Goal: Task Accomplishment & Management: Manage account settings

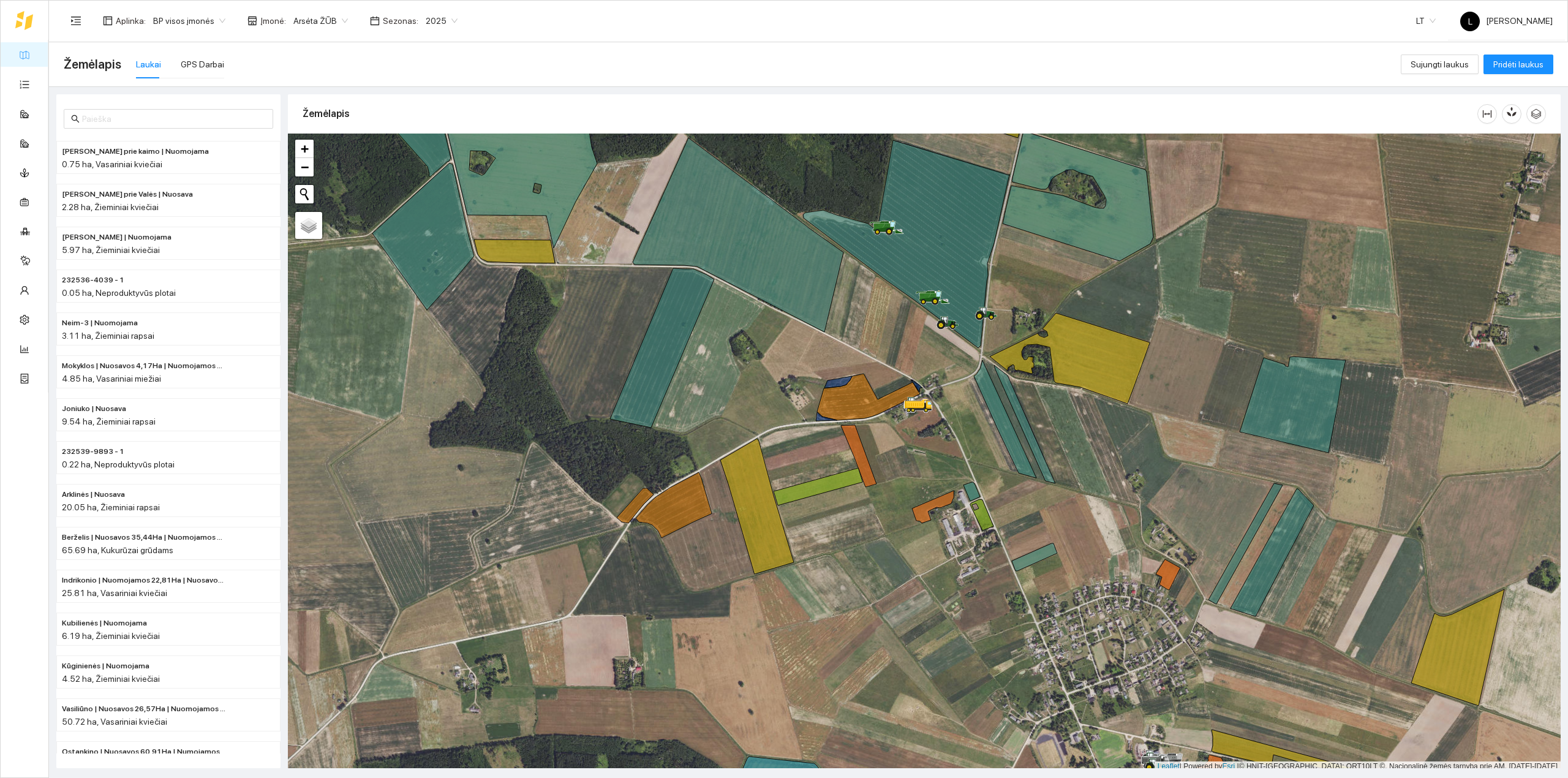
scroll to position [3, 0]
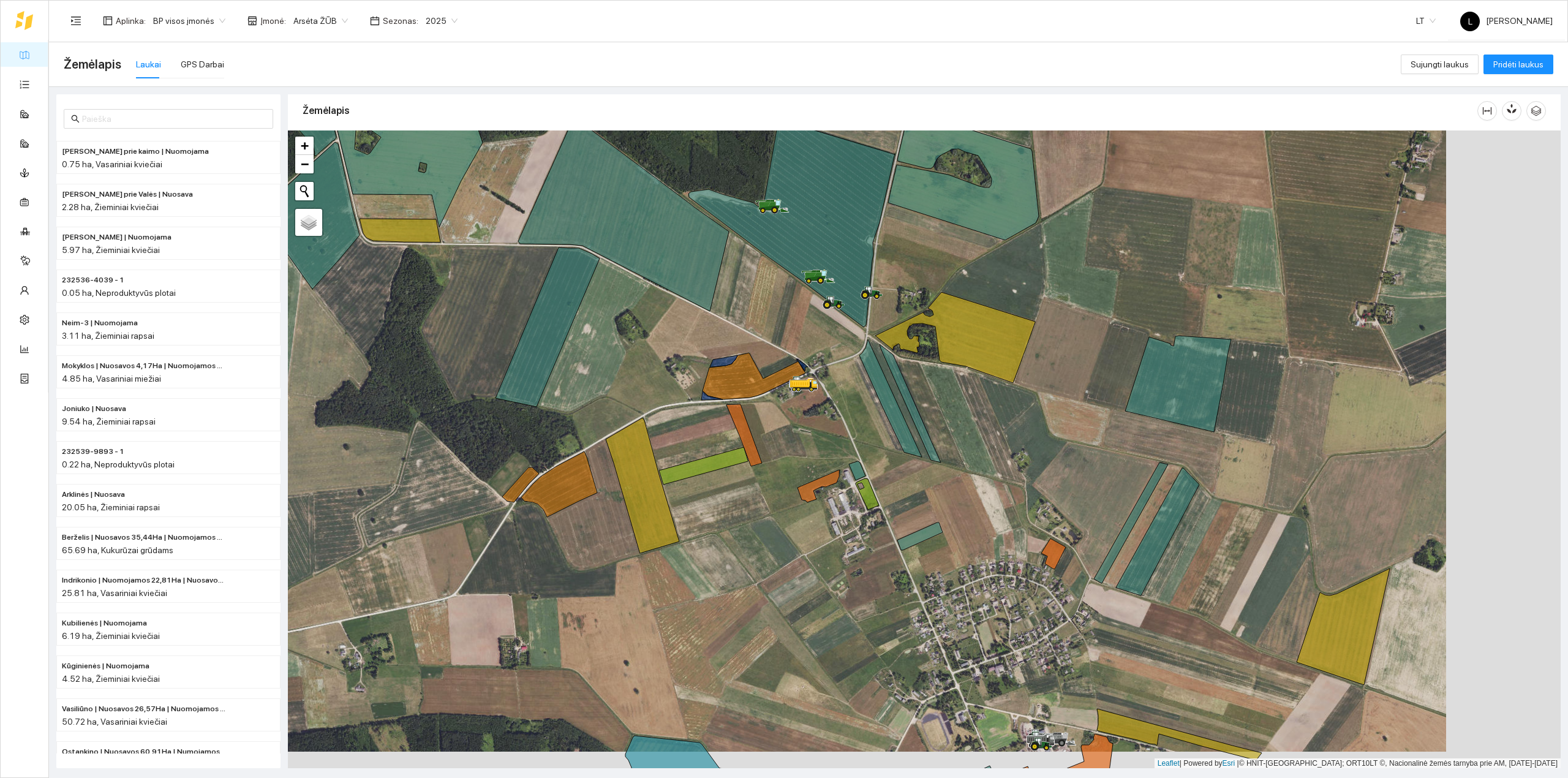
drag, startPoint x: 953, startPoint y: 445, endPoint x: 824, endPoint y: 424, distance: 130.7
click at [824, 424] on div at bounding box center [925, 449] width 1273 height 638
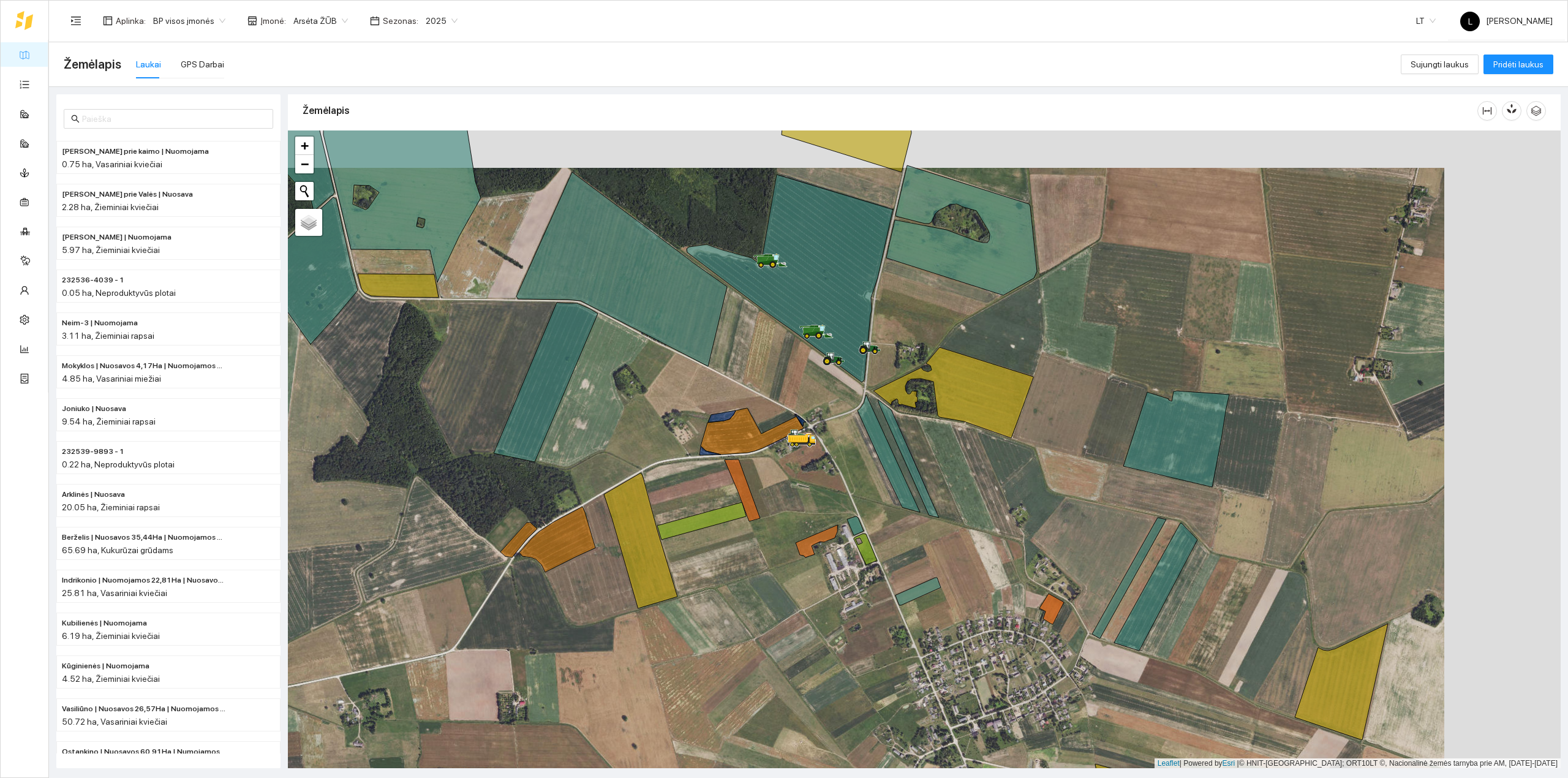
drag, startPoint x: 870, startPoint y: 520, endPoint x: 766, endPoint y: 419, distance: 145.0
click at [773, 423] on div at bounding box center [925, 449] width 1273 height 638
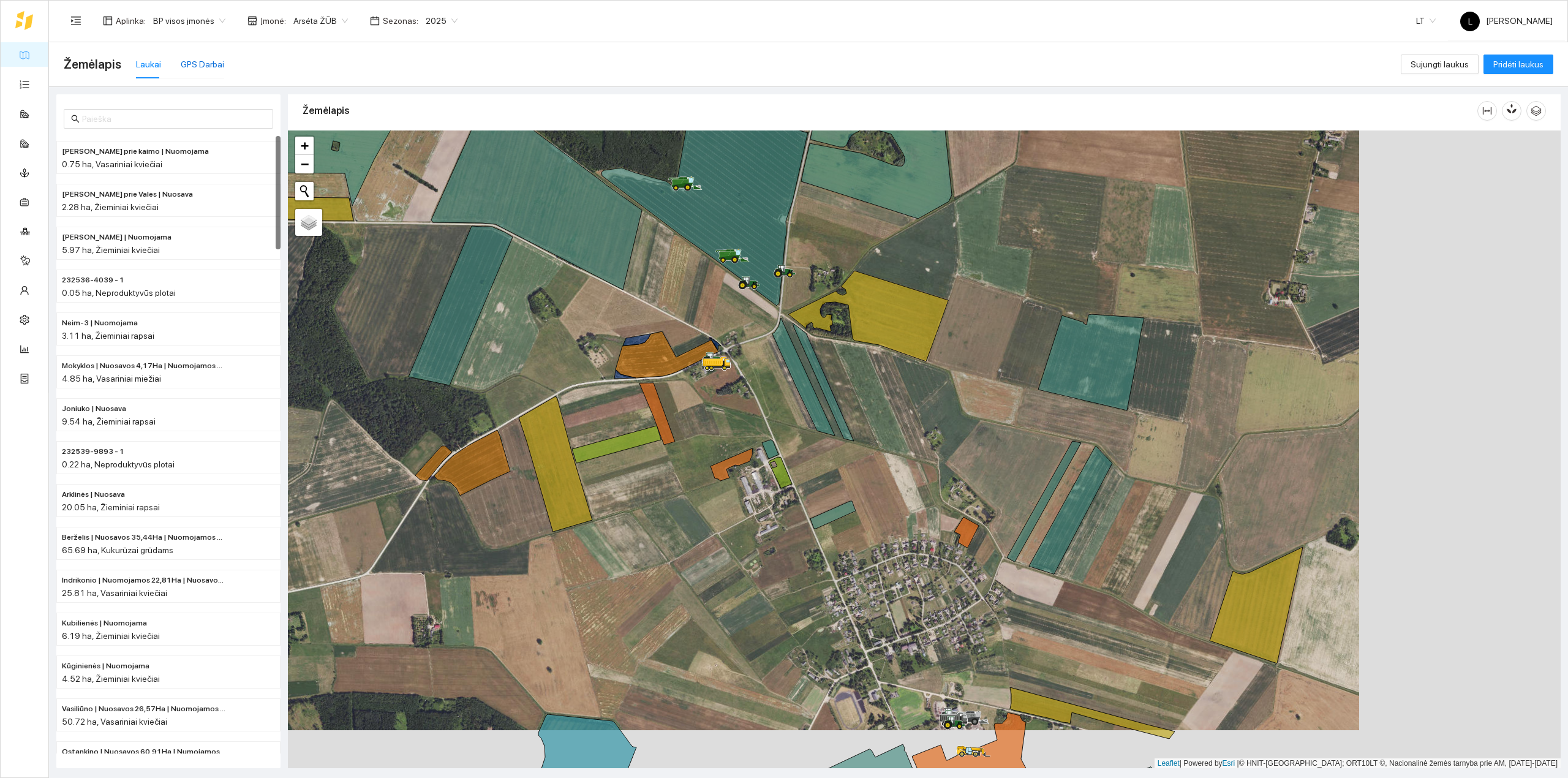
click at [195, 67] on div "GPS Darbai" at bounding box center [202, 64] width 44 height 14
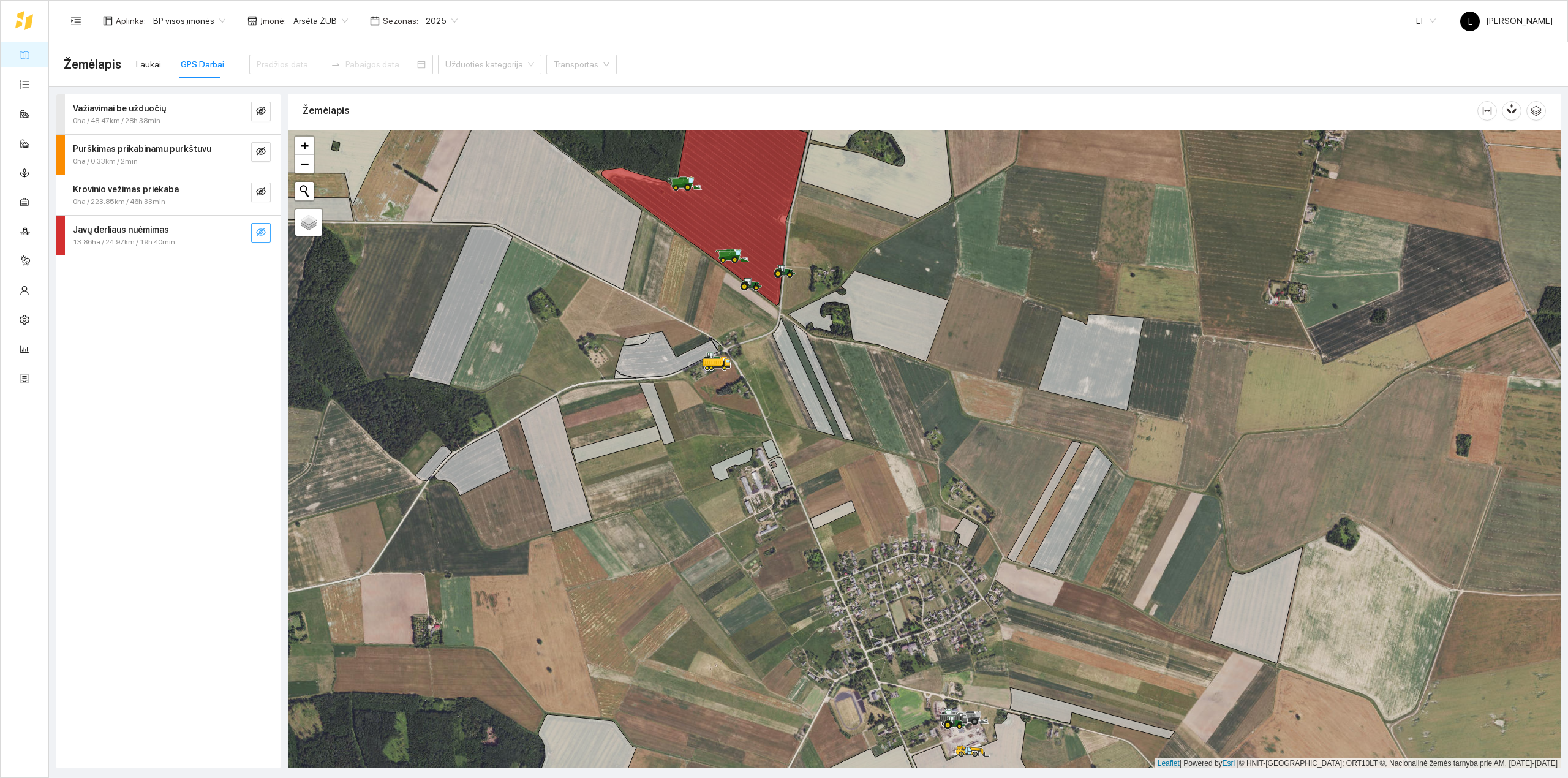
click at [261, 233] on icon "eye-invisible" at bounding box center [261, 232] width 10 height 10
click at [230, 233] on button "button" at bounding box center [237, 233] width 20 height 20
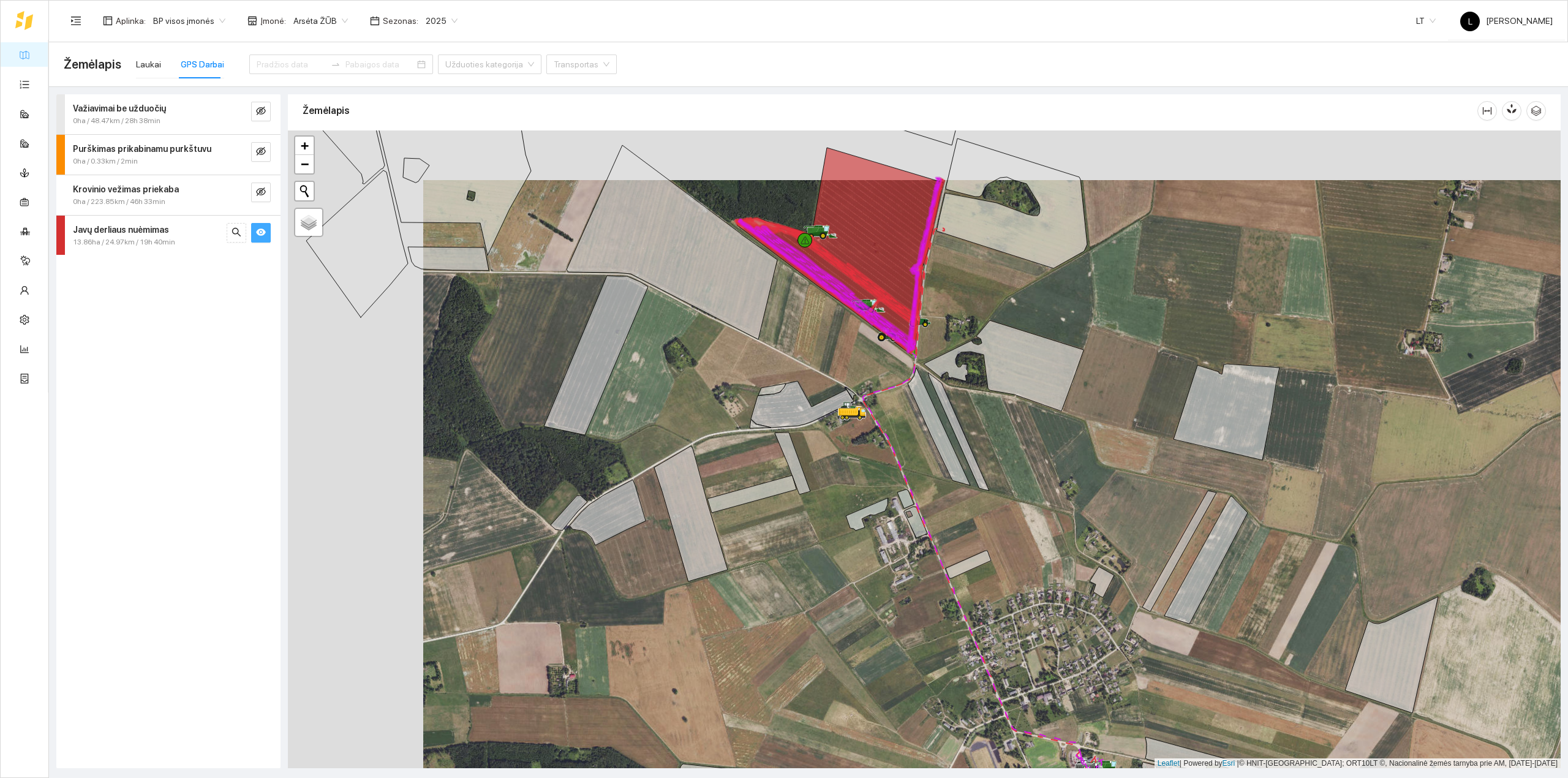
drag, startPoint x: 711, startPoint y: 352, endPoint x: 656, endPoint y: 483, distance: 142.1
click at [656, 483] on div at bounding box center [925, 449] width 1273 height 638
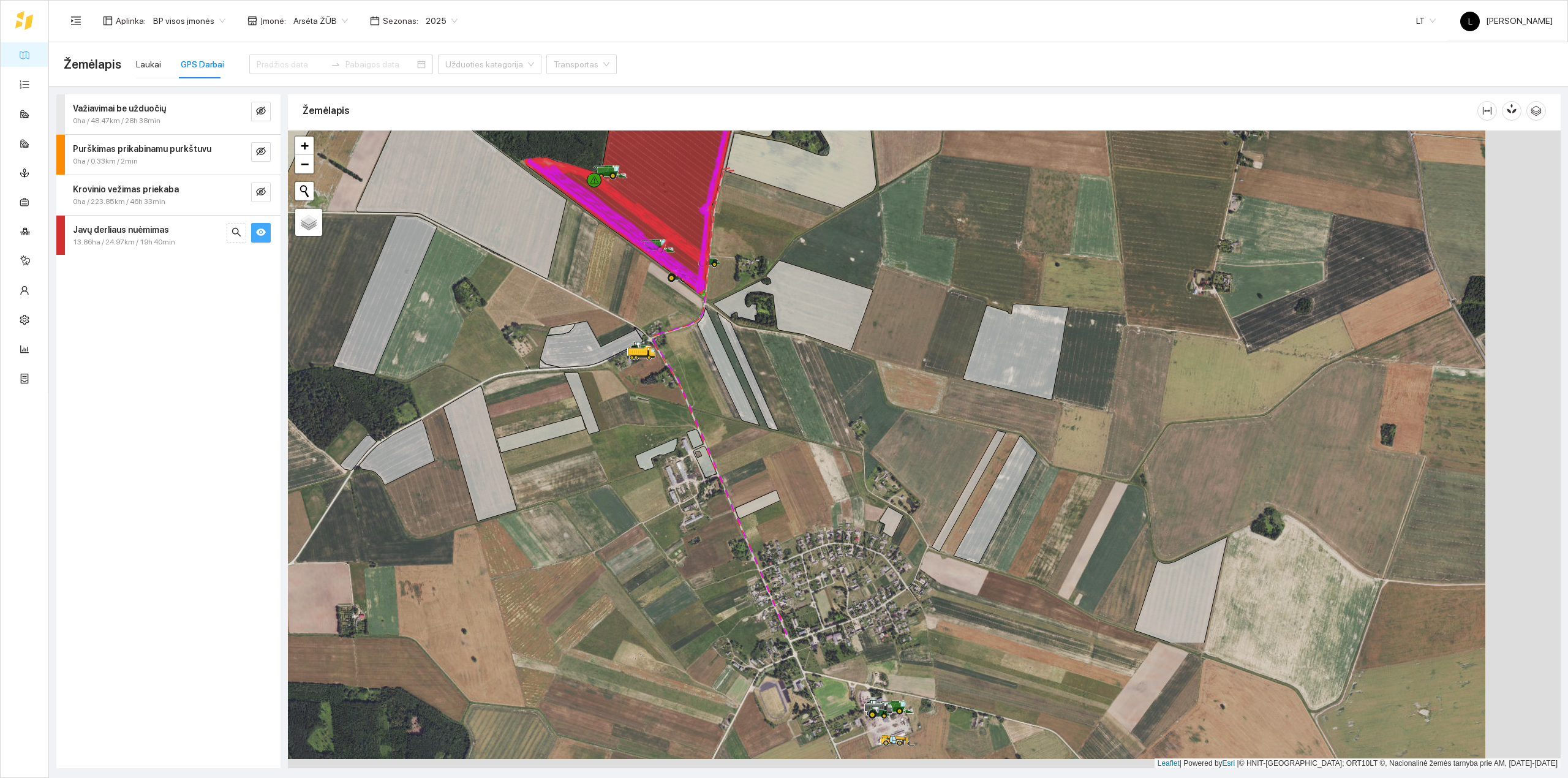
drag, startPoint x: 595, startPoint y: 376, endPoint x: 432, endPoint y: 275, distance: 191.8
click at [556, 316] on div at bounding box center [925, 449] width 1273 height 638
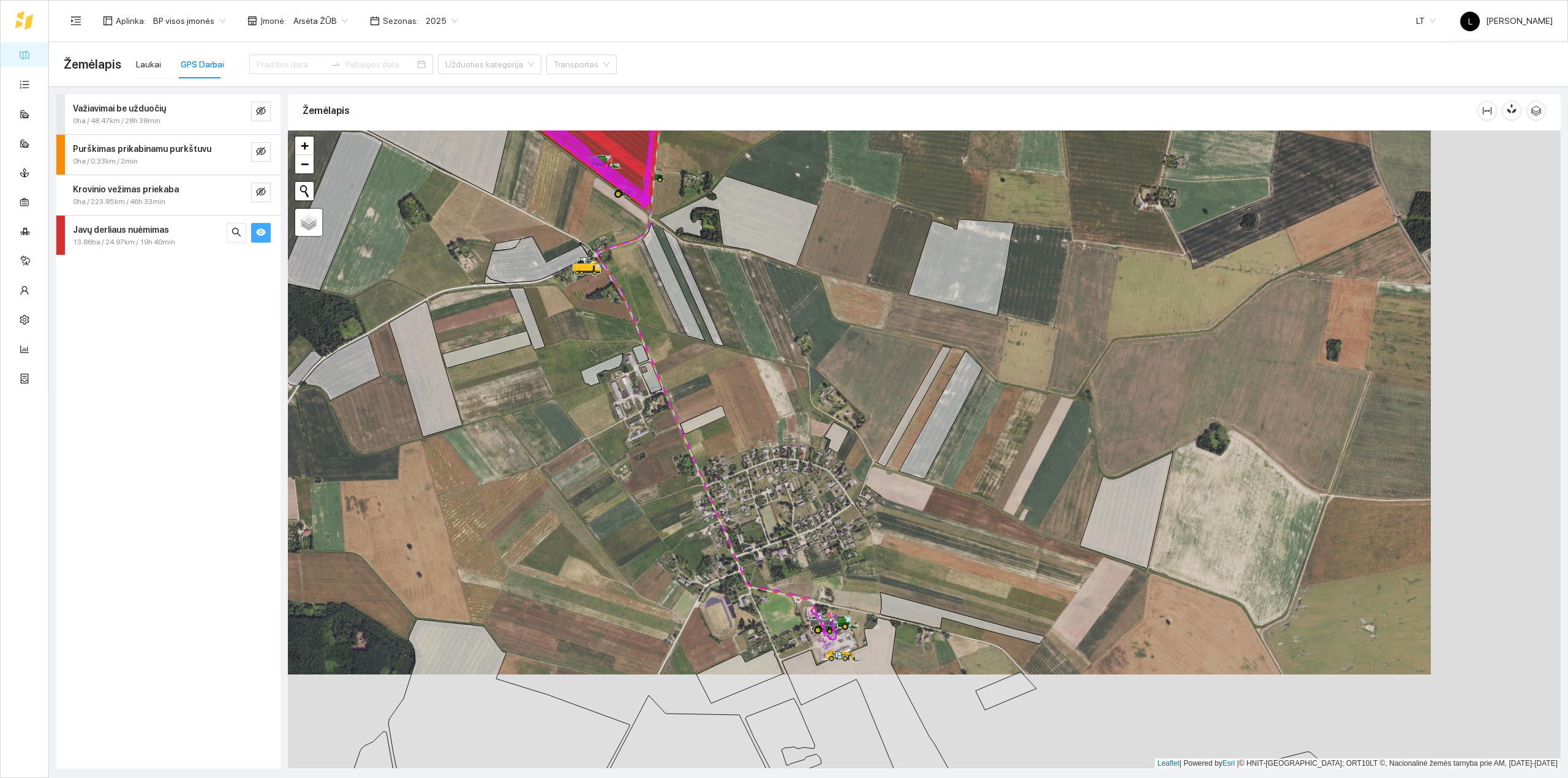
click at [264, 228] on icon "eye" at bounding box center [261, 232] width 10 height 10
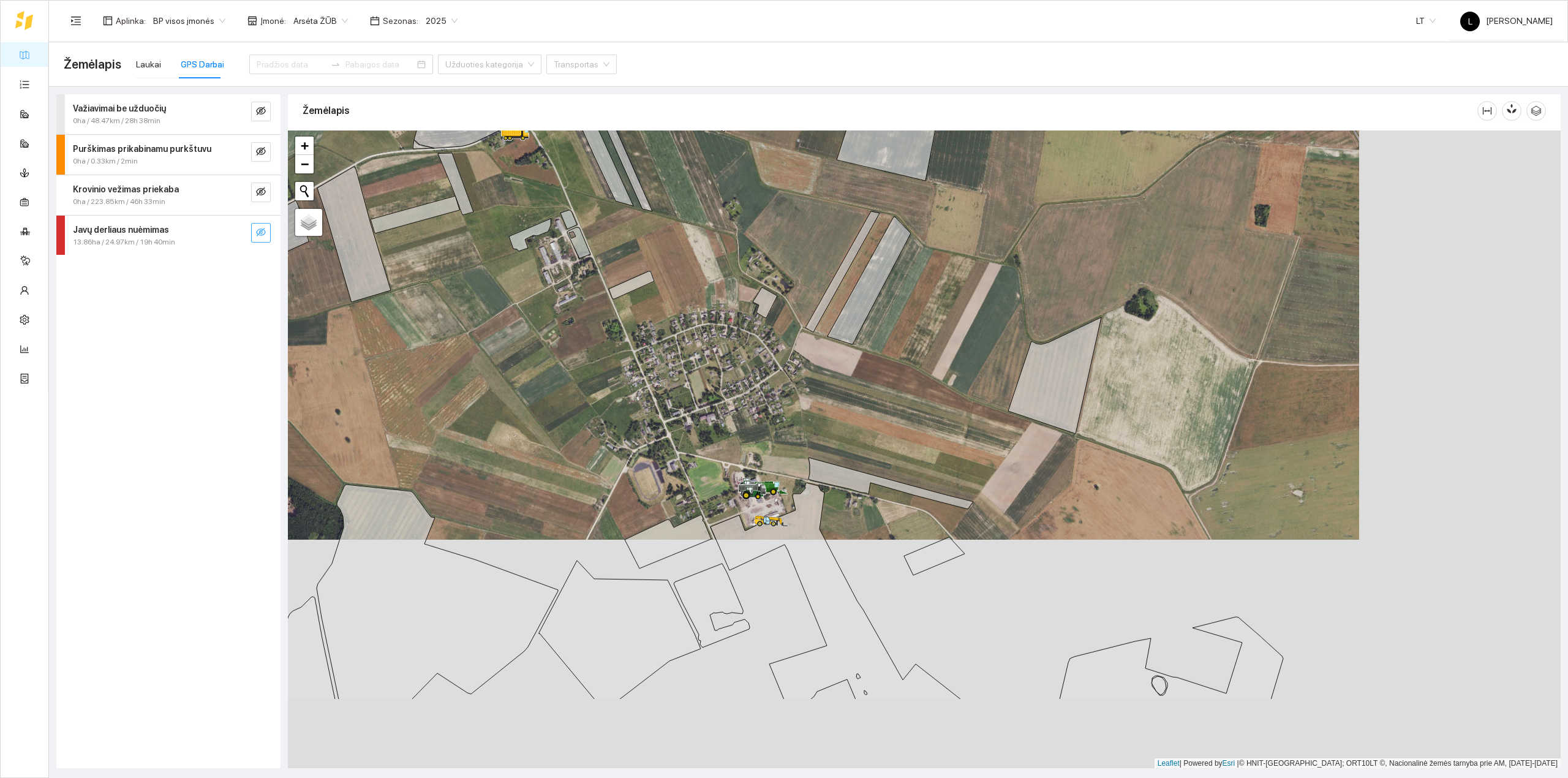
drag, startPoint x: 708, startPoint y: 493, endPoint x: 648, endPoint y: 386, distance: 122.7
click at [633, 354] on div at bounding box center [925, 449] width 1273 height 638
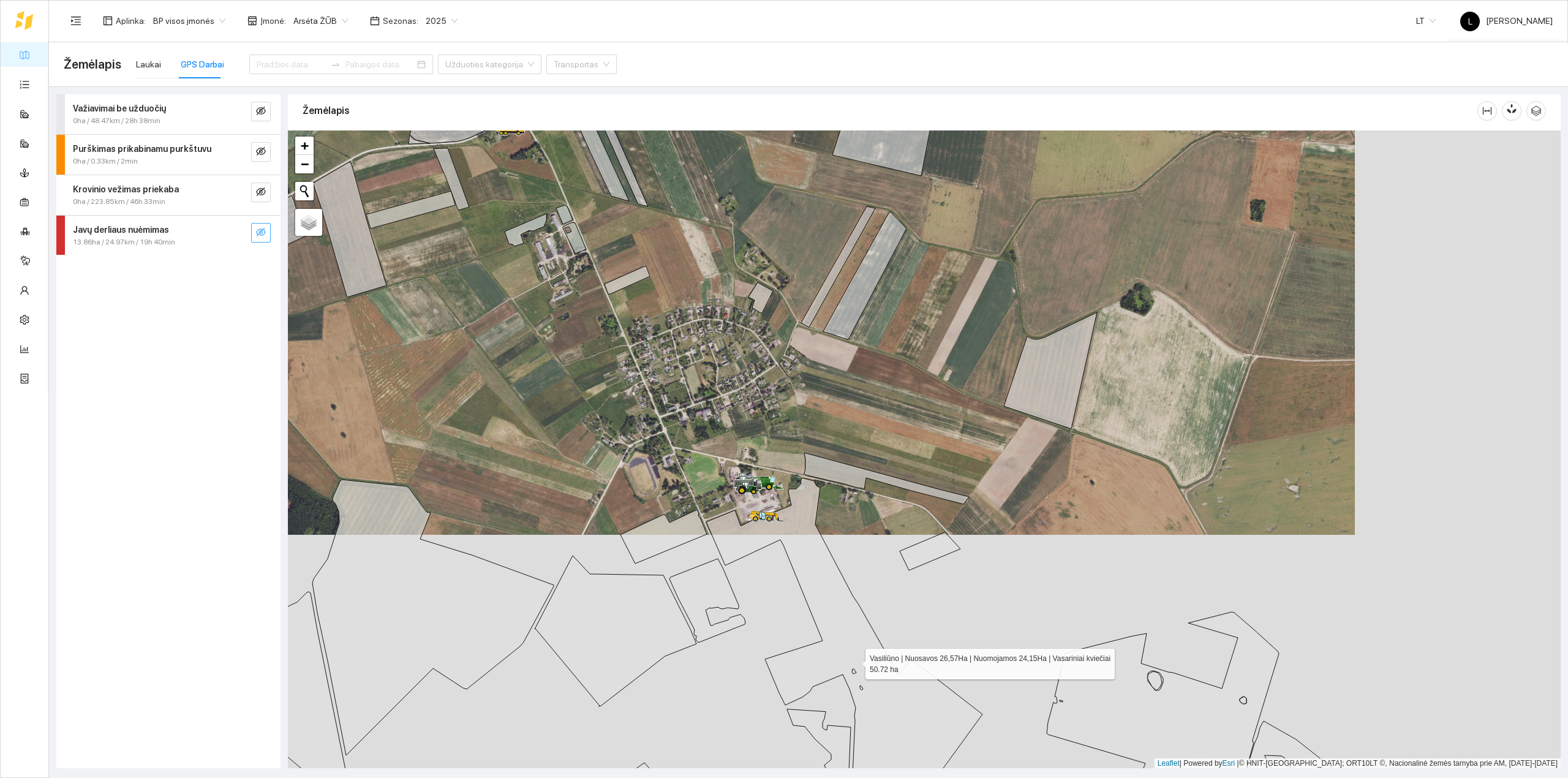
drag, startPoint x: 800, startPoint y: 582, endPoint x: 754, endPoint y: 474, distance: 117.4
click at [764, 496] on icon at bounding box center [844, 643] width 276 height 331
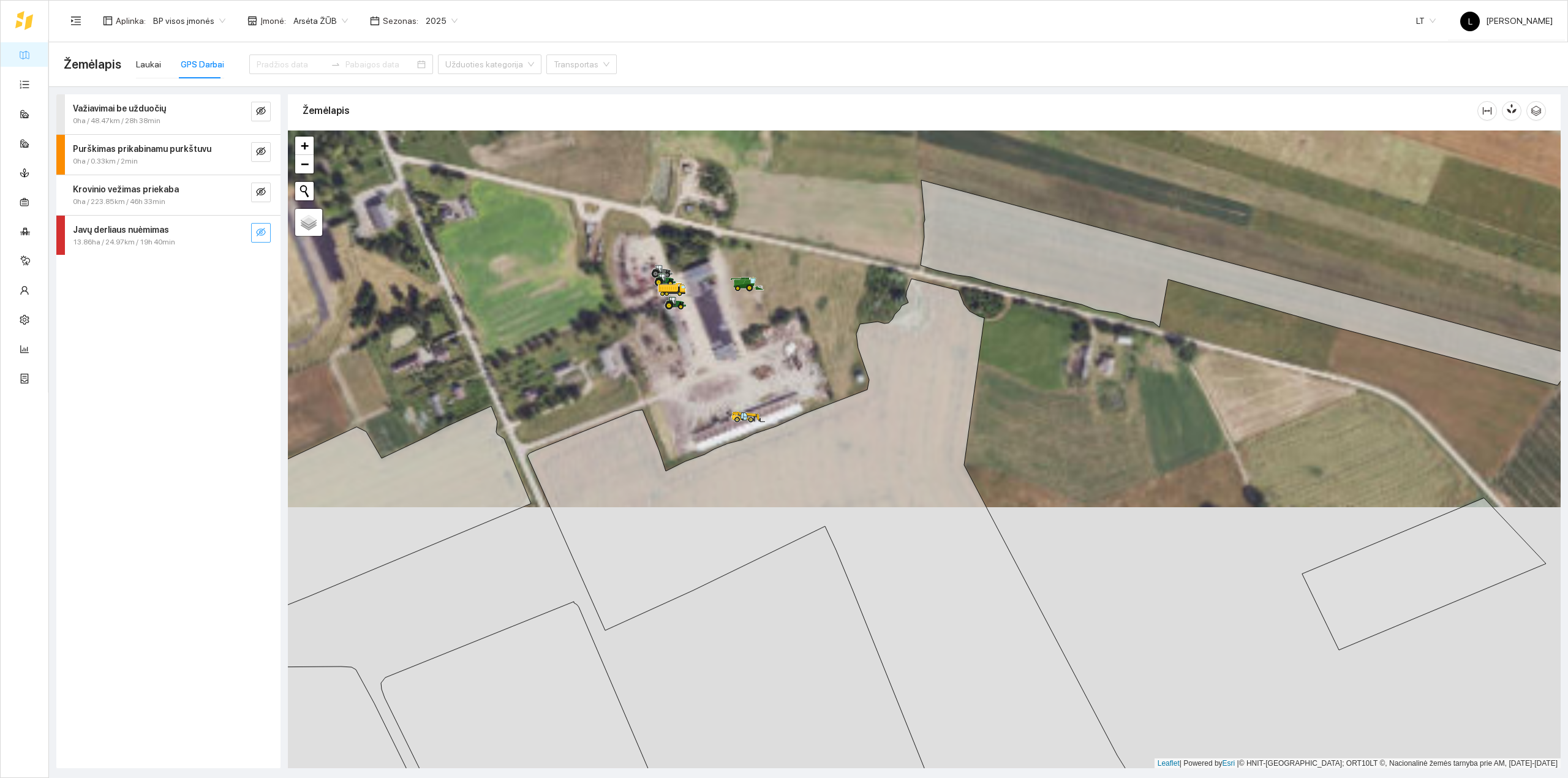
drag, startPoint x: 733, startPoint y: 336, endPoint x: 726, endPoint y: 344, distance: 10.6
click at [733, 354] on div at bounding box center [925, 449] width 1273 height 638
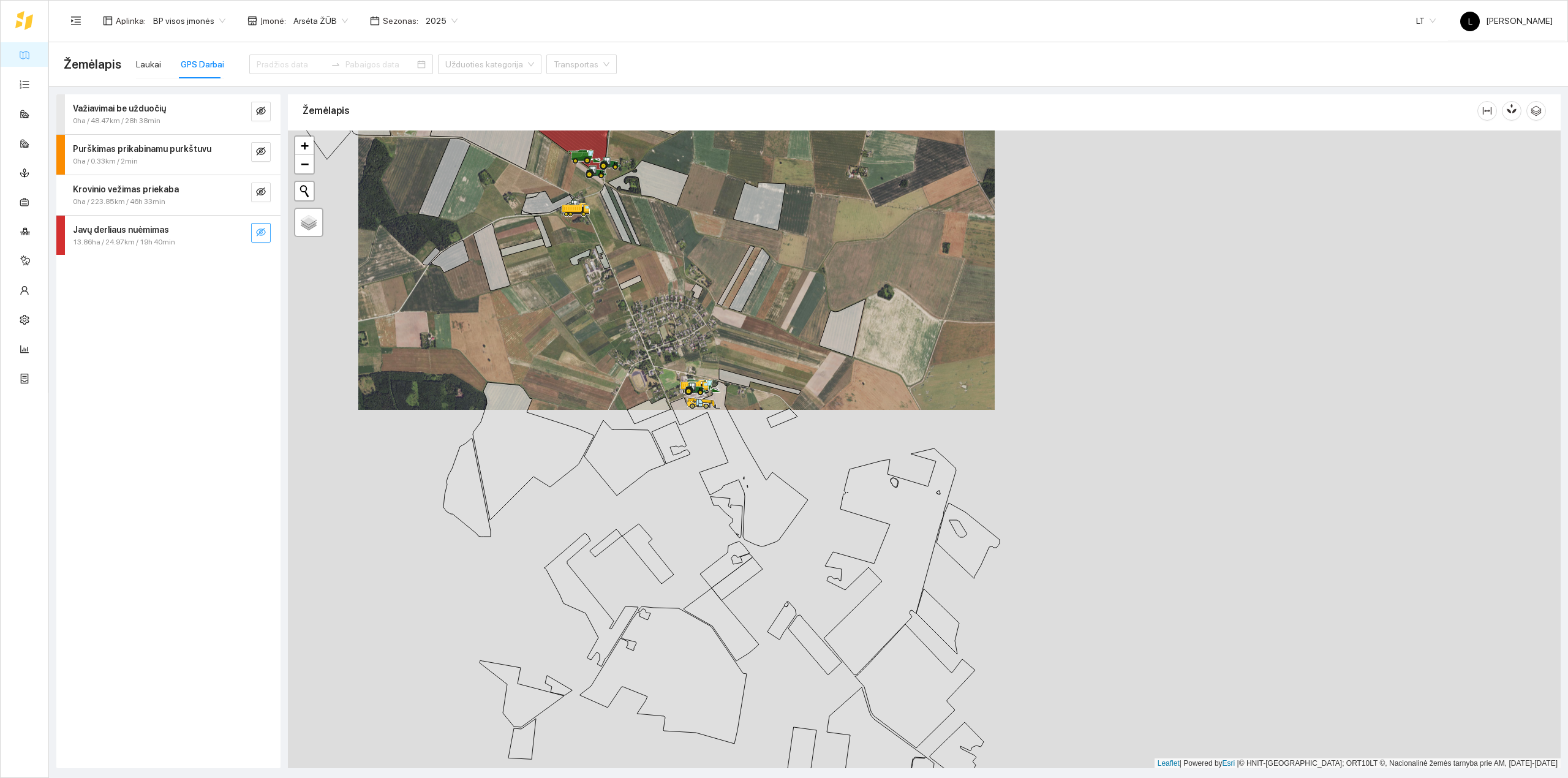
drag, startPoint x: 823, startPoint y: 611, endPoint x: 805, endPoint y: 347, distance: 264.6
click at [805, 347] on div at bounding box center [925, 449] width 1273 height 638
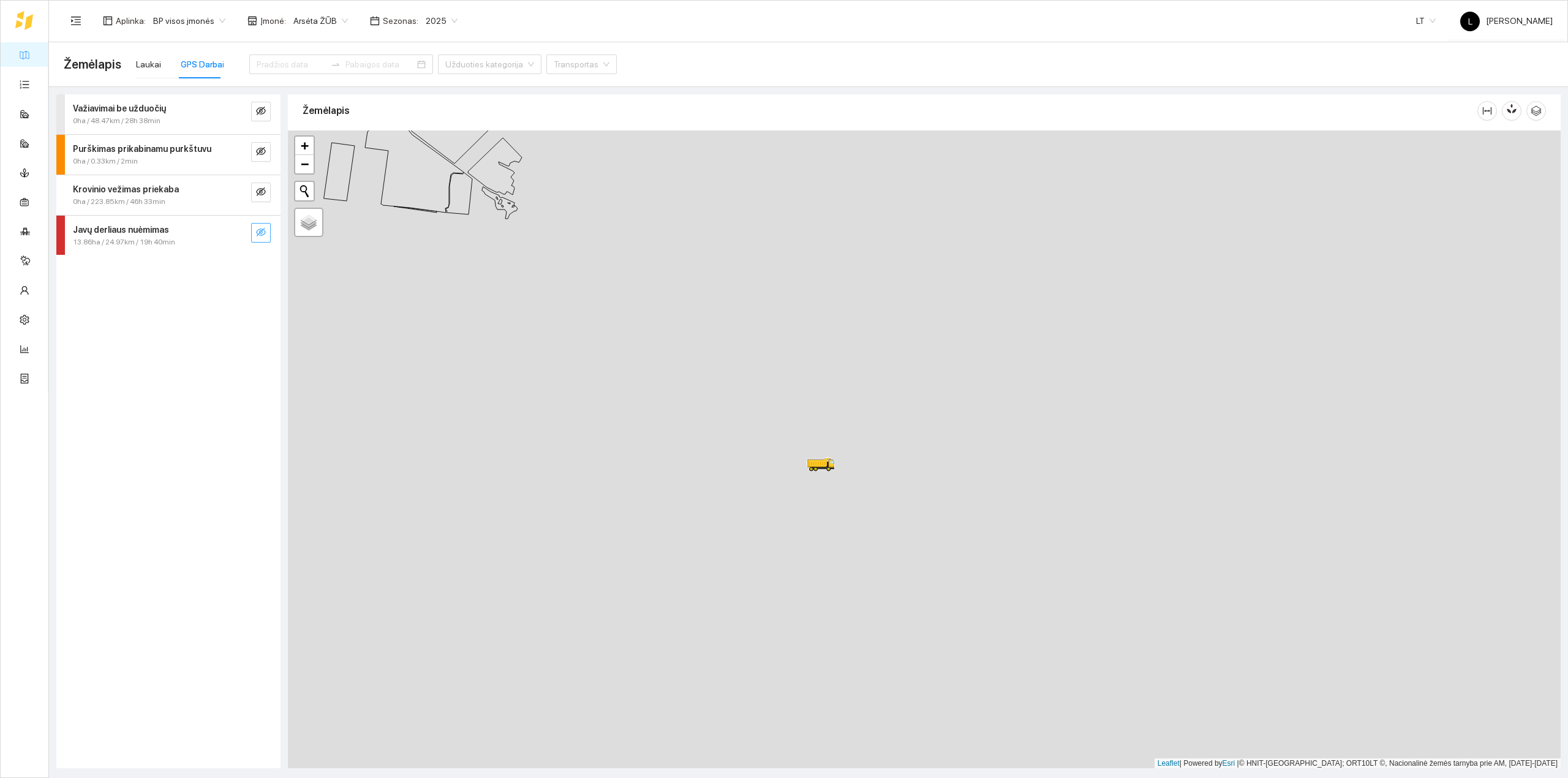
click at [157, 63] on div "Laukai GPS Darbai" at bounding box center [180, 64] width 88 height 28
click at [153, 65] on div "Laukai" at bounding box center [148, 64] width 25 height 14
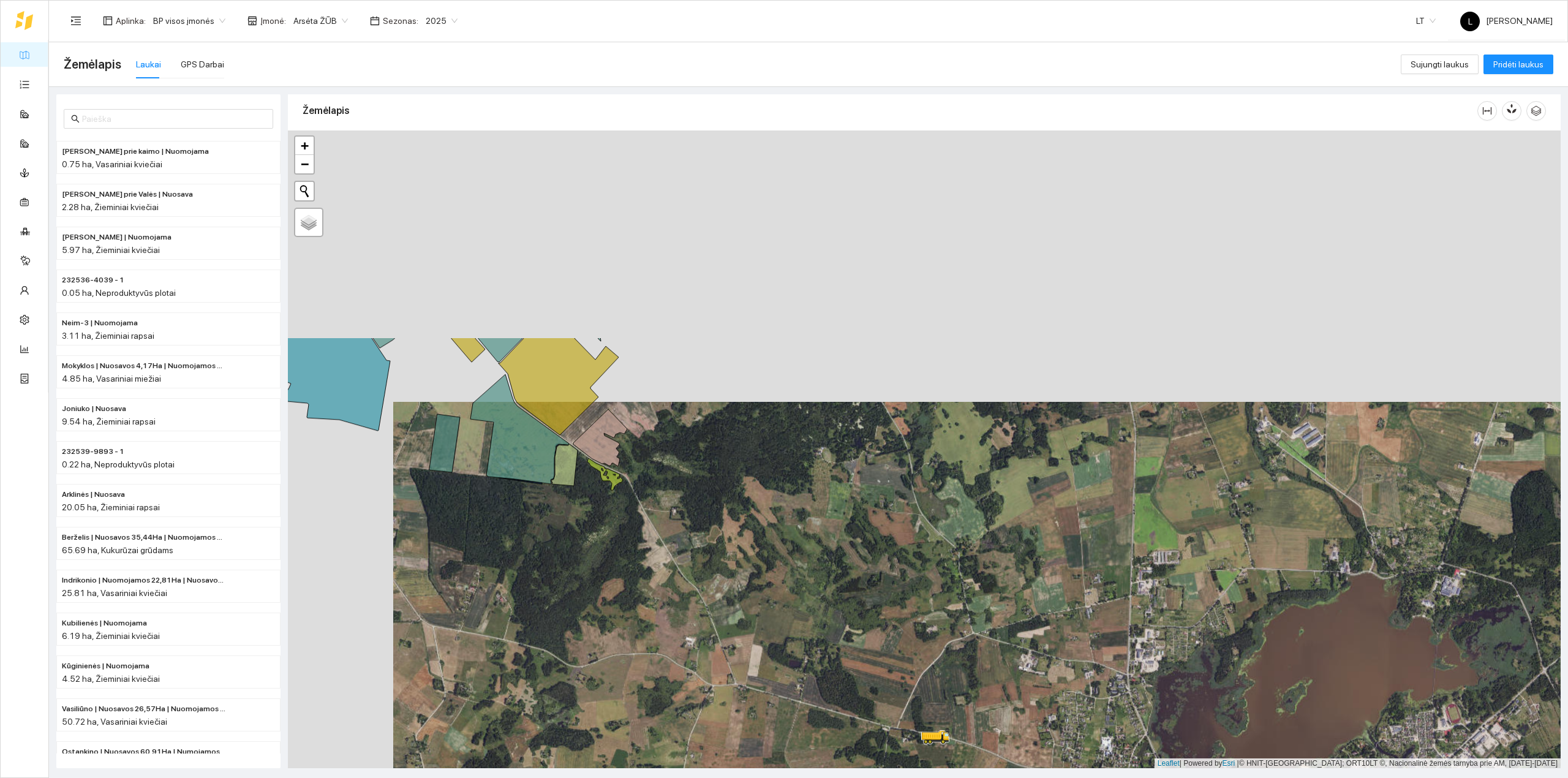
drag, startPoint x: 674, startPoint y: 525, endPoint x: 776, endPoint y: 675, distance: 181.4
click at [776, 675] on div at bounding box center [925, 449] width 1273 height 638
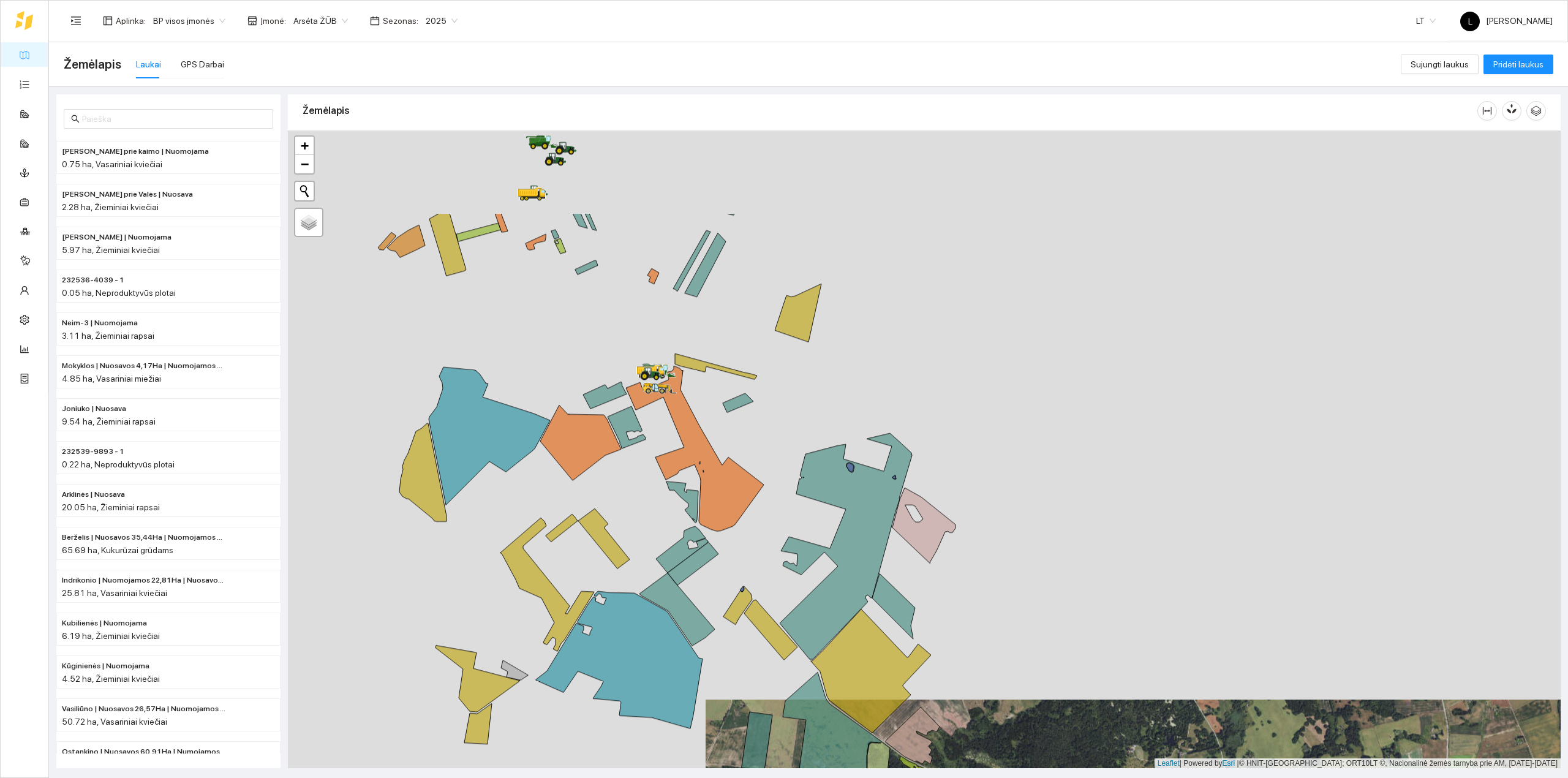
drag, startPoint x: 565, startPoint y: 381, endPoint x: 789, endPoint y: 534, distance: 271.3
click at [786, 533] on div at bounding box center [925, 449] width 1273 height 638
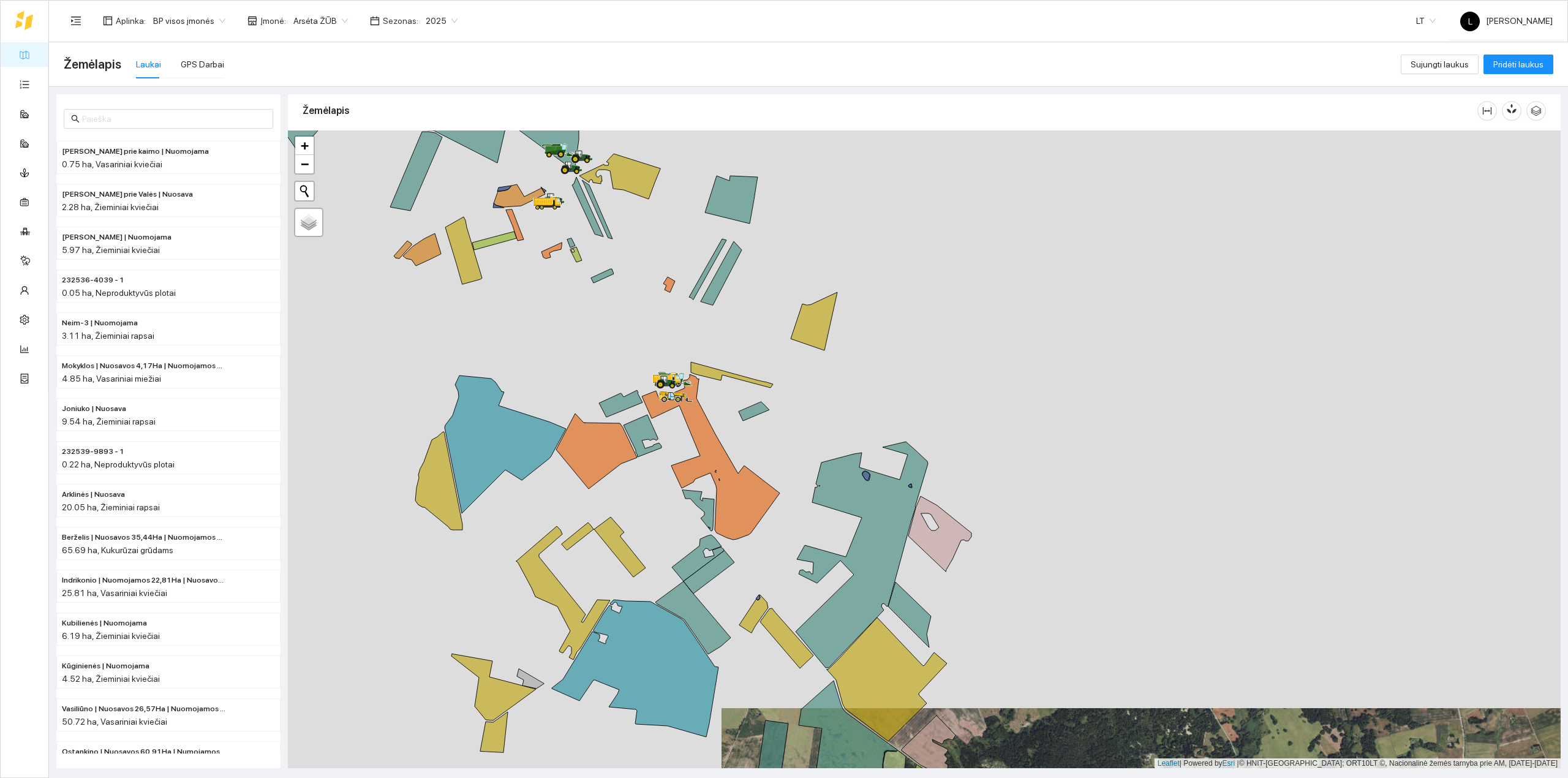
drag, startPoint x: 587, startPoint y: 306, endPoint x: 645, endPoint y: 449, distance: 154.3
click at [645, 449] on div at bounding box center [925, 449] width 1273 height 638
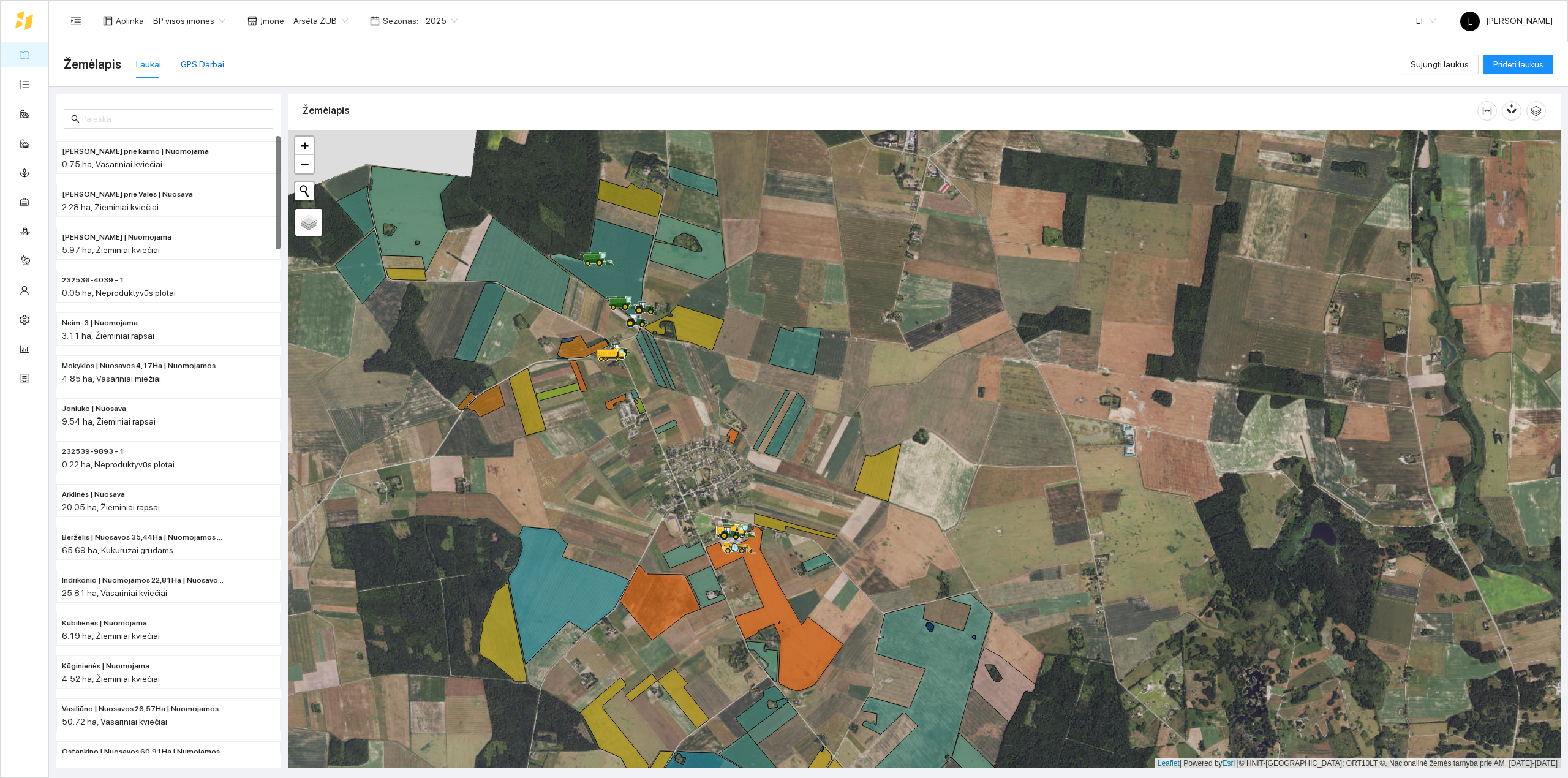
click at [183, 67] on div "GPS Darbai" at bounding box center [202, 64] width 44 height 14
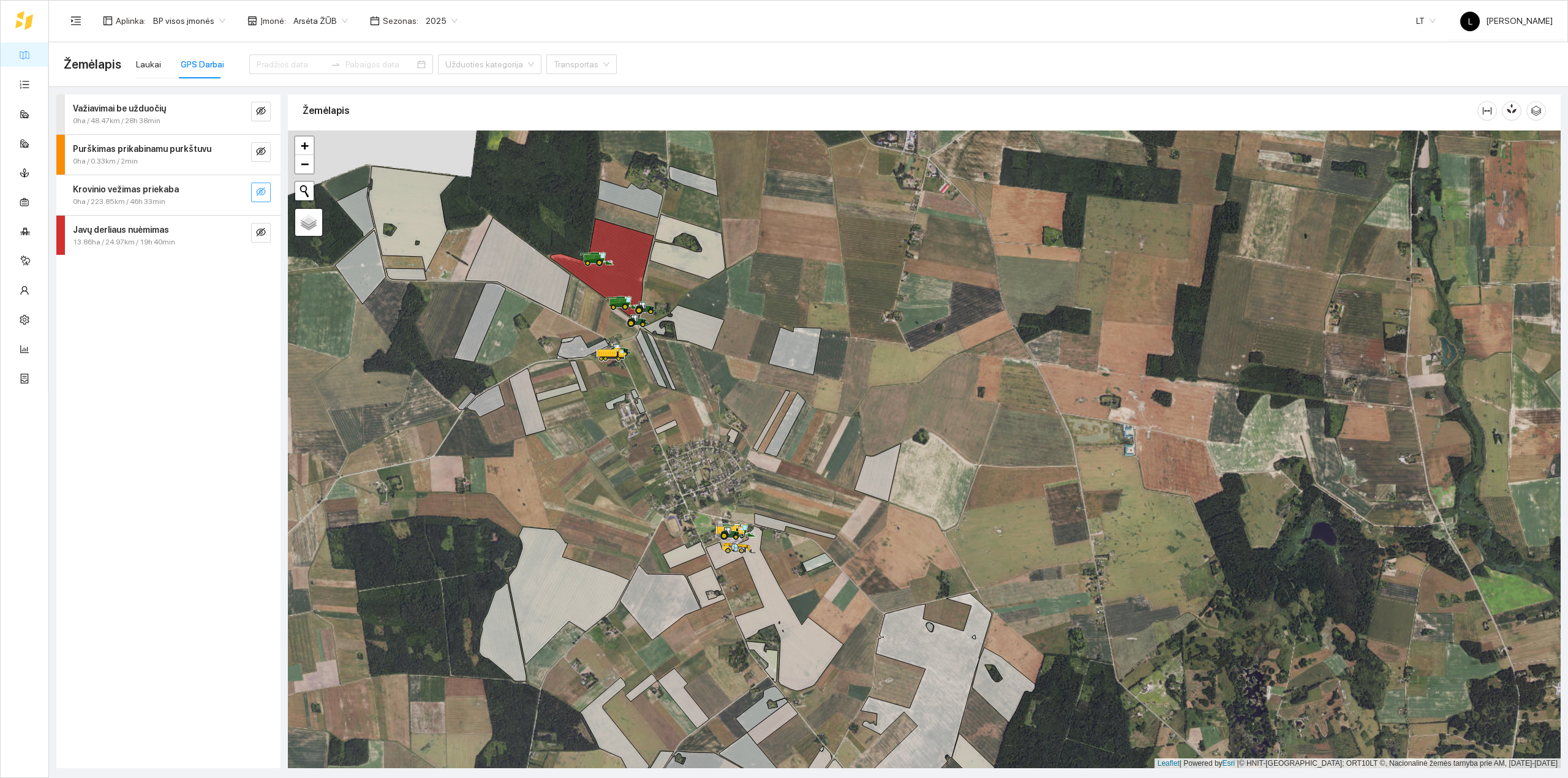
click at [258, 193] on icon "eye-invisible" at bounding box center [261, 191] width 10 height 10
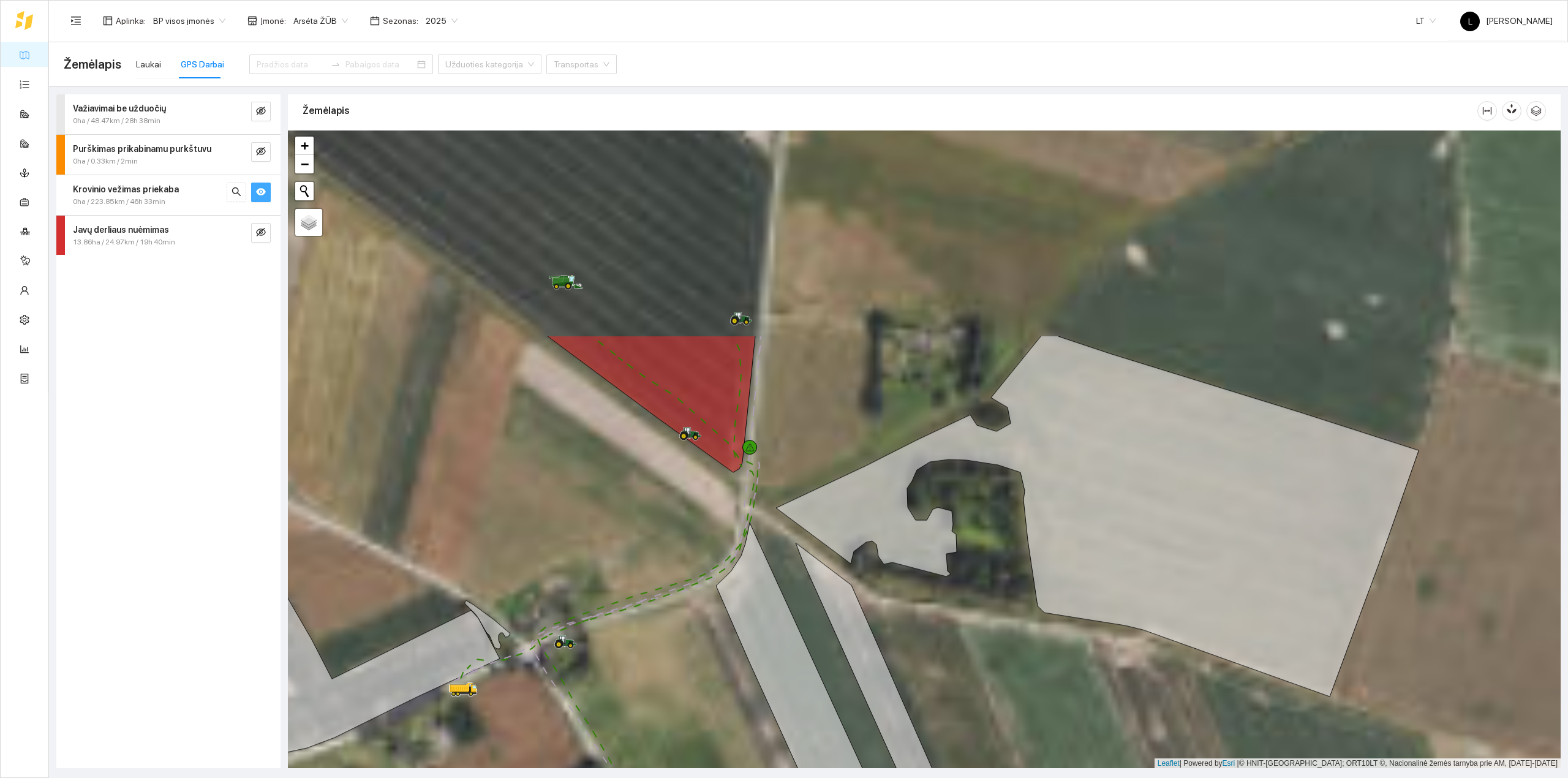
drag, startPoint x: 686, startPoint y: 372, endPoint x: 684, endPoint y: 579, distance: 207.0
click at [685, 577] on div at bounding box center [925, 449] width 1273 height 638
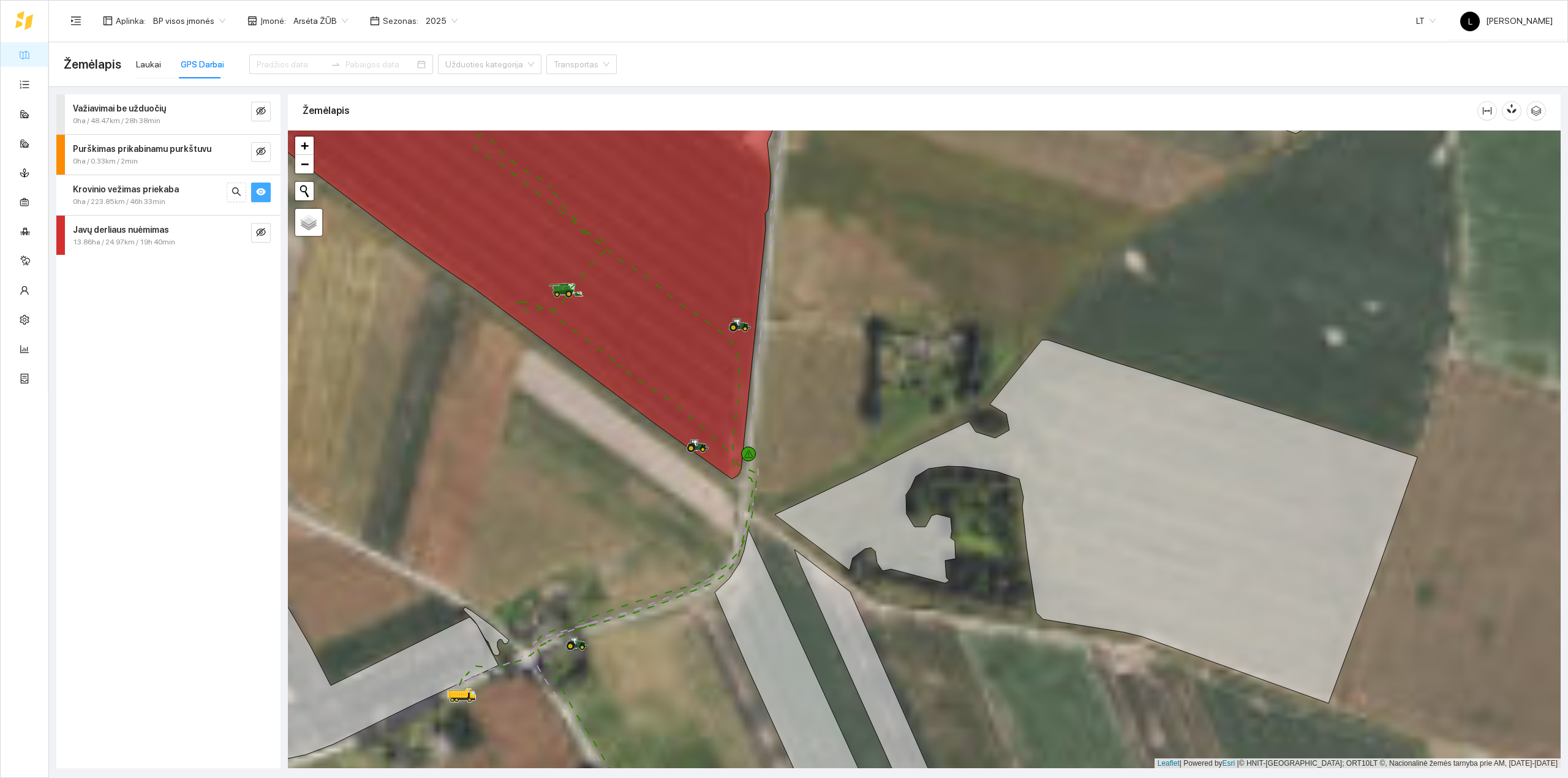
click at [196, 183] on div "Krovinio vežimas priekaba" at bounding box center [147, 190] width 150 height 14
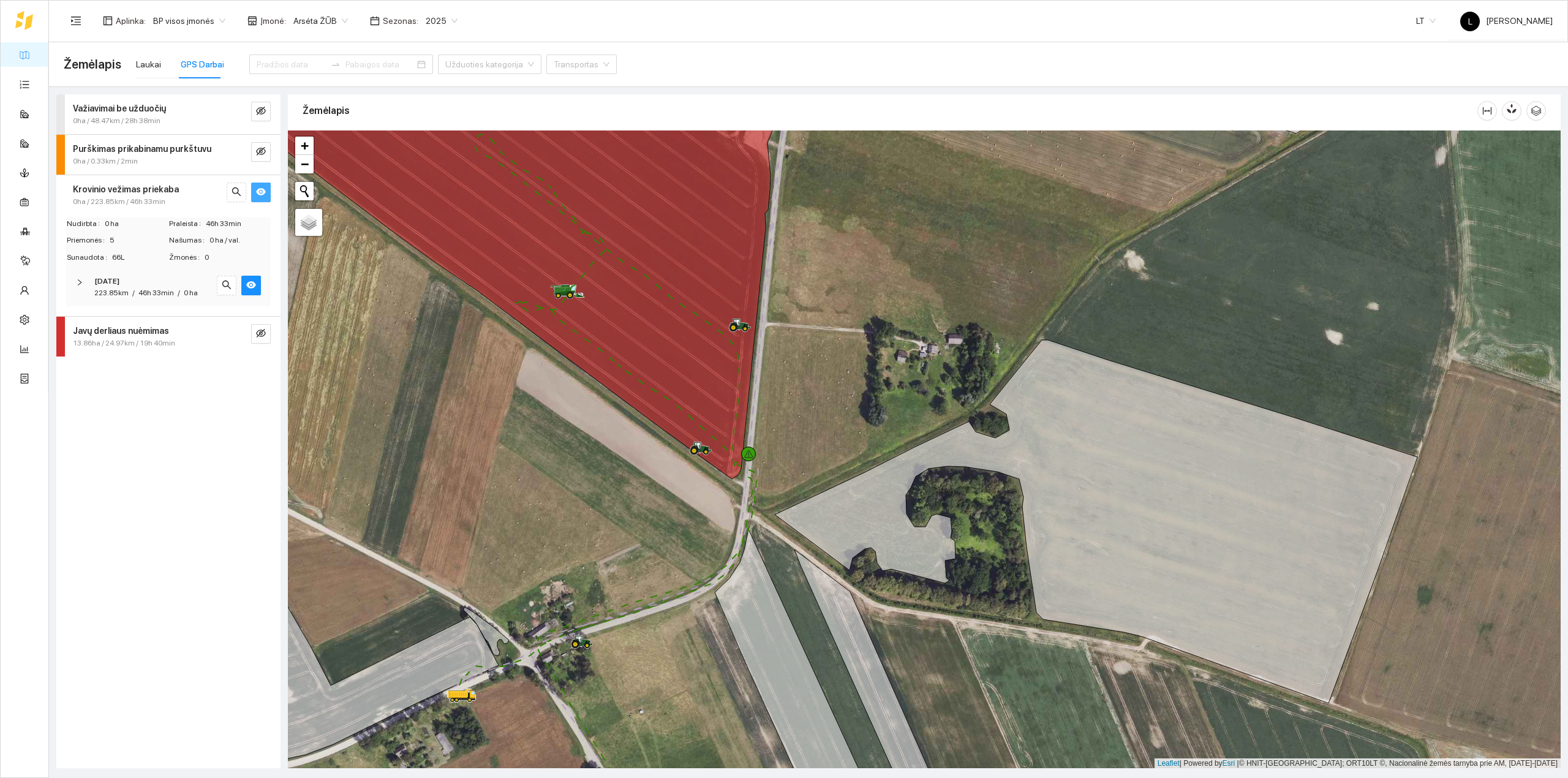
click at [150, 292] on span "46h 33min" at bounding box center [156, 293] width 35 height 8
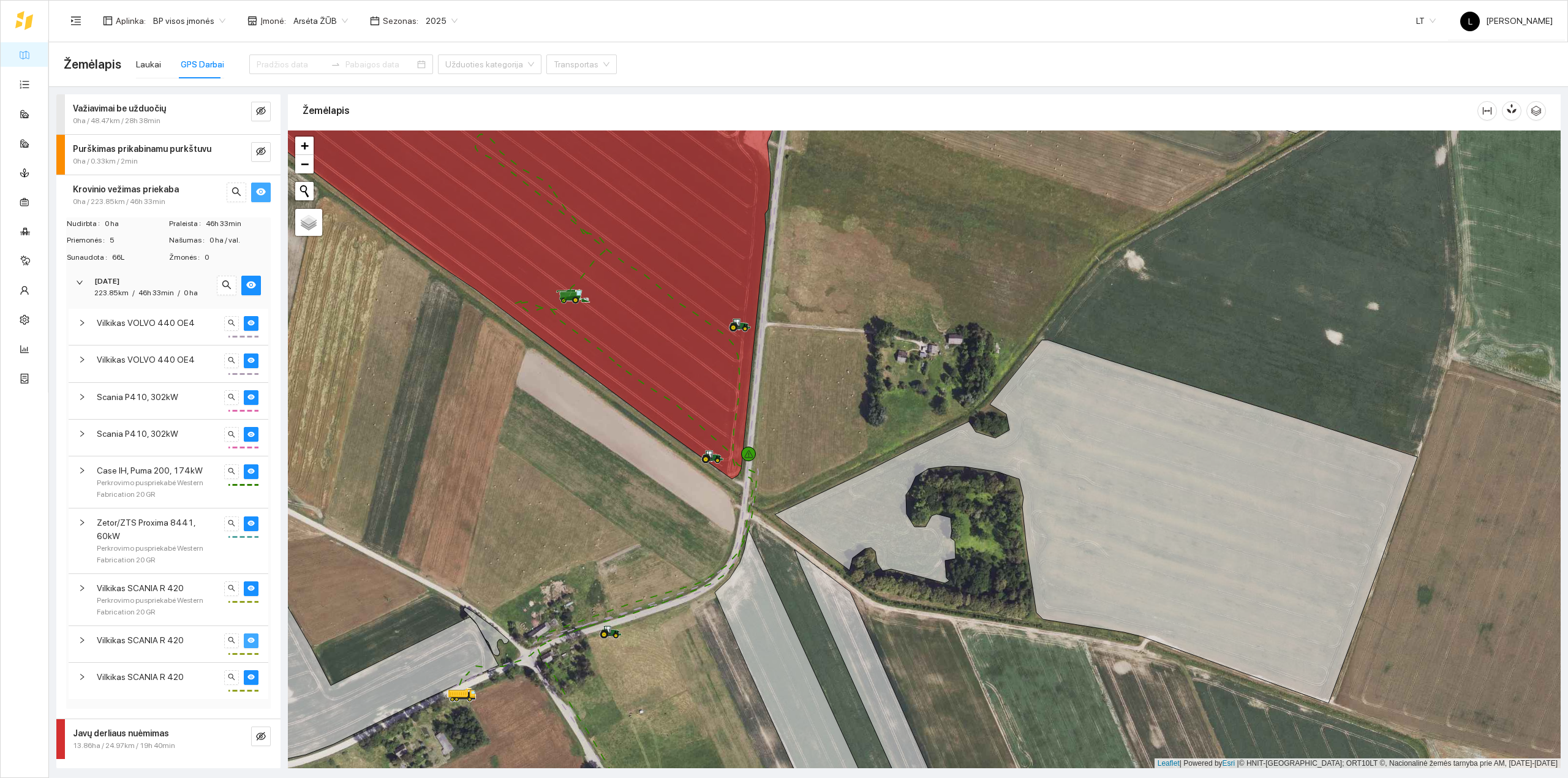
click at [251, 637] on icon "eye" at bounding box center [251, 640] width 8 height 5
click at [251, 674] on icon "eye" at bounding box center [251, 676] width 8 height 5
click at [252, 585] on icon "eye" at bounding box center [251, 588] width 8 height 8
click at [253, 523] on icon "eye" at bounding box center [251, 522] width 8 height 5
drag, startPoint x: 251, startPoint y: 397, endPoint x: 251, endPoint y: 415, distance: 18.0
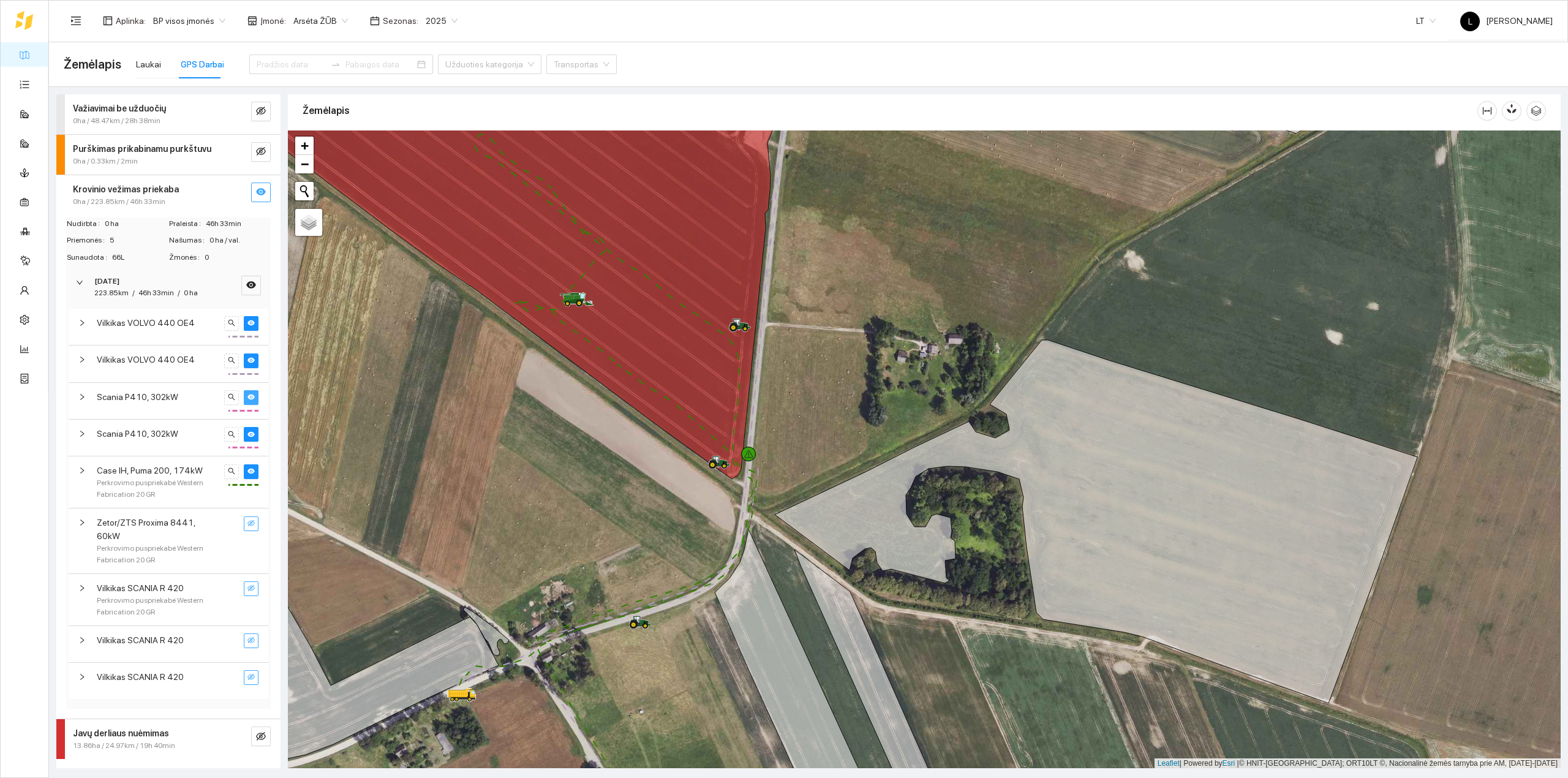
click at [251, 397] on icon "eye" at bounding box center [251, 397] width 8 height 5
click at [252, 431] on icon "eye" at bounding box center [251, 434] width 8 height 8
click at [251, 474] on icon "eye" at bounding box center [251, 471] width 8 height 5
click at [255, 324] on button "button" at bounding box center [251, 323] width 15 height 15
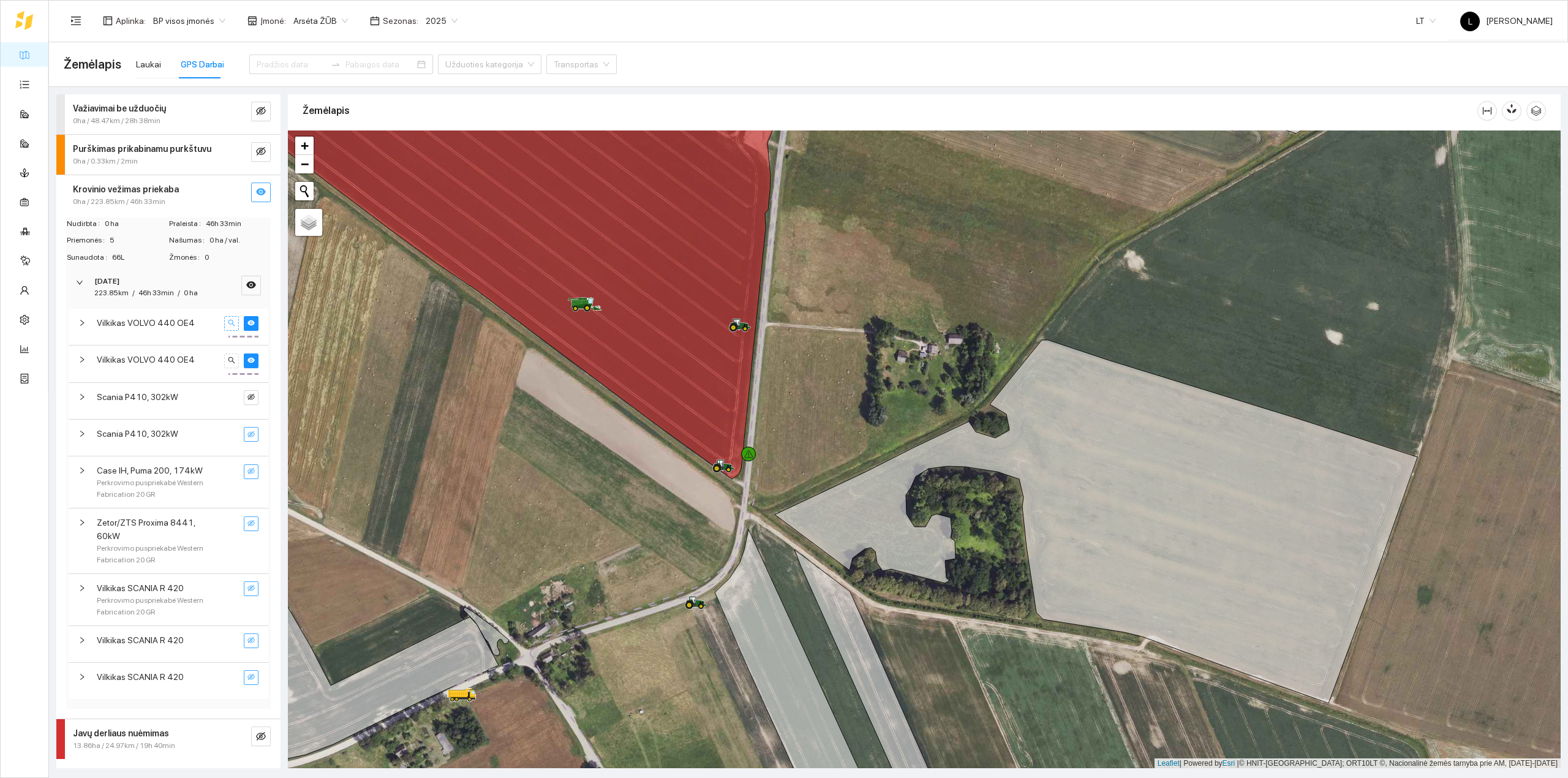
click at [227, 326] on button "button" at bounding box center [231, 323] width 15 height 15
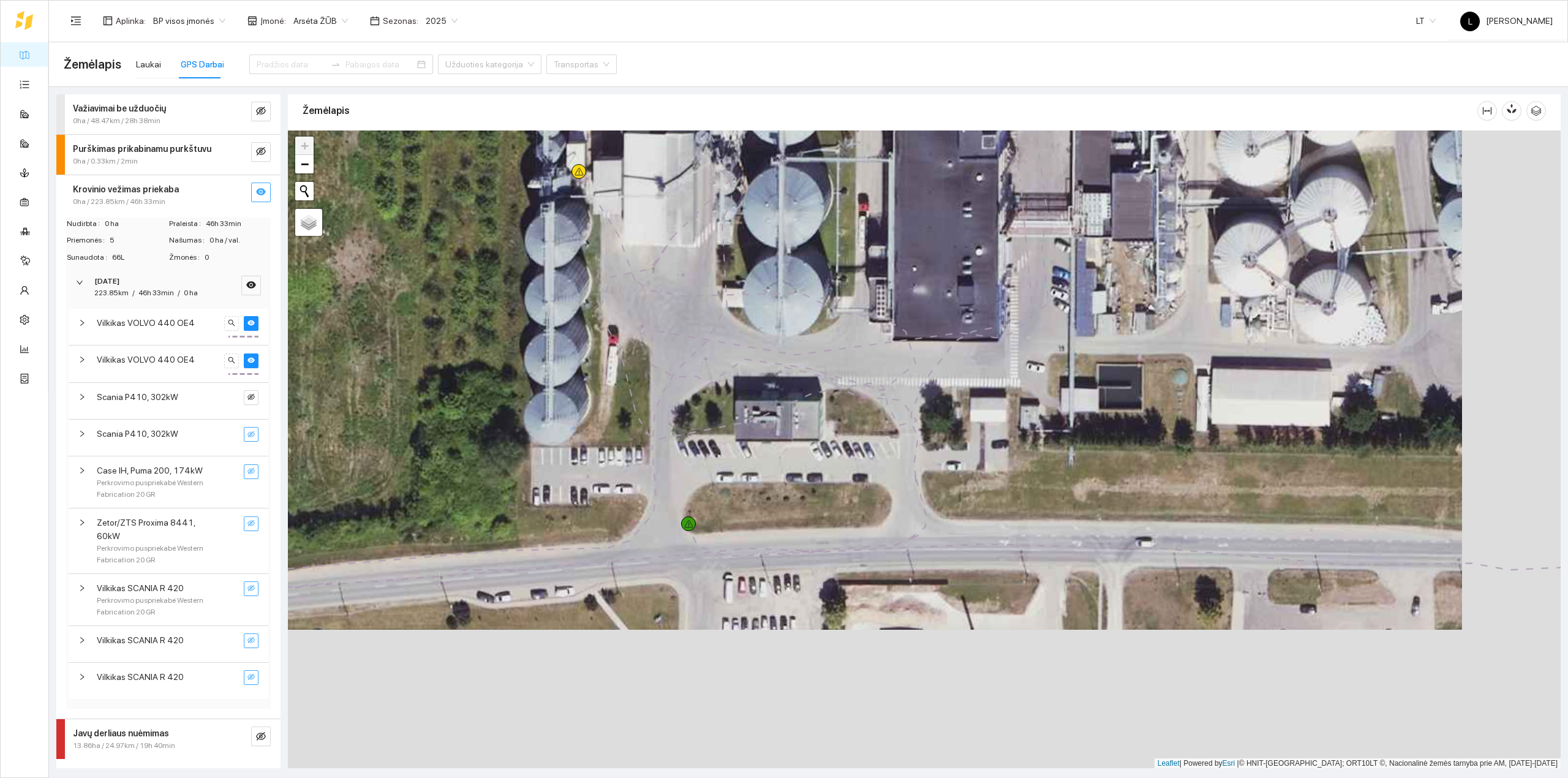
drag, startPoint x: 748, startPoint y: 579, endPoint x: 625, endPoint y: 407, distance: 211.5
click at [653, 407] on icon at bounding box center [730, 244] width 155 height 411
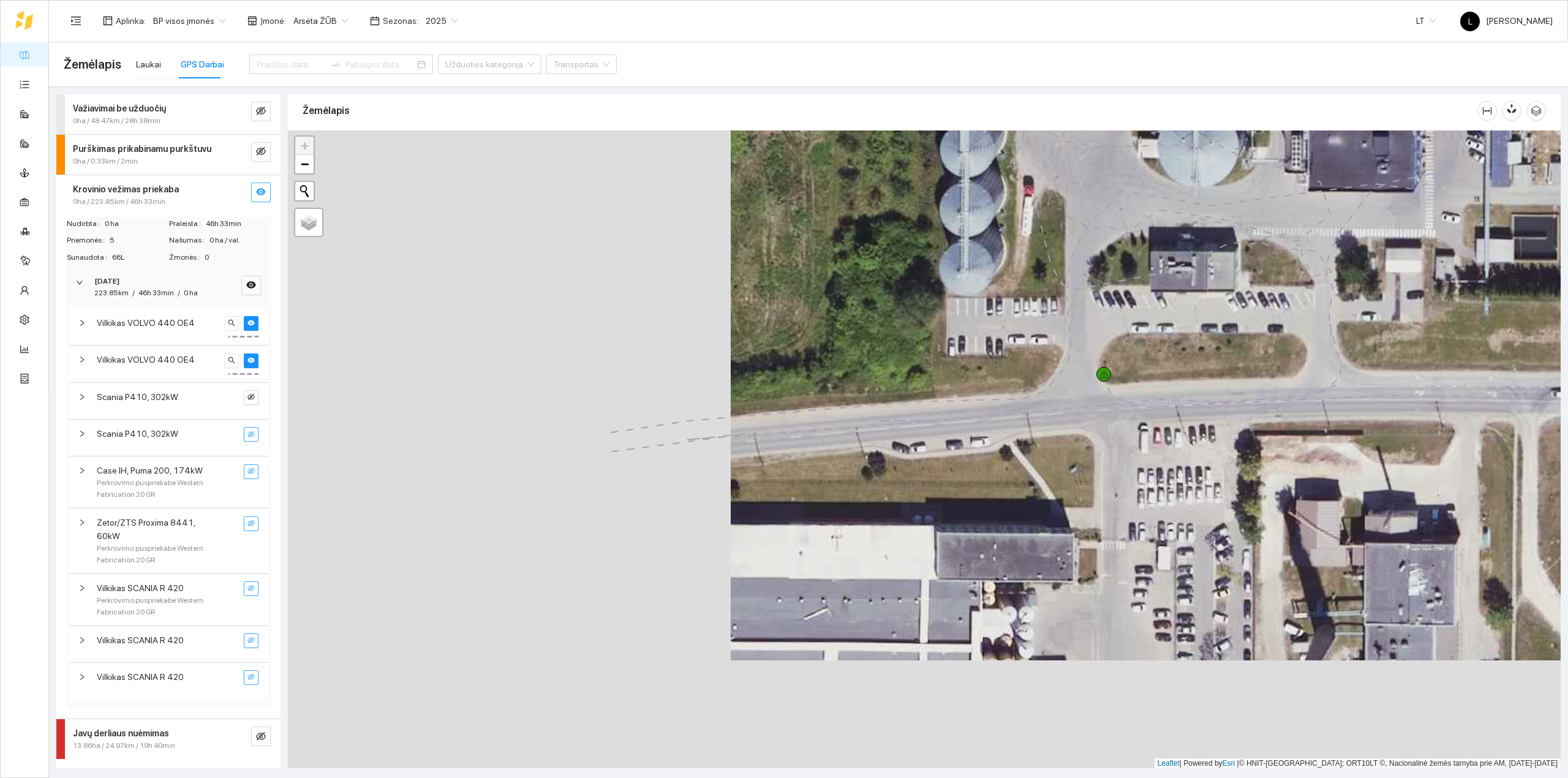
drag, startPoint x: 642, startPoint y: 478, endPoint x: 977, endPoint y: 391, distance: 346.1
click at [977, 391] on div at bounding box center [925, 449] width 1273 height 638
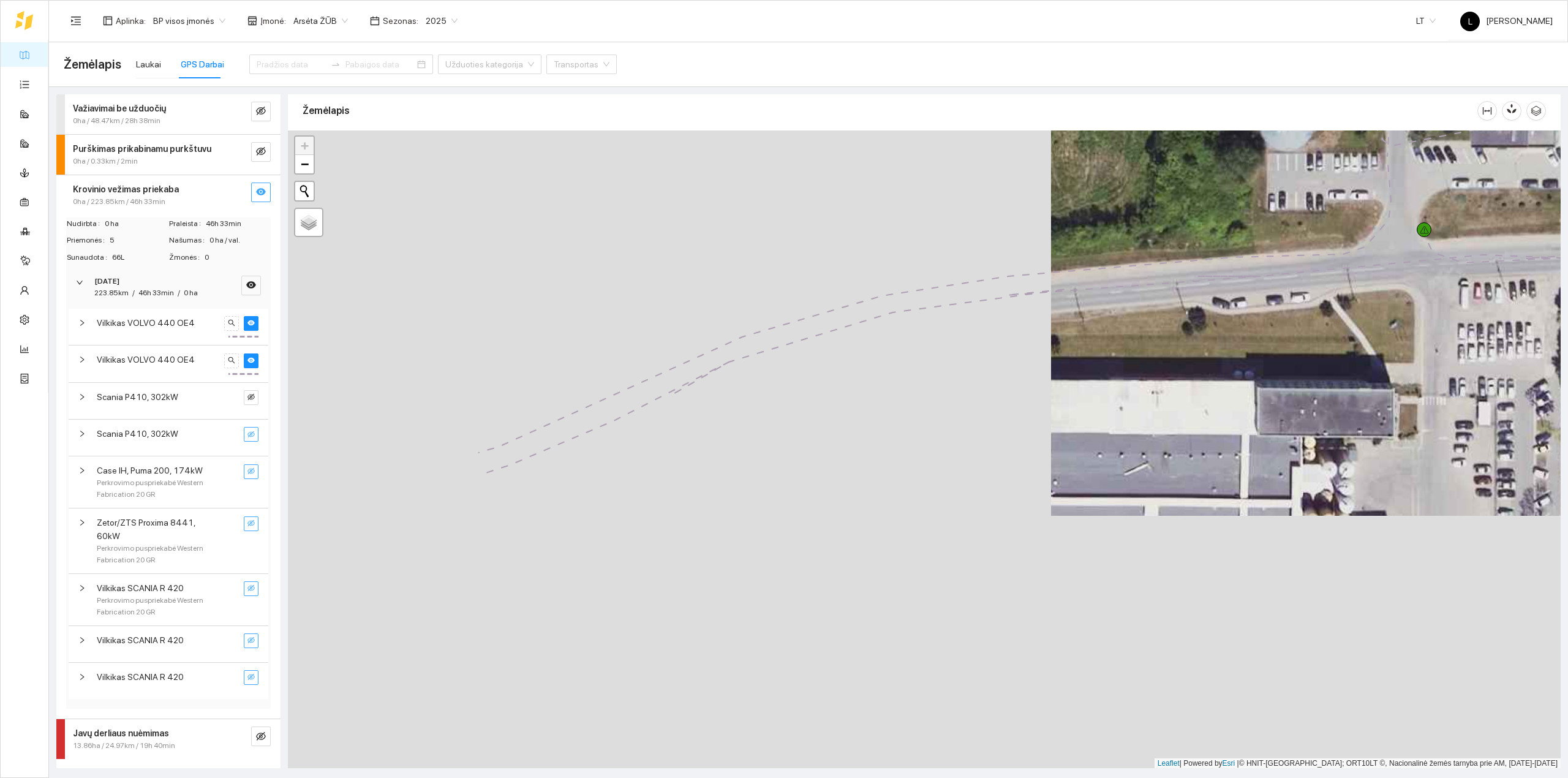
drag, startPoint x: 893, startPoint y: 323, endPoint x: 1038, endPoint y: 266, distance: 155.8
click at [1038, 266] on div at bounding box center [925, 449] width 1273 height 638
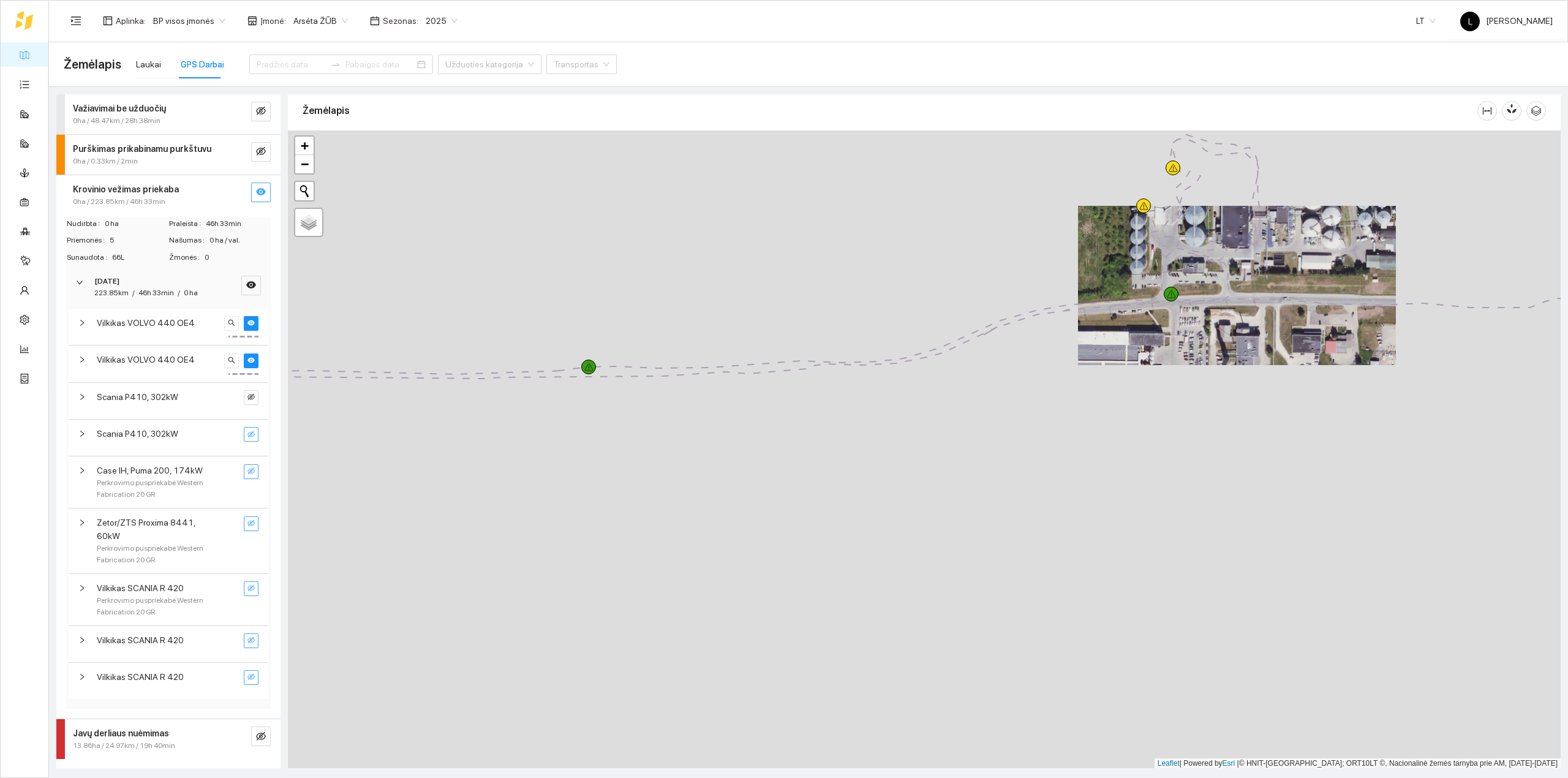
drag, startPoint x: 670, startPoint y: 372, endPoint x: 835, endPoint y: 386, distance: 165.6
click at [821, 378] on div at bounding box center [925, 449] width 1273 height 638
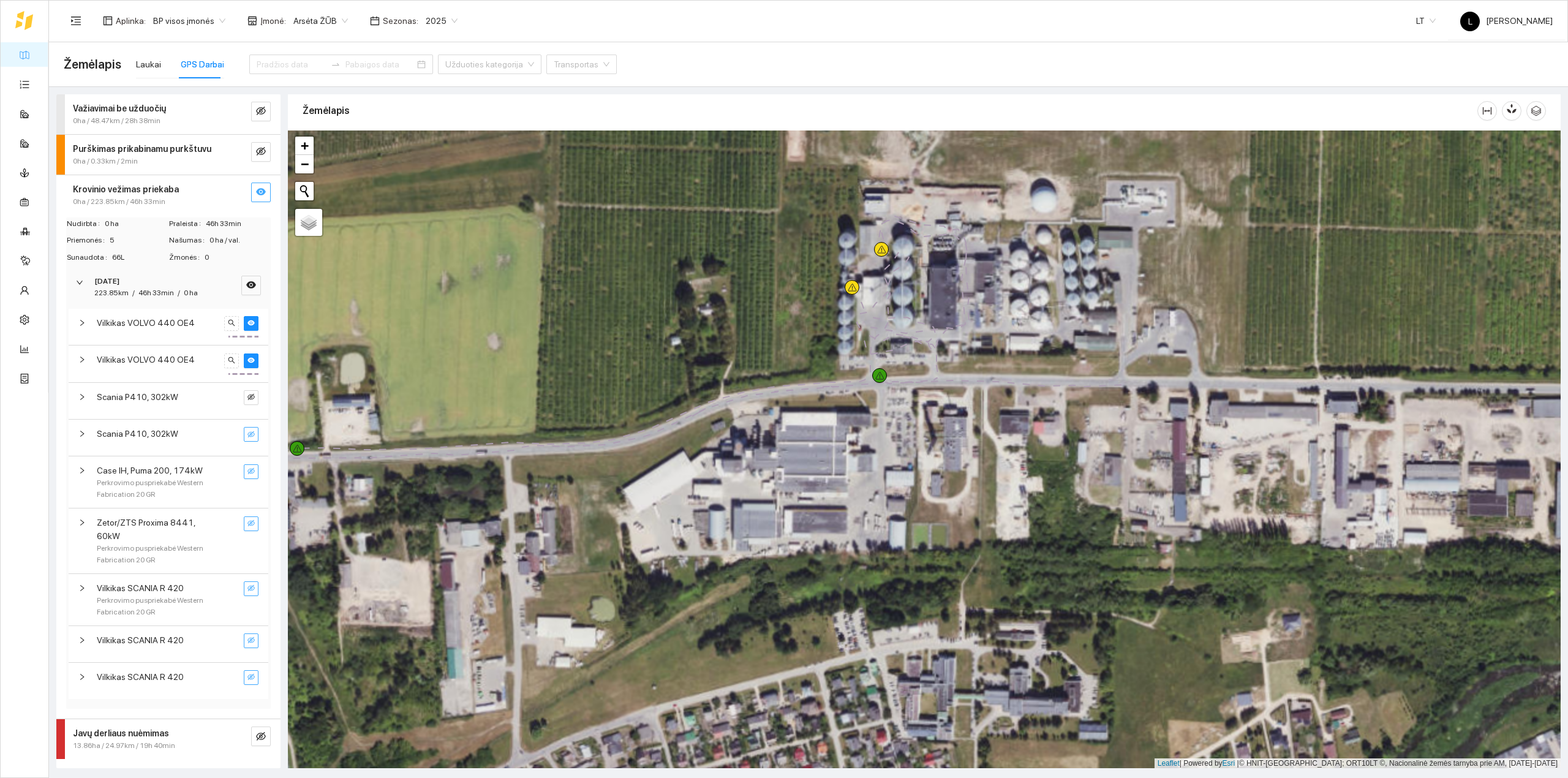
drag, startPoint x: 1084, startPoint y: 376, endPoint x: 449, endPoint y: 452, distance: 639.5
click at [451, 452] on div at bounding box center [925, 449] width 1273 height 638
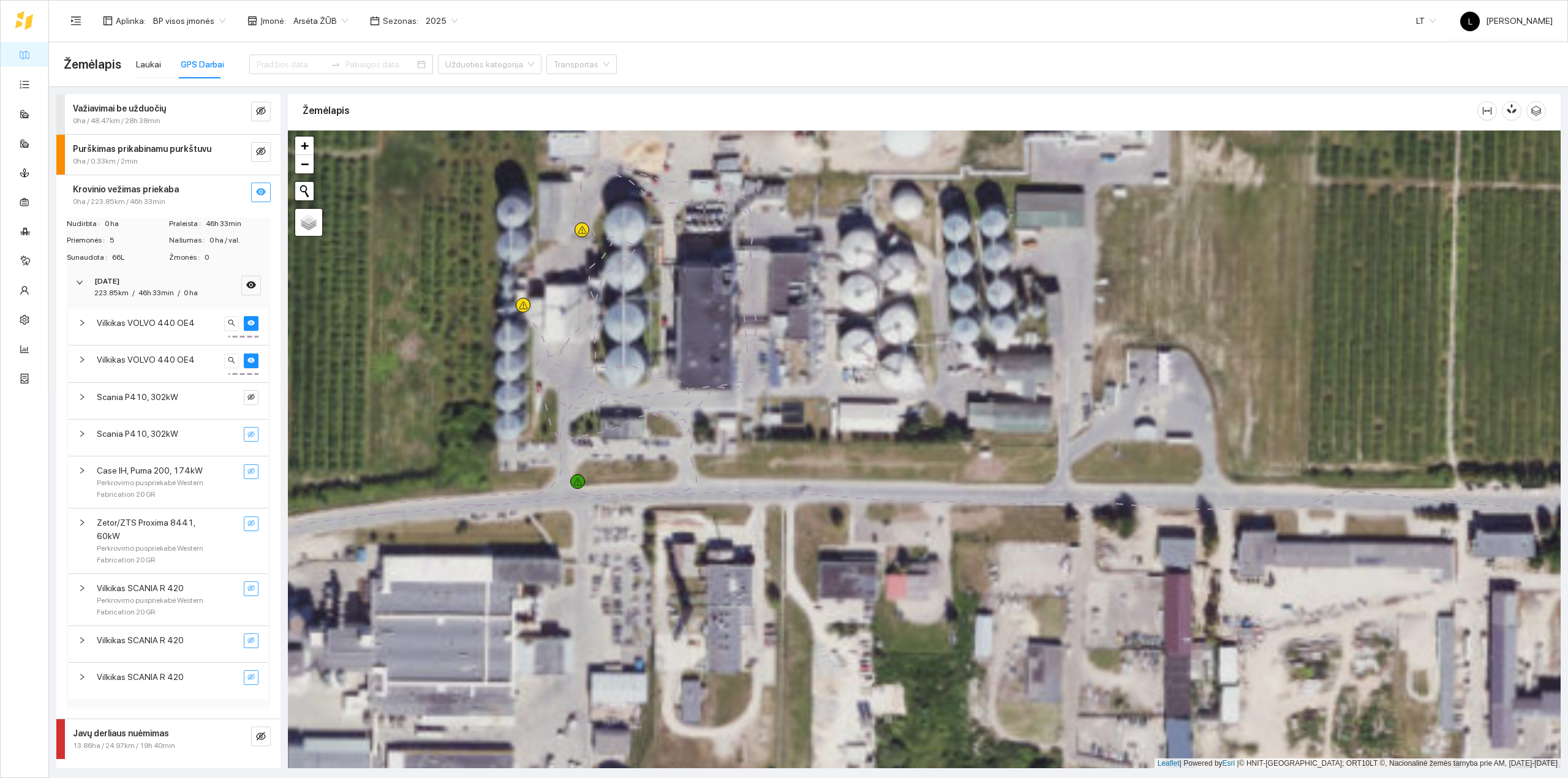
drag, startPoint x: 954, startPoint y: 314, endPoint x: 776, endPoint y: 390, distance: 193.5
click at [777, 387] on div at bounding box center [925, 449] width 1273 height 638
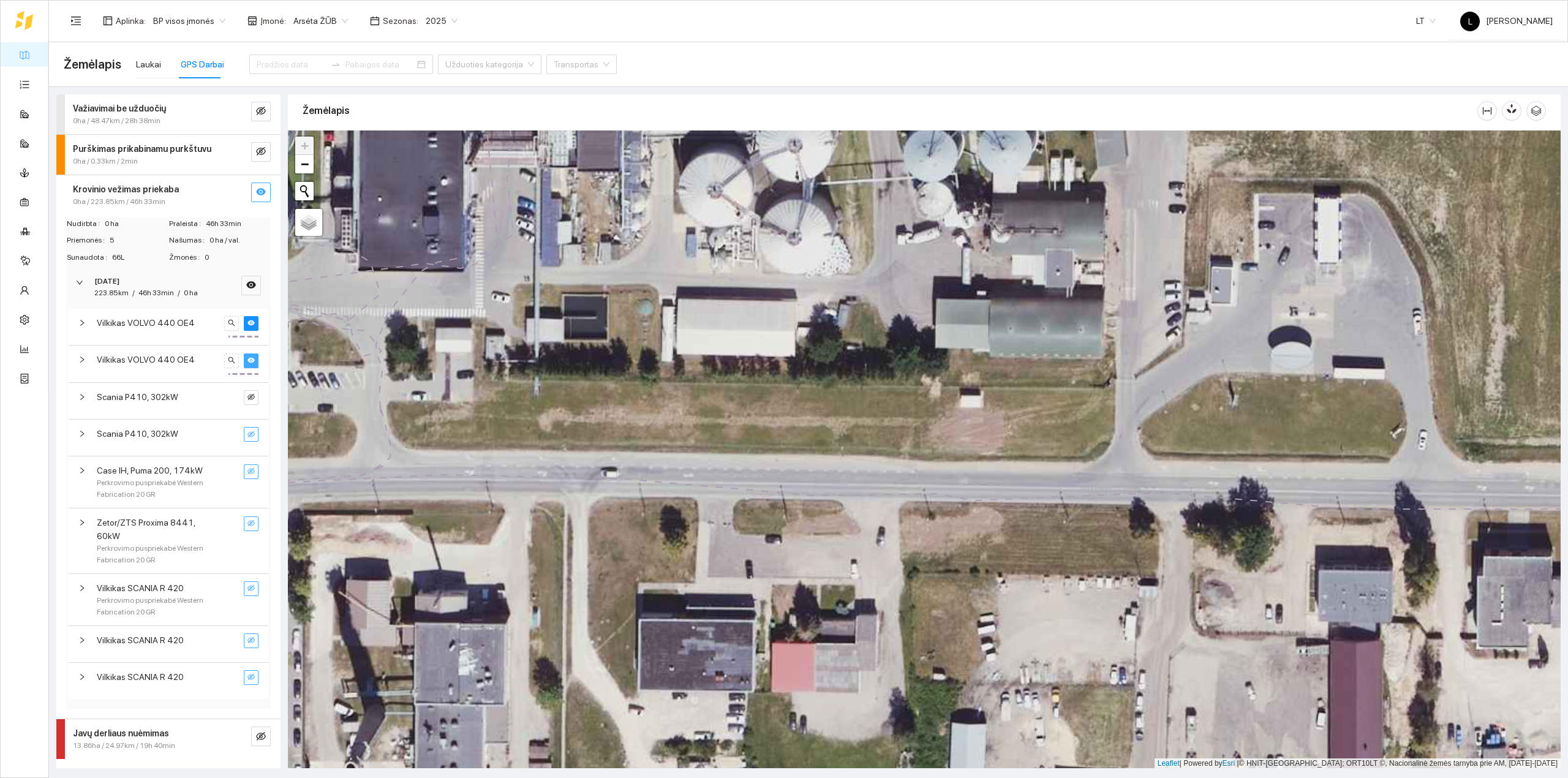
click at [248, 361] on icon "eye" at bounding box center [251, 359] width 8 height 5
click at [250, 323] on icon "eye" at bounding box center [251, 323] width 8 height 8
click at [253, 673] on icon "eye-invisible" at bounding box center [251, 677] width 8 height 8
click at [250, 637] on icon "eye-invisible" at bounding box center [251, 640] width 8 height 6
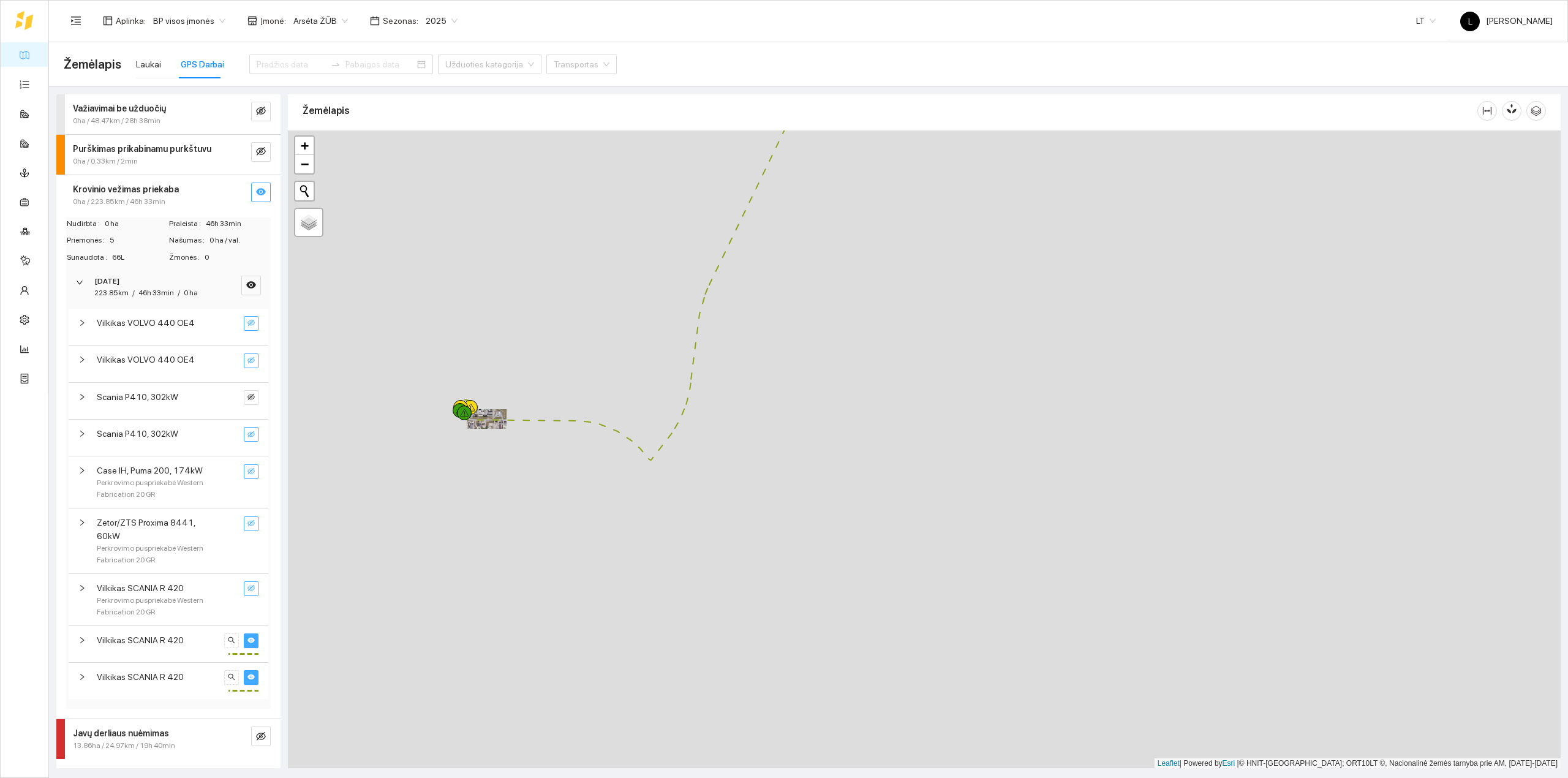
drag, startPoint x: 694, startPoint y: 384, endPoint x: 525, endPoint y: 550, distance: 236.9
click at [526, 549] on div at bounding box center [925, 449] width 1273 height 638
drag, startPoint x: 668, startPoint y: 430, endPoint x: 385, endPoint y: 667, distance: 369.1
click at [385, 667] on div at bounding box center [925, 449] width 1273 height 638
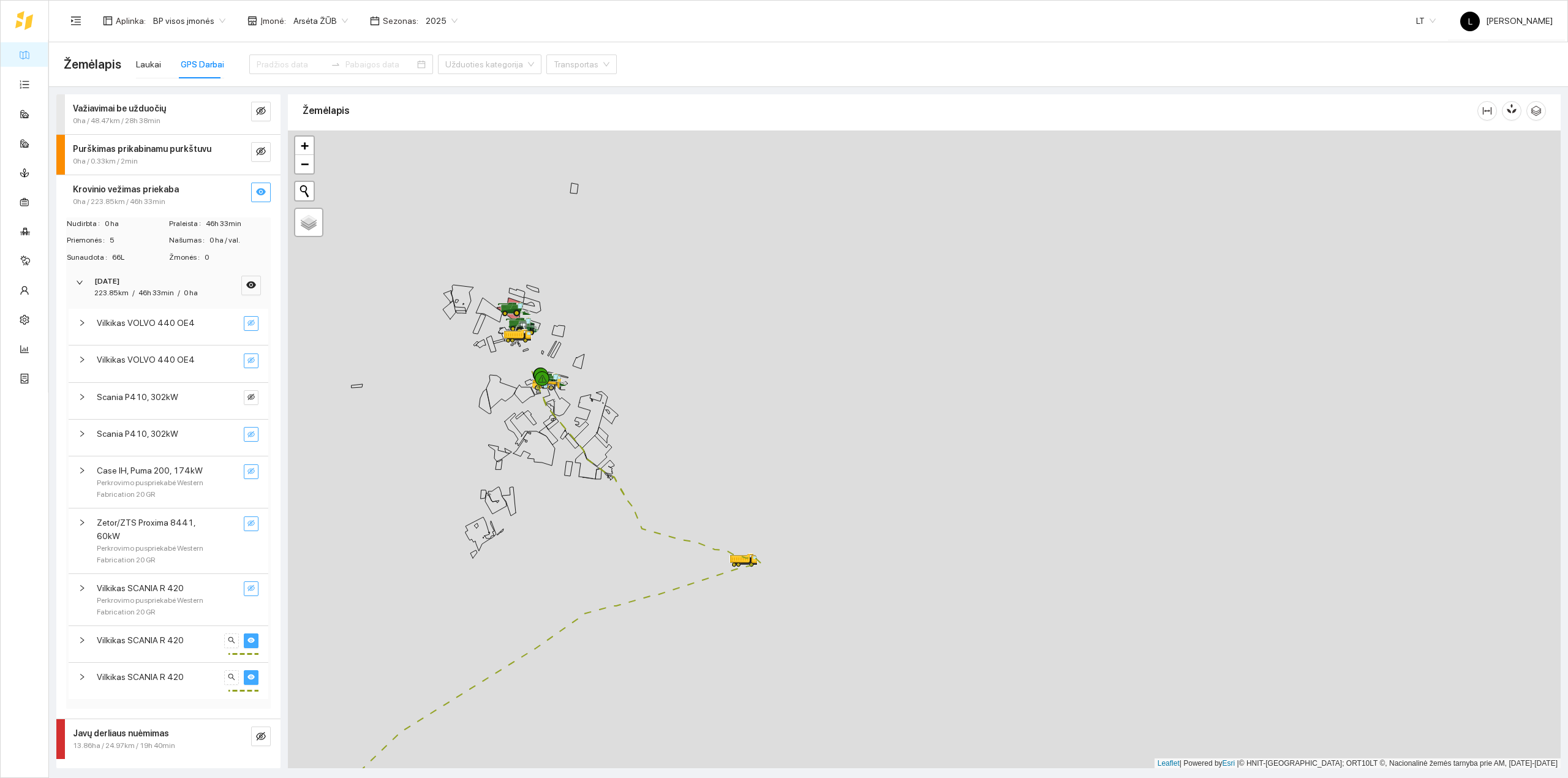
drag, startPoint x: 585, startPoint y: 468, endPoint x: 633, endPoint y: 589, distance: 130.2
click at [633, 589] on div at bounding box center [925, 449] width 1273 height 638
click at [148, 63] on div "Laukai" at bounding box center [148, 64] width 25 height 14
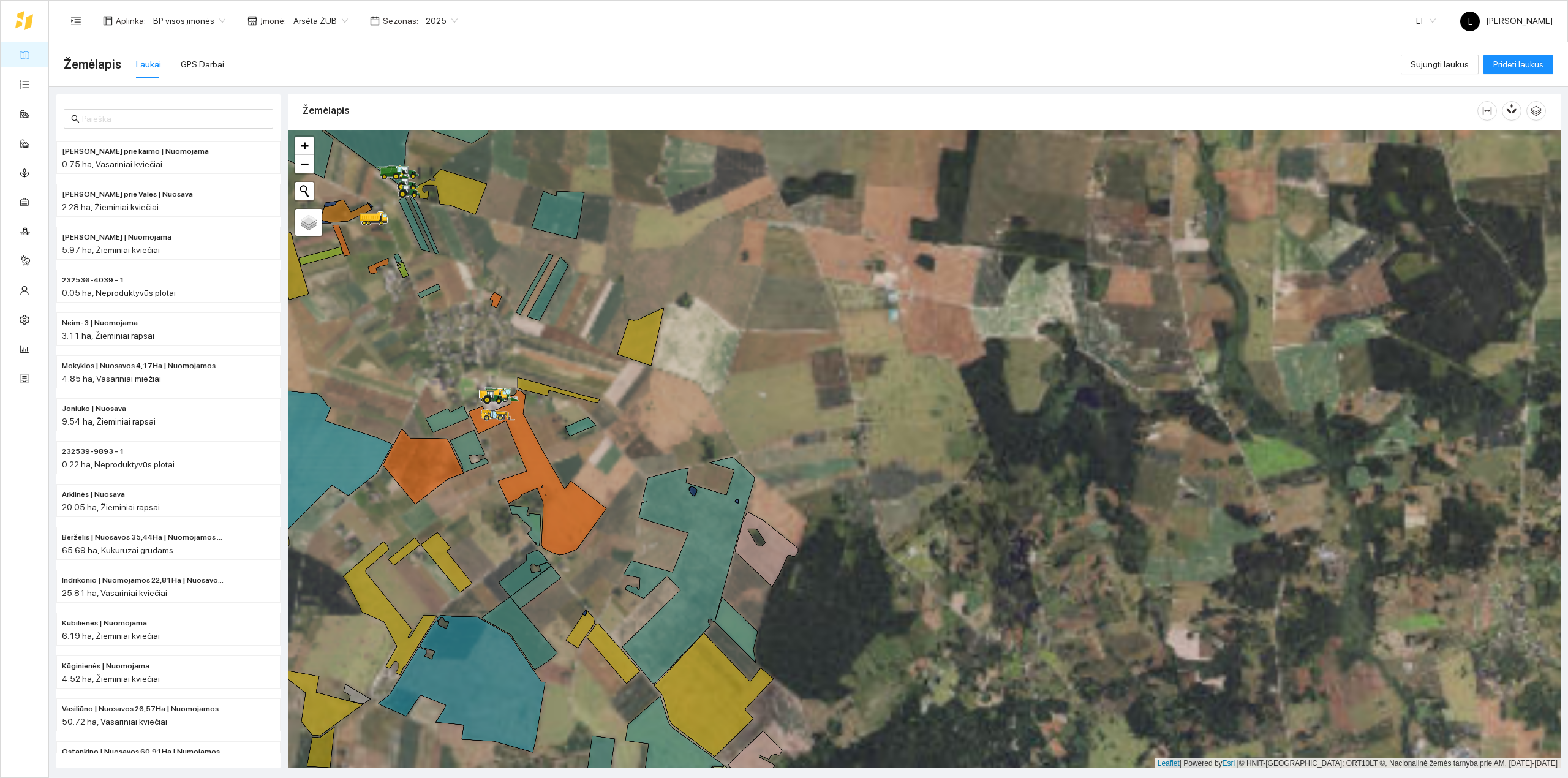
drag, startPoint x: 600, startPoint y: 421, endPoint x: 860, endPoint y: 640, distance: 339.9
click at [858, 638] on div at bounding box center [925, 449] width 1273 height 638
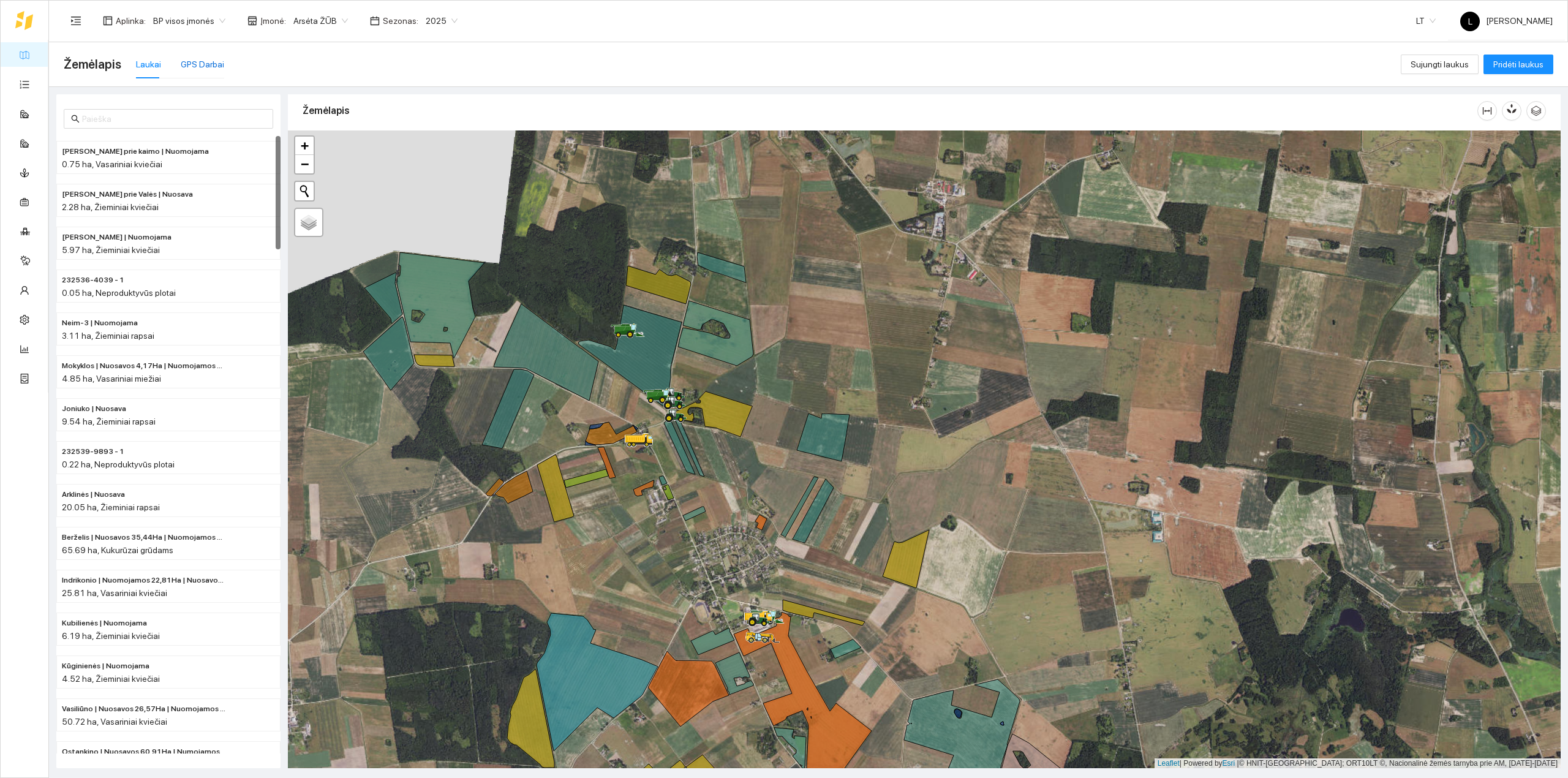
click at [207, 63] on div "GPS Darbai" at bounding box center [202, 64] width 44 height 14
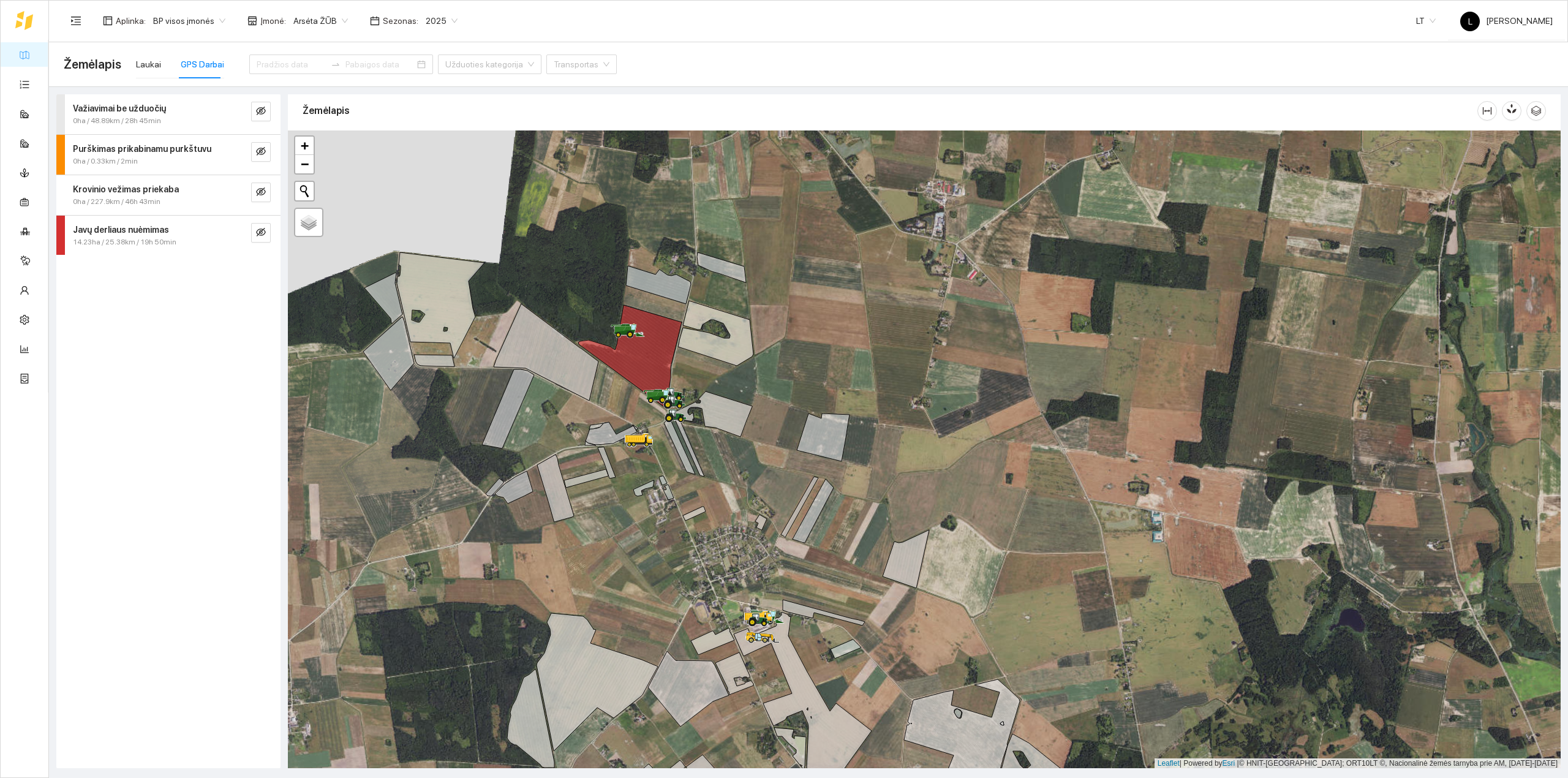
click at [209, 232] on div "Javų derliaus nuėmimas" at bounding box center [147, 230] width 150 height 14
click at [261, 235] on icon "eye-invisible" at bounding box center [261, 232] width 10 height 10
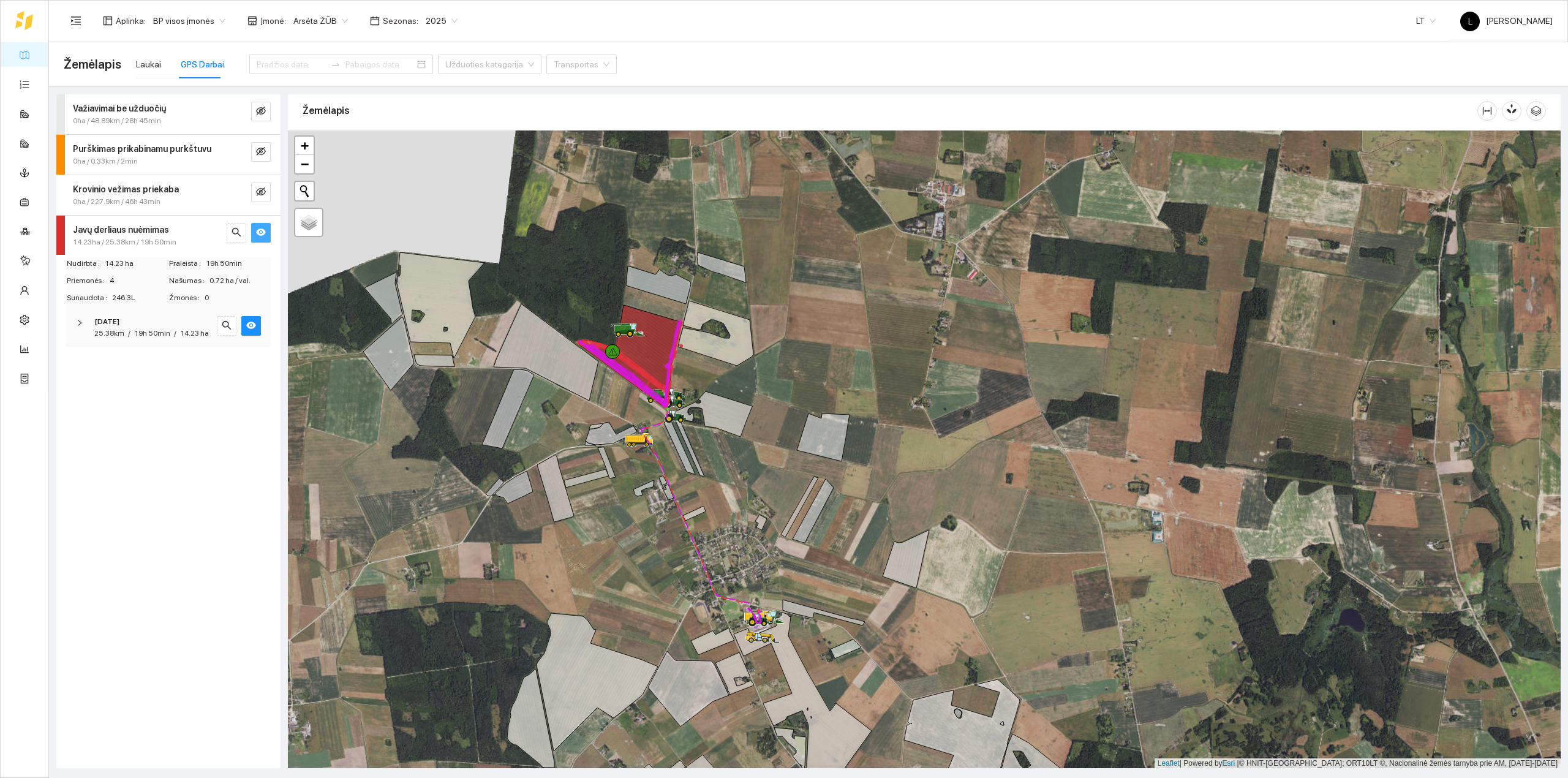
click at [261, 235] on icon "eye" at bounding box center [261, 232] width 10 height 8
click at [35, 83] on link "Užduotys" at bounding box center [53, 83] width 36 height 10
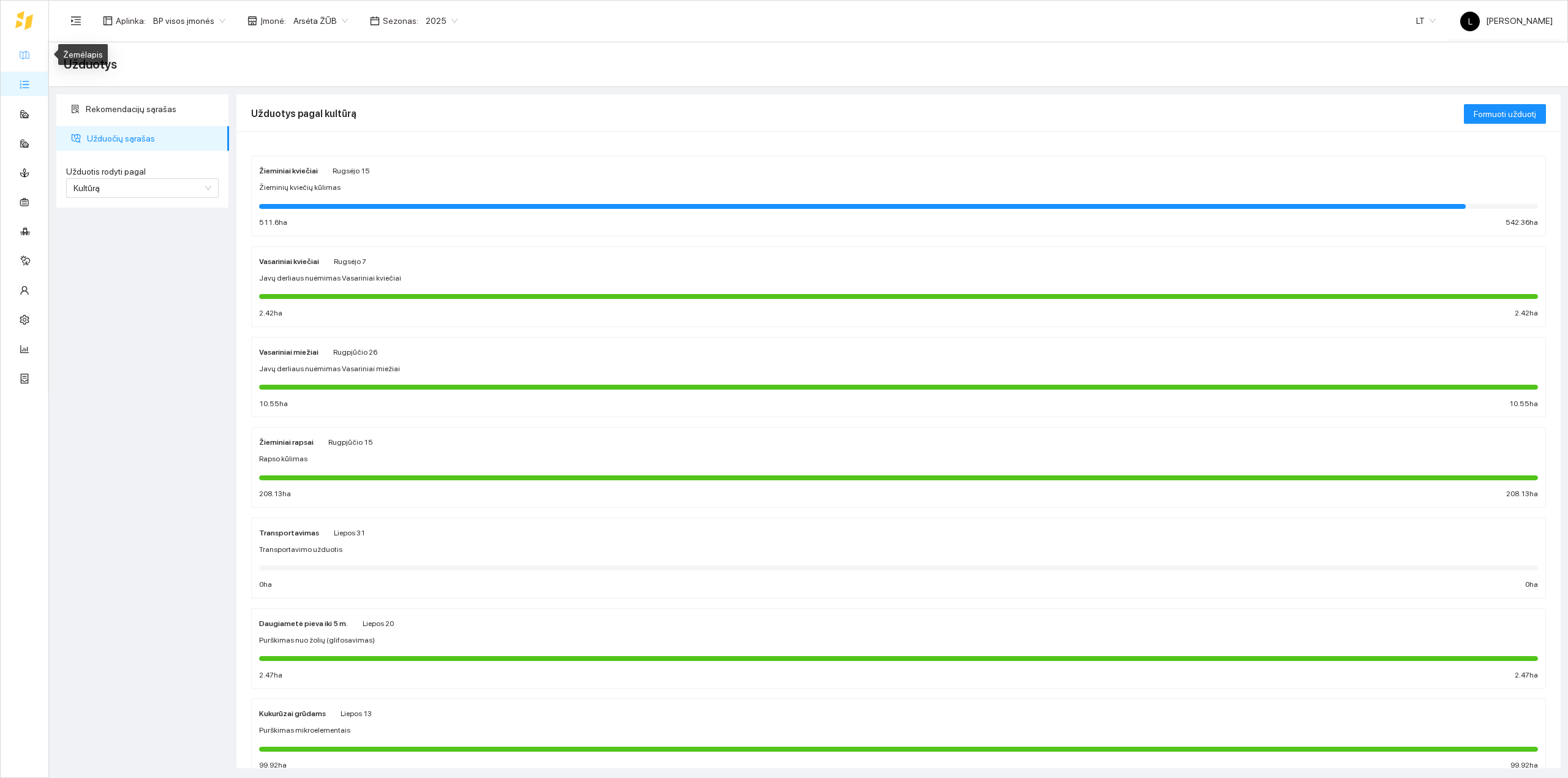
click at [35, 50] on link "Žemėlapis" at bounding box center [55, 54] width 40 height 10
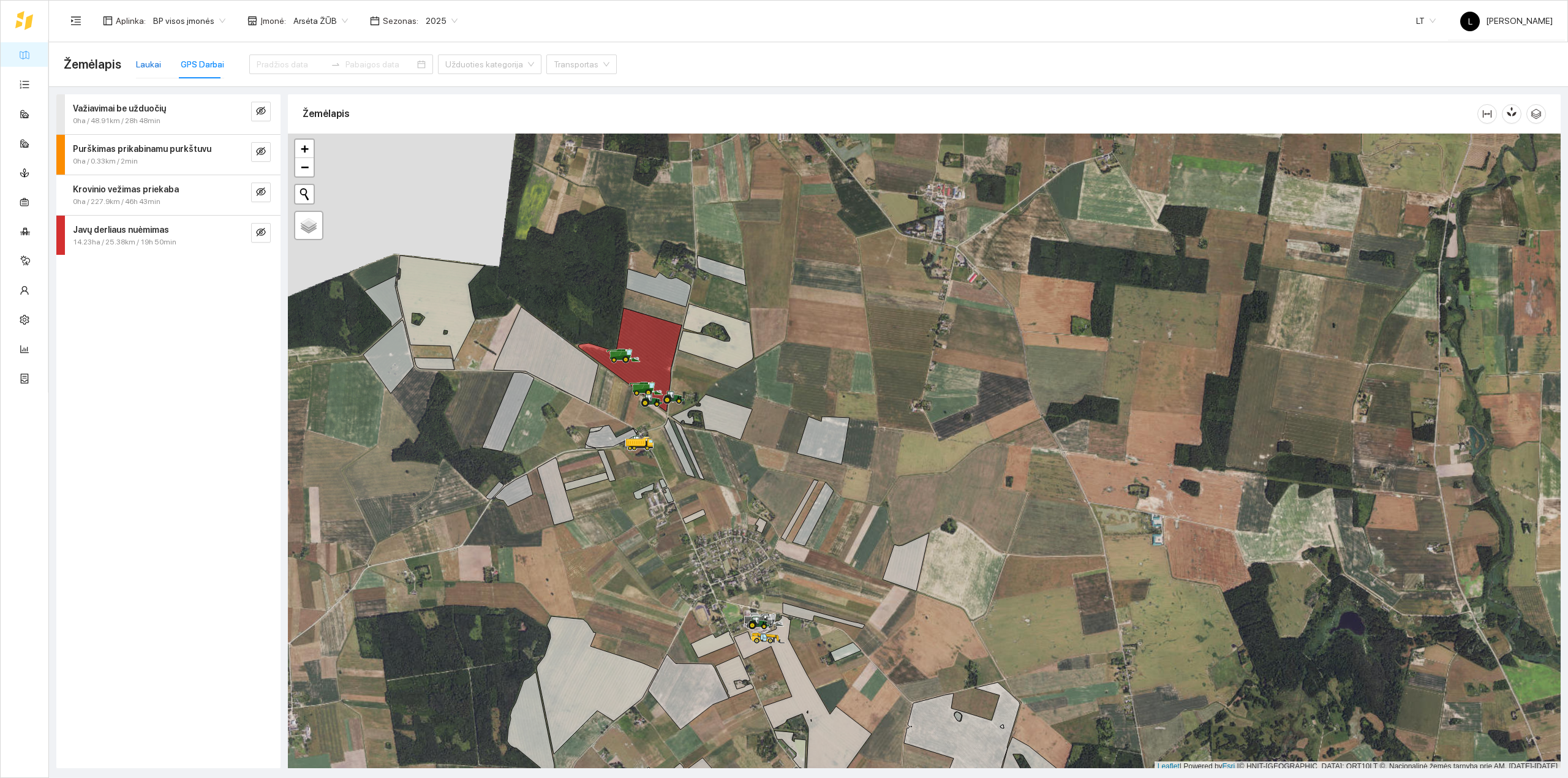
click at [147, 63] on div "Laukai" at bounding box center [148, 64] width 25 height 14
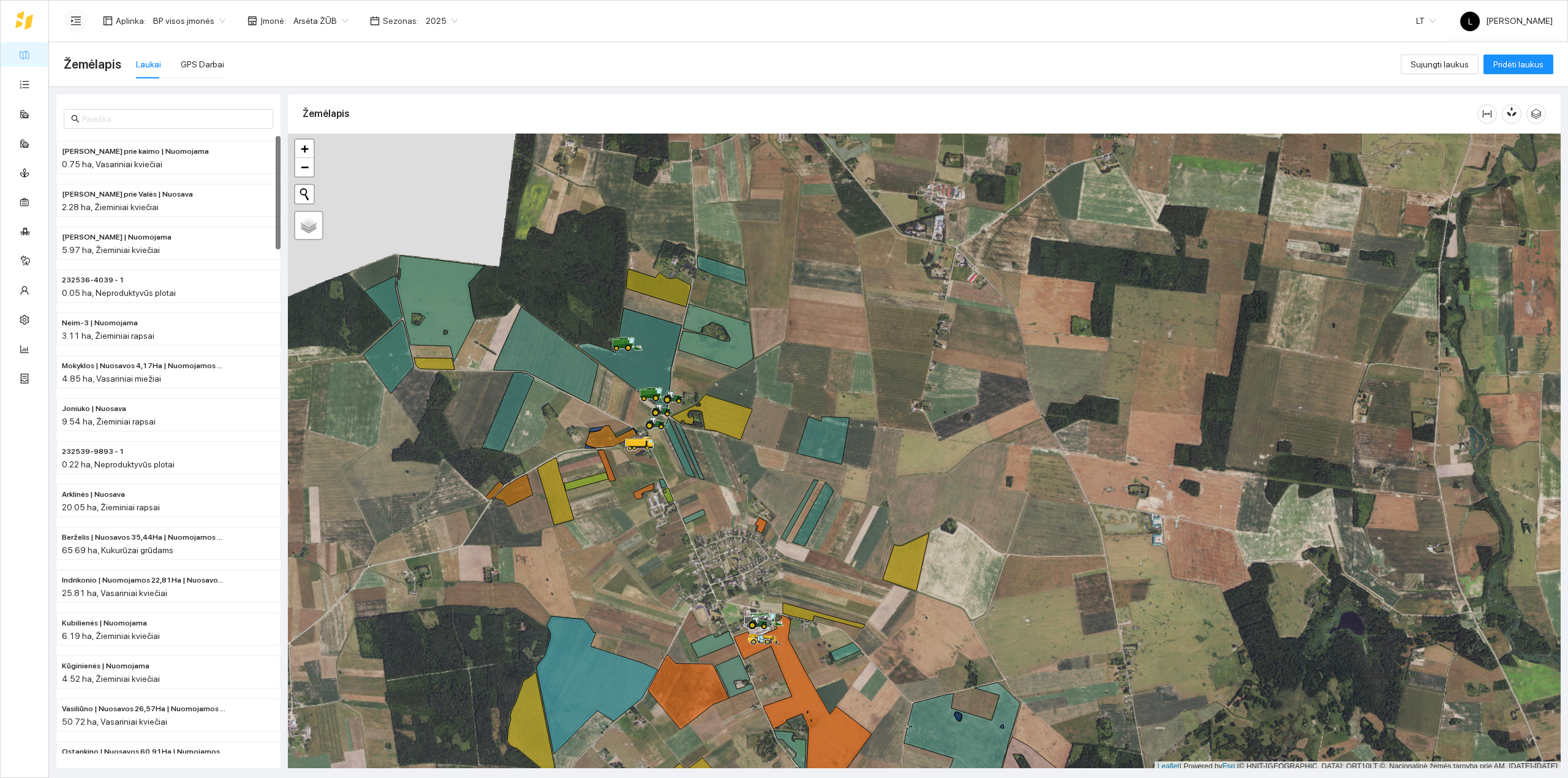
click at [77, 16] on icon "menu-unfold" at bounding box center [76, 21] width 11 height 11
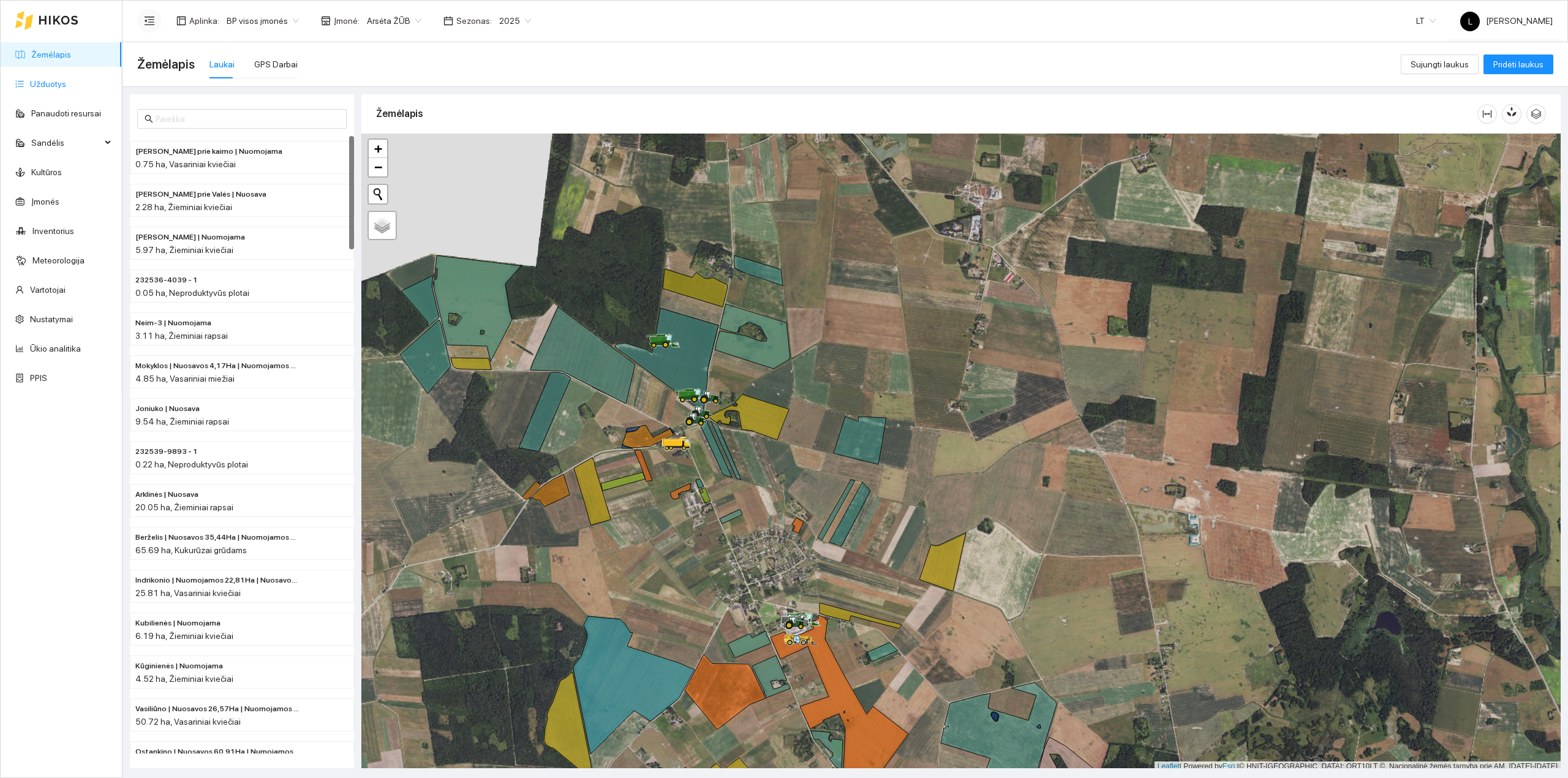
click at [66, 86] on link "Užduotys" at bounding box center [47, 83] width 36 height 10
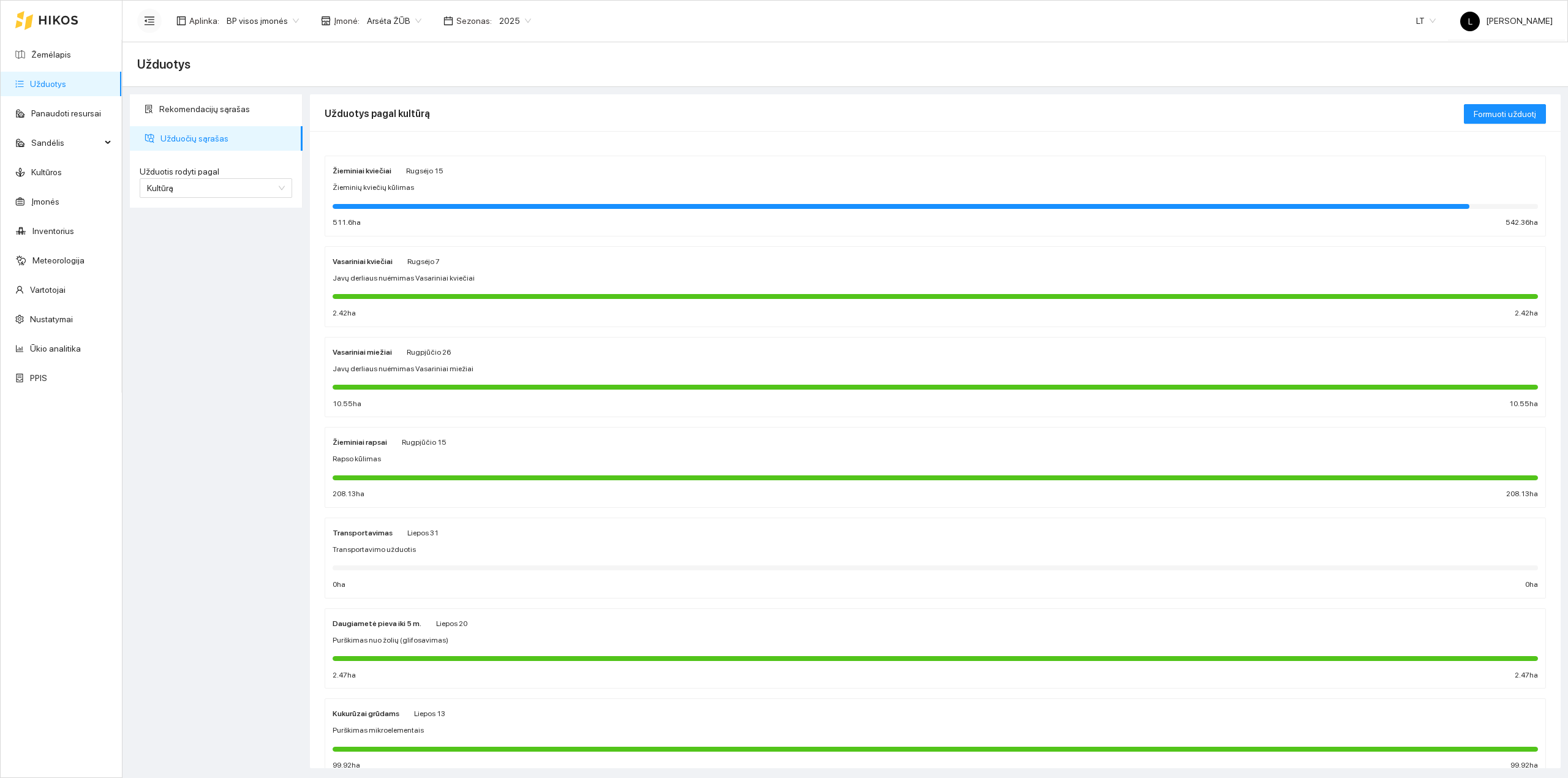
click at [439, 205] on div at bounding box center [901, 206] width 1137 height 5
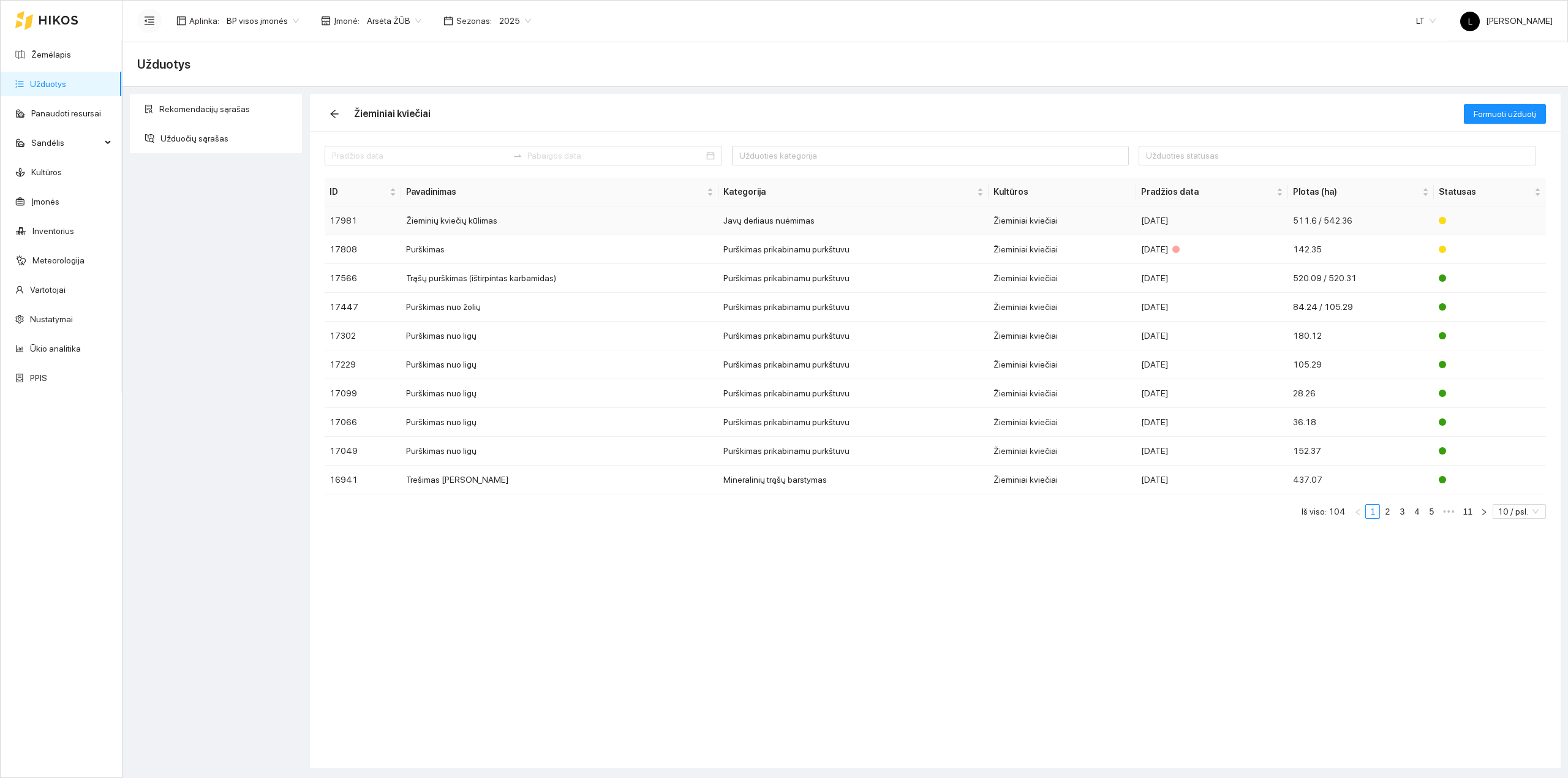
click at [750, 211] on td "Javų derliaus nuėmimas" at bounding box center [853, 221] width 270 height 29
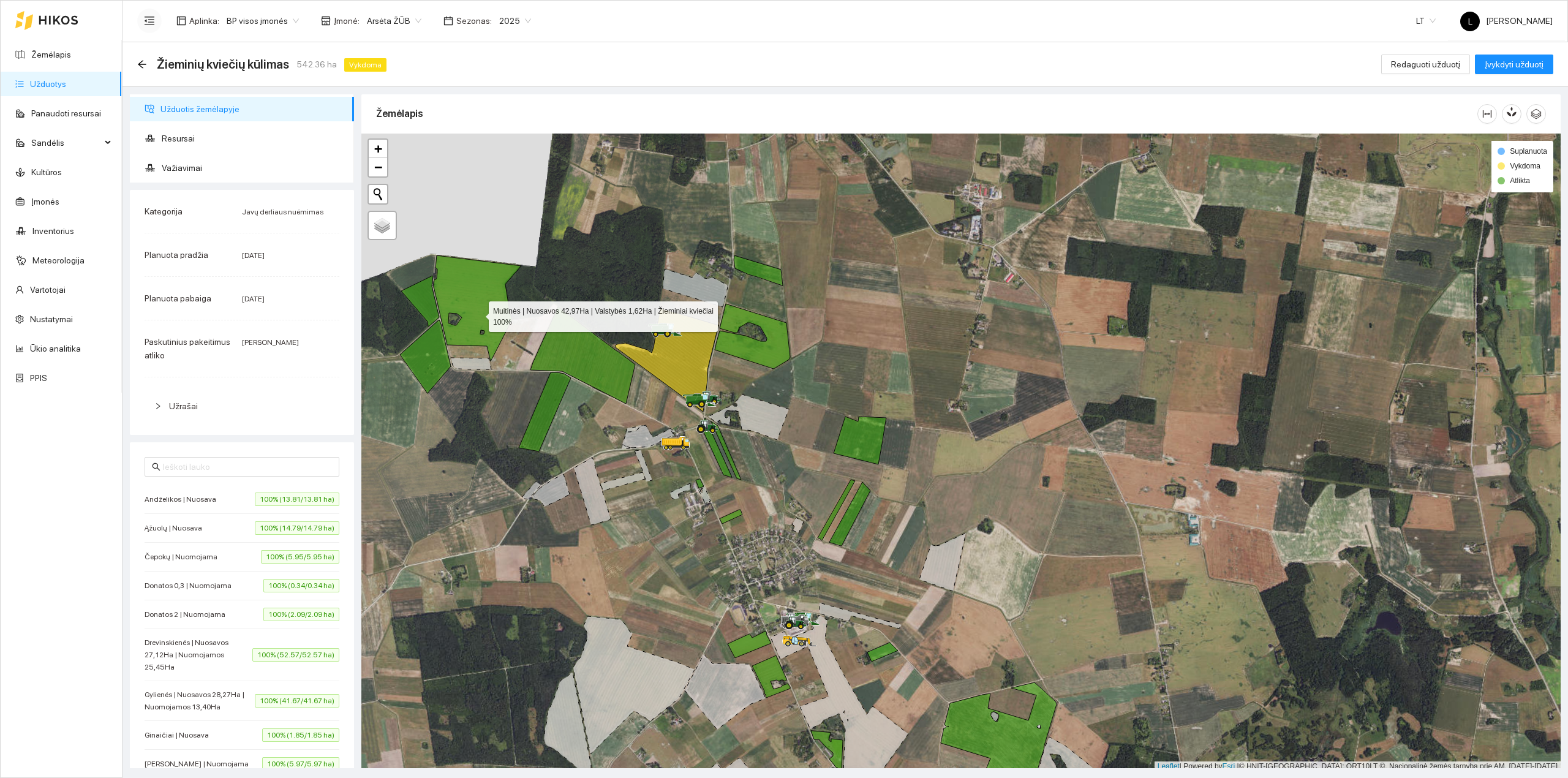
click at [478, 315] on icon at bounding box center [477, 308] width 88 height 106
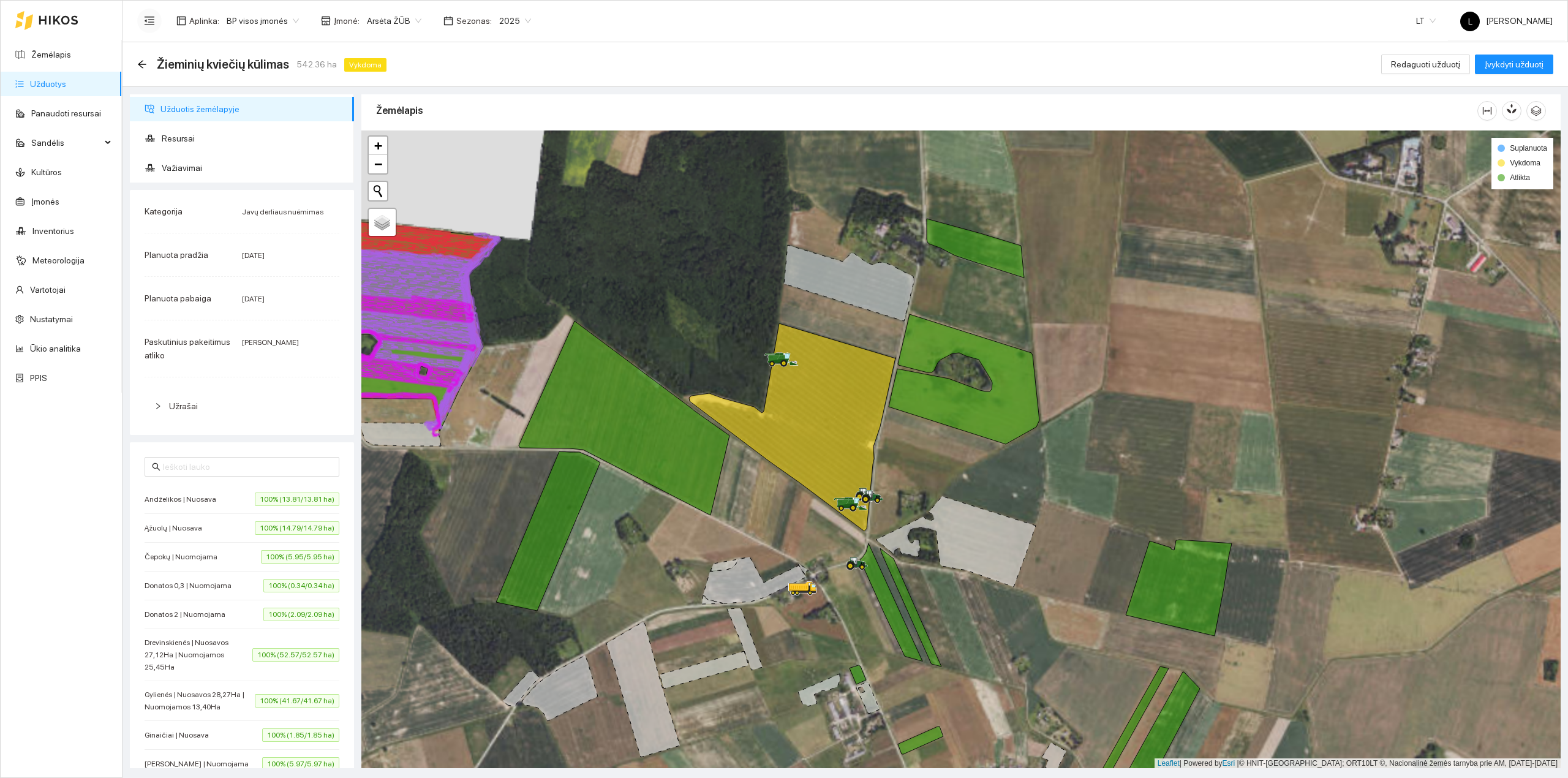
drag, startPoint x: 582, startPoint y: 373, endPoint x: 530, endPoint y: 413, distance: 65.6
click at [530, 413] on div at bounding box center [961, 449] width 1199 height 638
click at [807, 442] on icon at bounding box center [792, 427] width 206 height 208
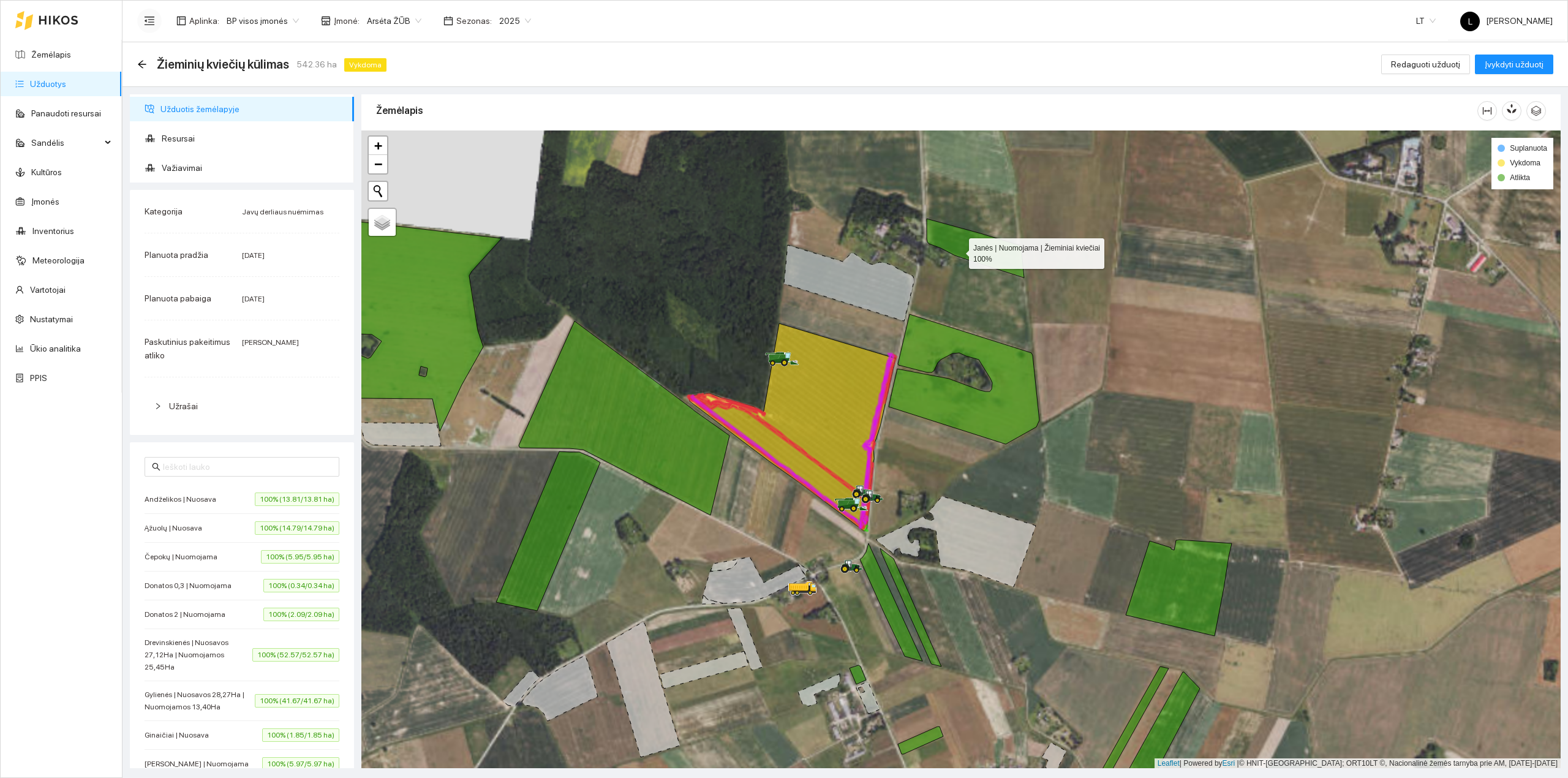
click at [958, 251] on icon at bounding box center [975, 248] width 97 height 59
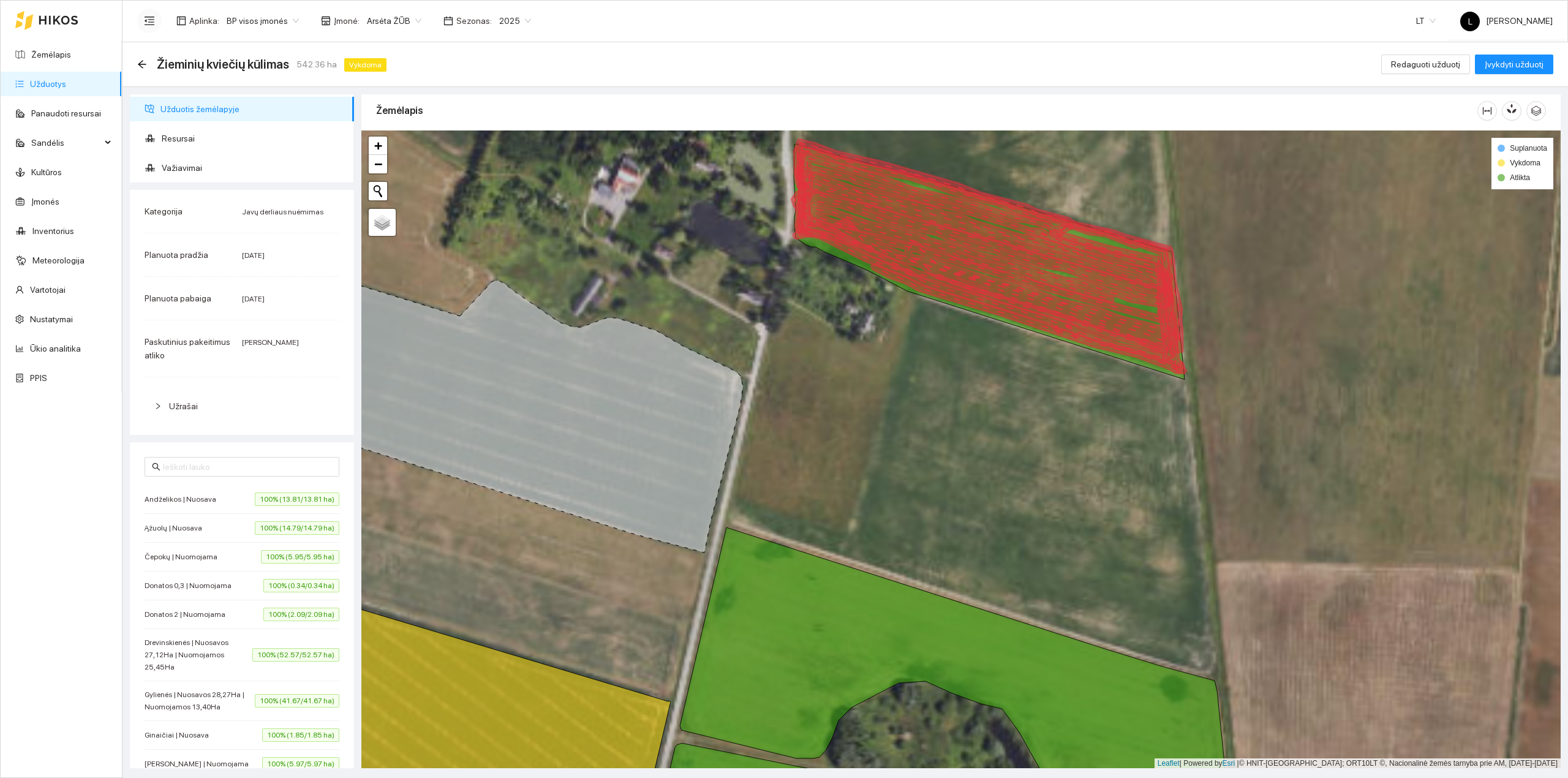
click at [954, 262] on icon at bounding box center [986, 261] width 386 height 183
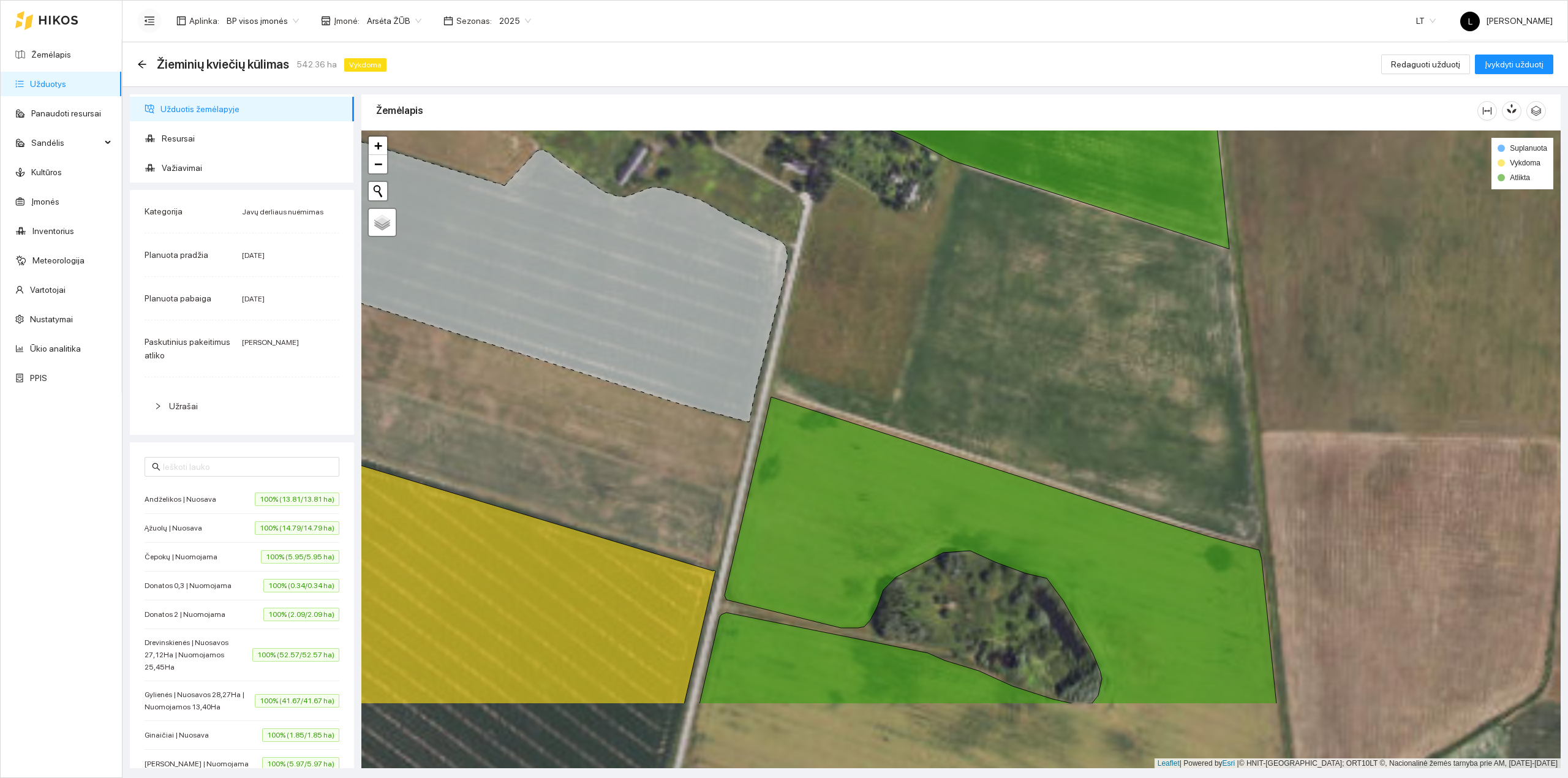
drag, startPoint x: 912, startPoint y: 445, endPoint x: 980, endPoint y: 189, distance: 264.9
click at [1022, 141] on div at bounding box center [961, 449] width 1199 height 638
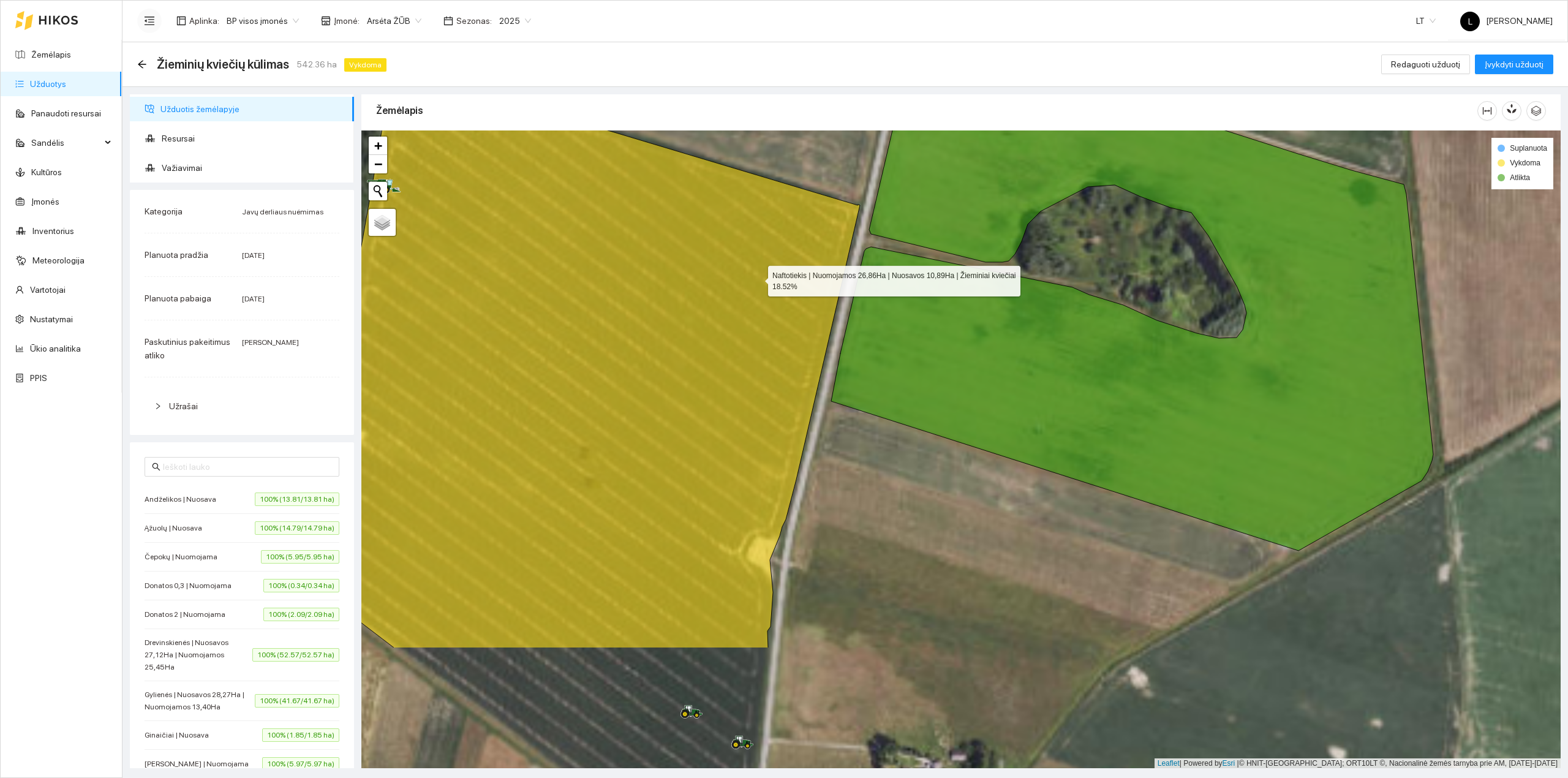
drag, startPoint x: 743, startPoint y: 303, endPoint x: 779, endPoint y: 244, distance: 69.1
click at [779, 244] on icon at bounding box center [590, 357] width 541 height 582
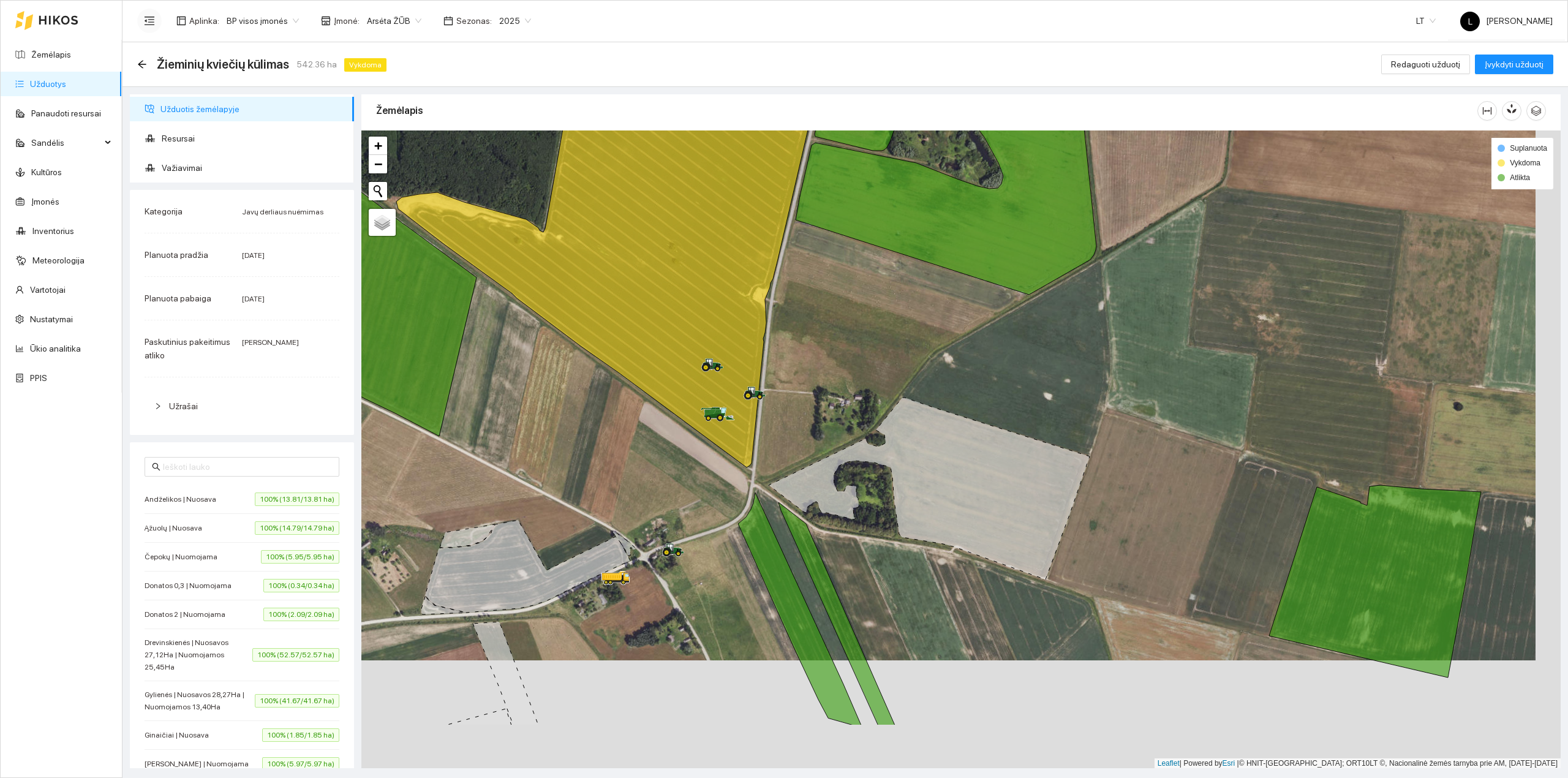
drag, startPoint x: 790, startPoint y: 486, endPoint x: 748, endPoint y: 341, distance: 151.0
click at [753, 347] on div at bounding box center [961, 449] width 1199 height 638
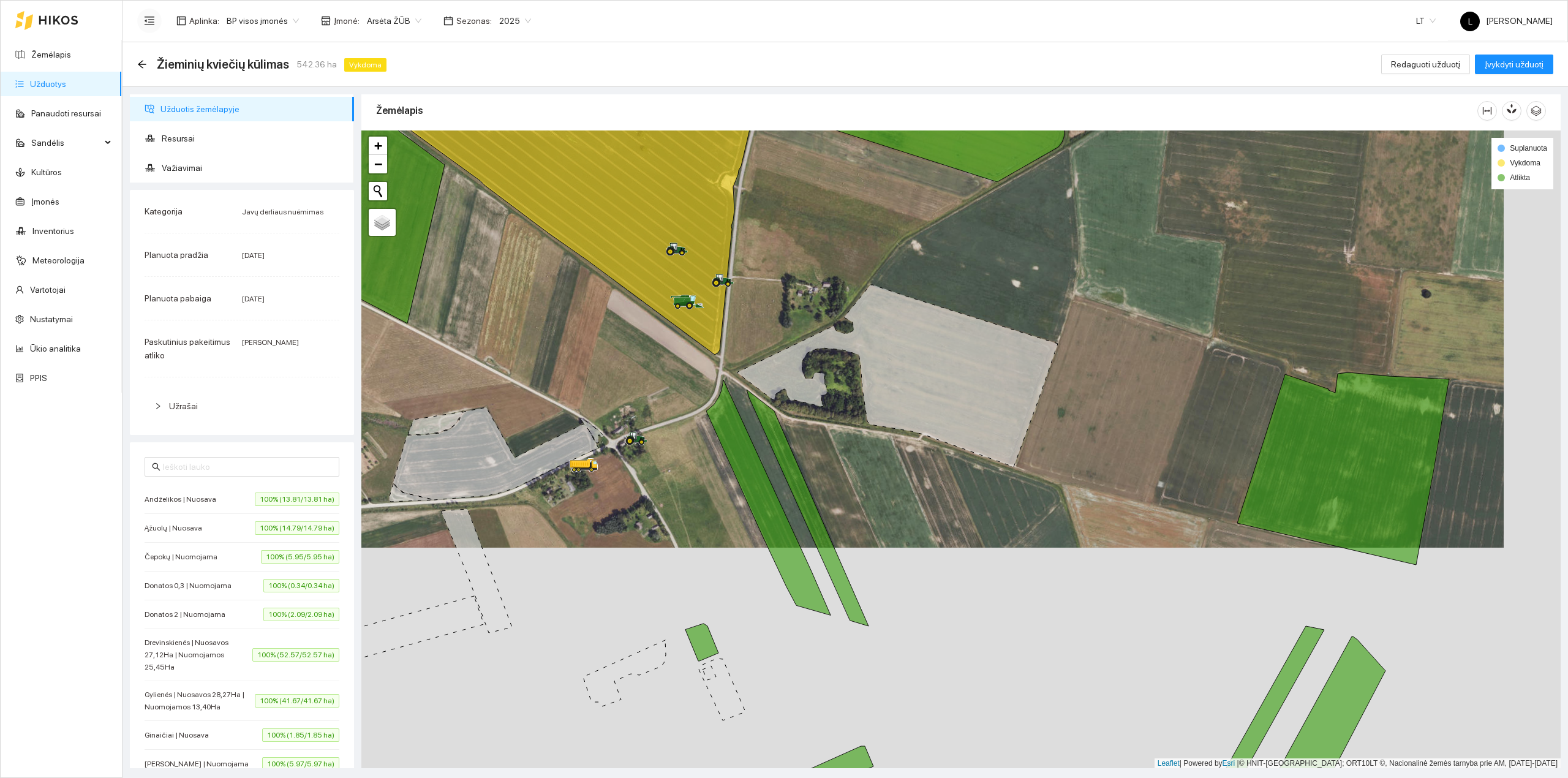
drag, startPoint x: 653, startPoint y: 490, endPoint x: 644, endPoint y: 478, distance: 15.0
click at [644, 478] on div at bounding box center [961, 449] width 1199 height 638
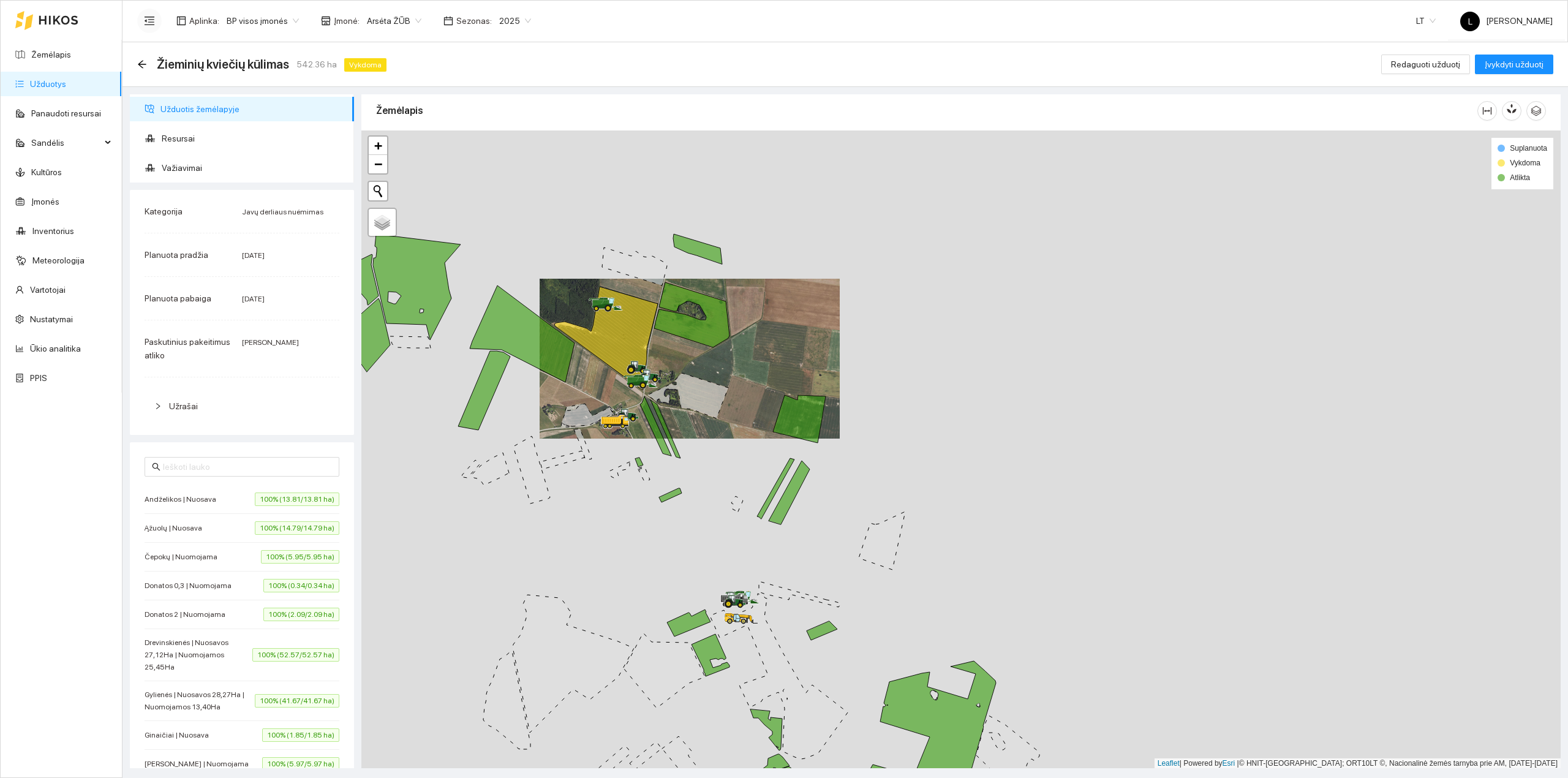
drag, startPoint x: 792, startPoint y: 559, endPoint x: 748, endPoint y: 452, distance: 115.7
click at [750, 451] on div at bounding box center [961, 449] width 1199 height 638
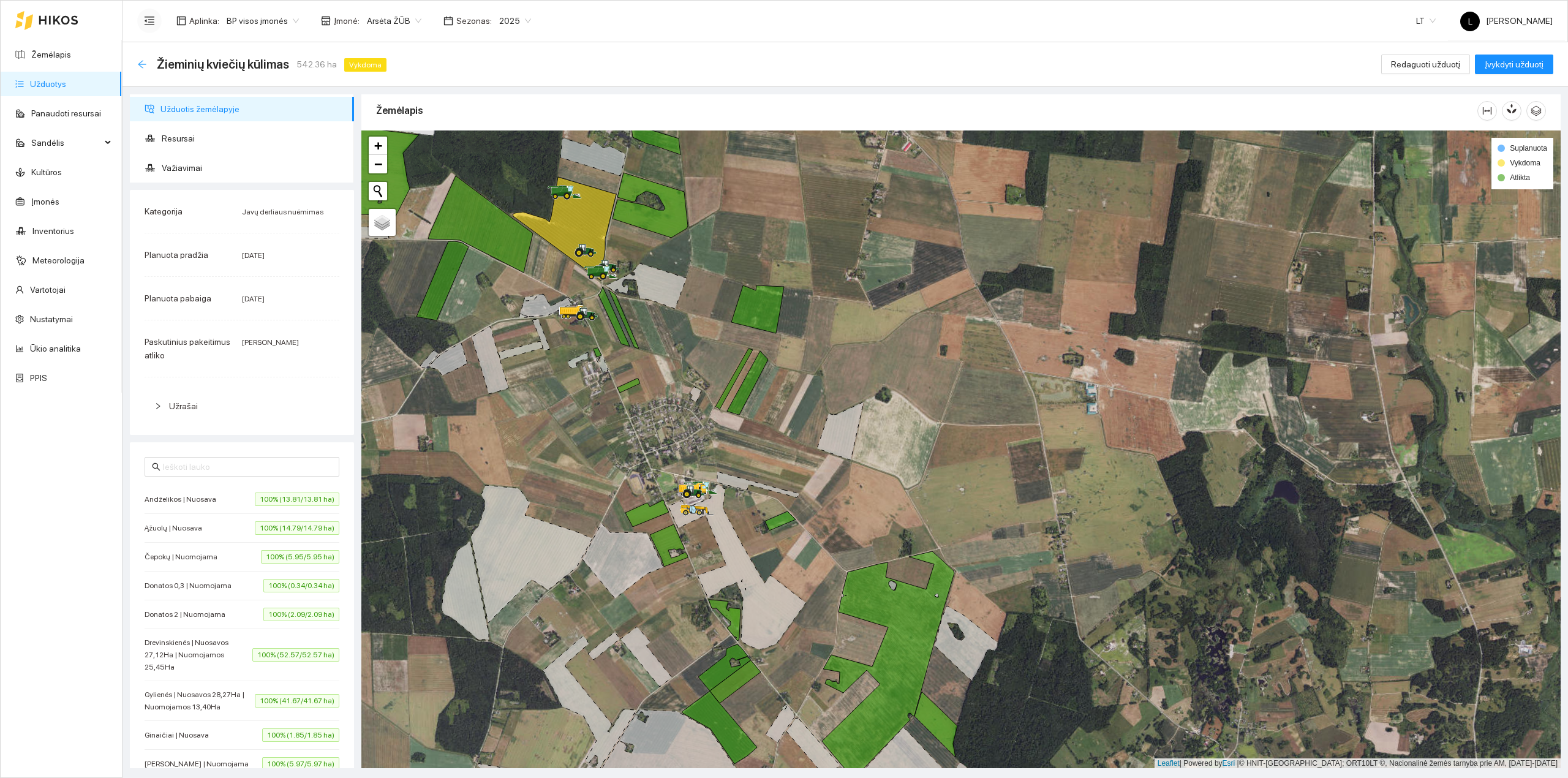
click at [143, 69] on icon "arrow-left" at bounding box center [142, 64] width 10 height 10
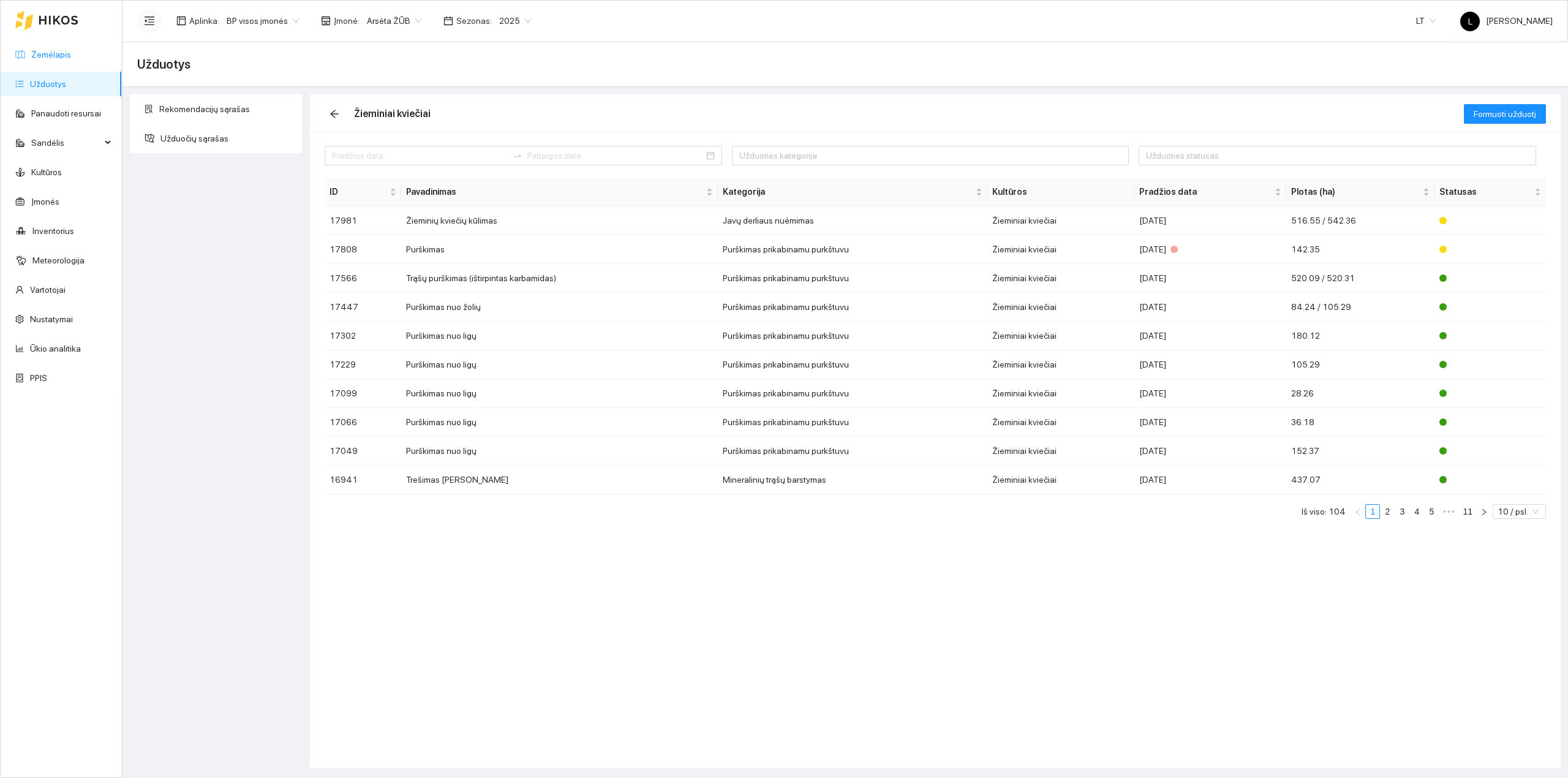
click at [50, 53] on link "Žemėlapis" at bounding box center [51, 54] width 40 height 10
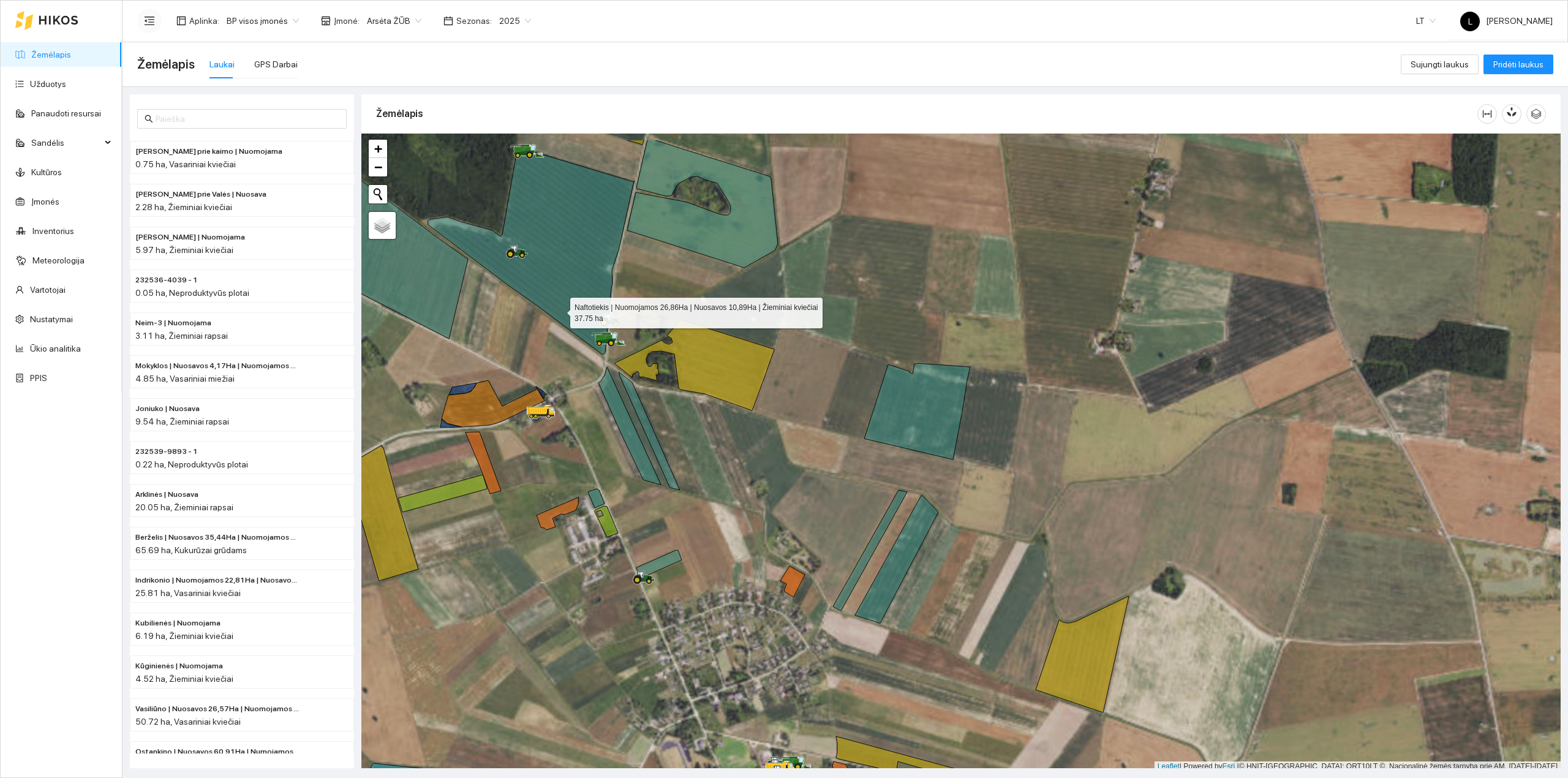
scroll to position [3, 0]
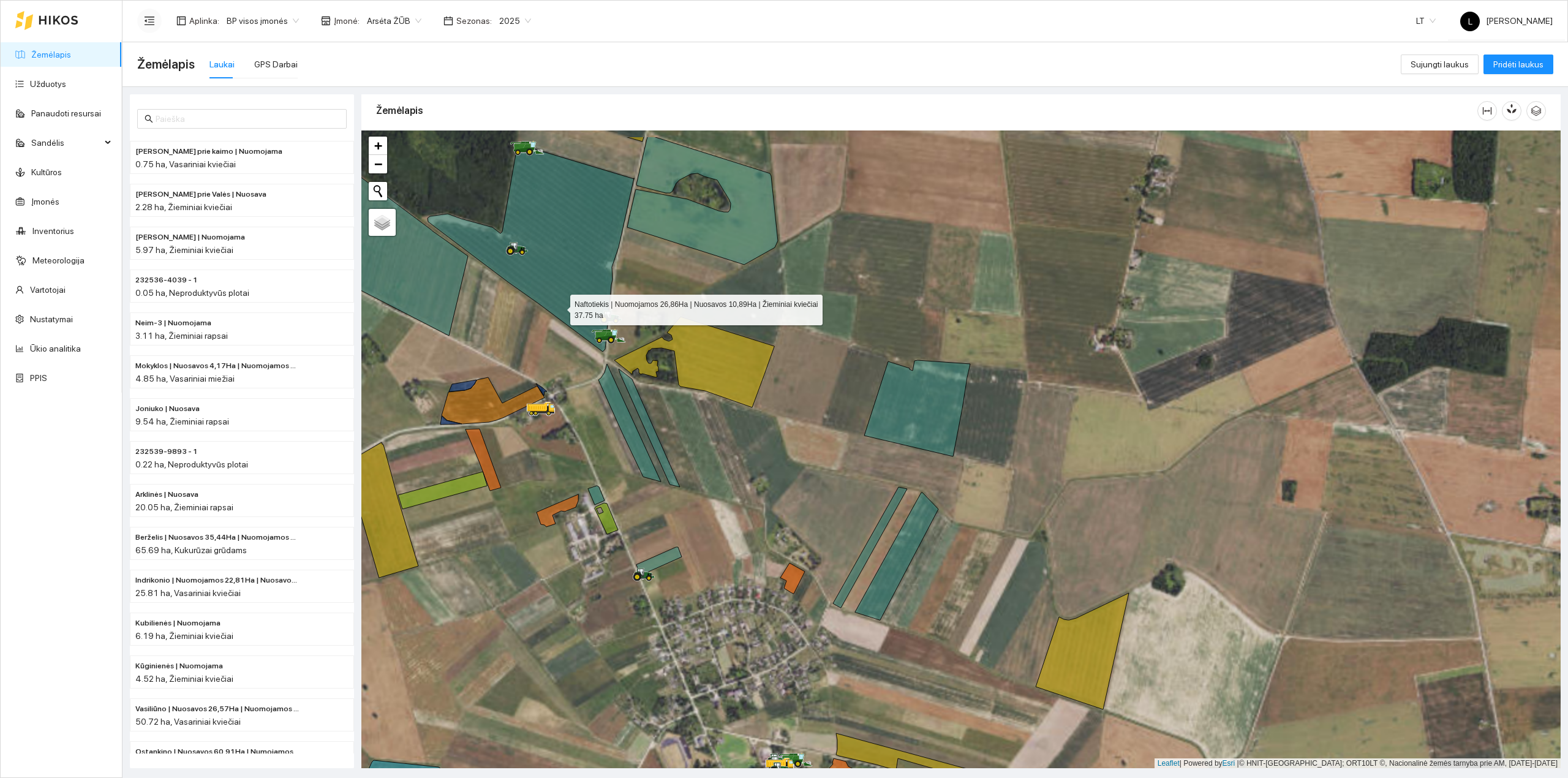
drag, startPoint x: 545, startPoint y: 272, endPoint x: 600, endPoint y: 415, distance: 153.2
click at [599, 352] on icon at bounding box center [530, 248] width 206 height 208
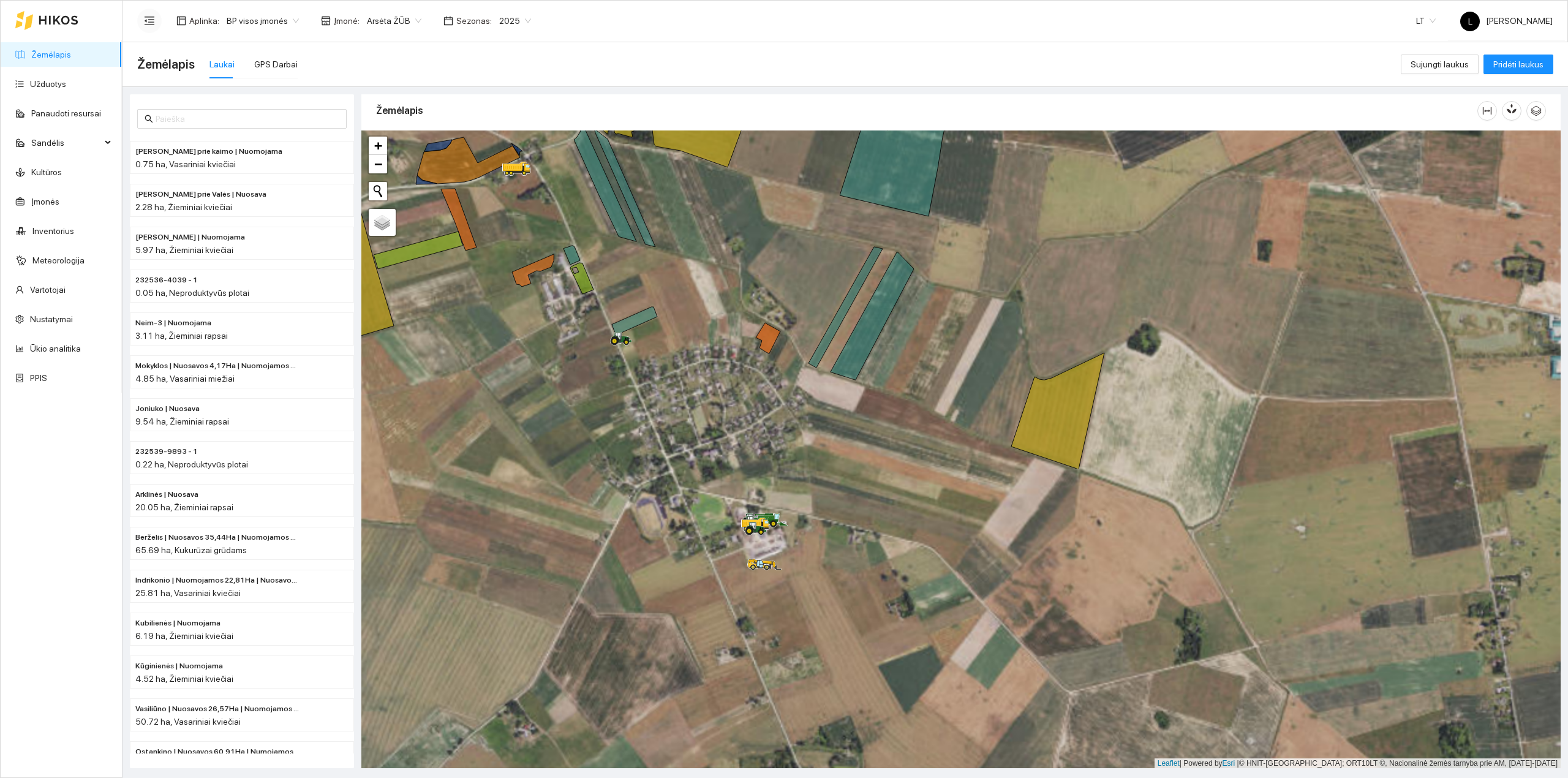
drag, startPoint x: 758, startPoint y: 596, endPoint x: 682, endPoint y: 211, distance: 392.4
click at [682, 193] on div at bounding box center [961, 449] width 1199 height 638
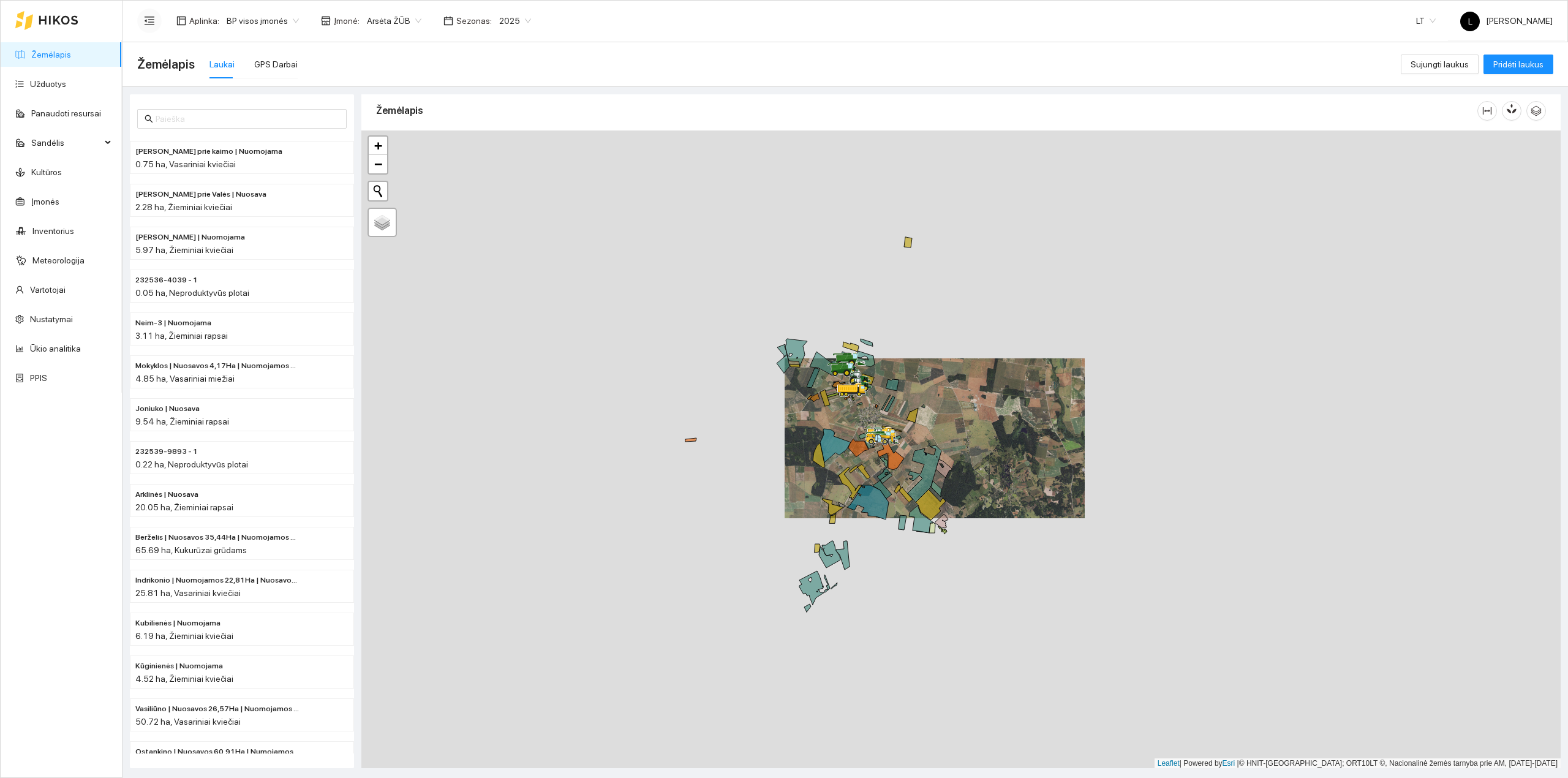
drag, startPoint x: 936, startPoint y: 507, endPoint x: 896, endPoint y: 380, distance: 133.2
click at [908, 446] on icon at bounding box center [925, 474] width 34 height 57
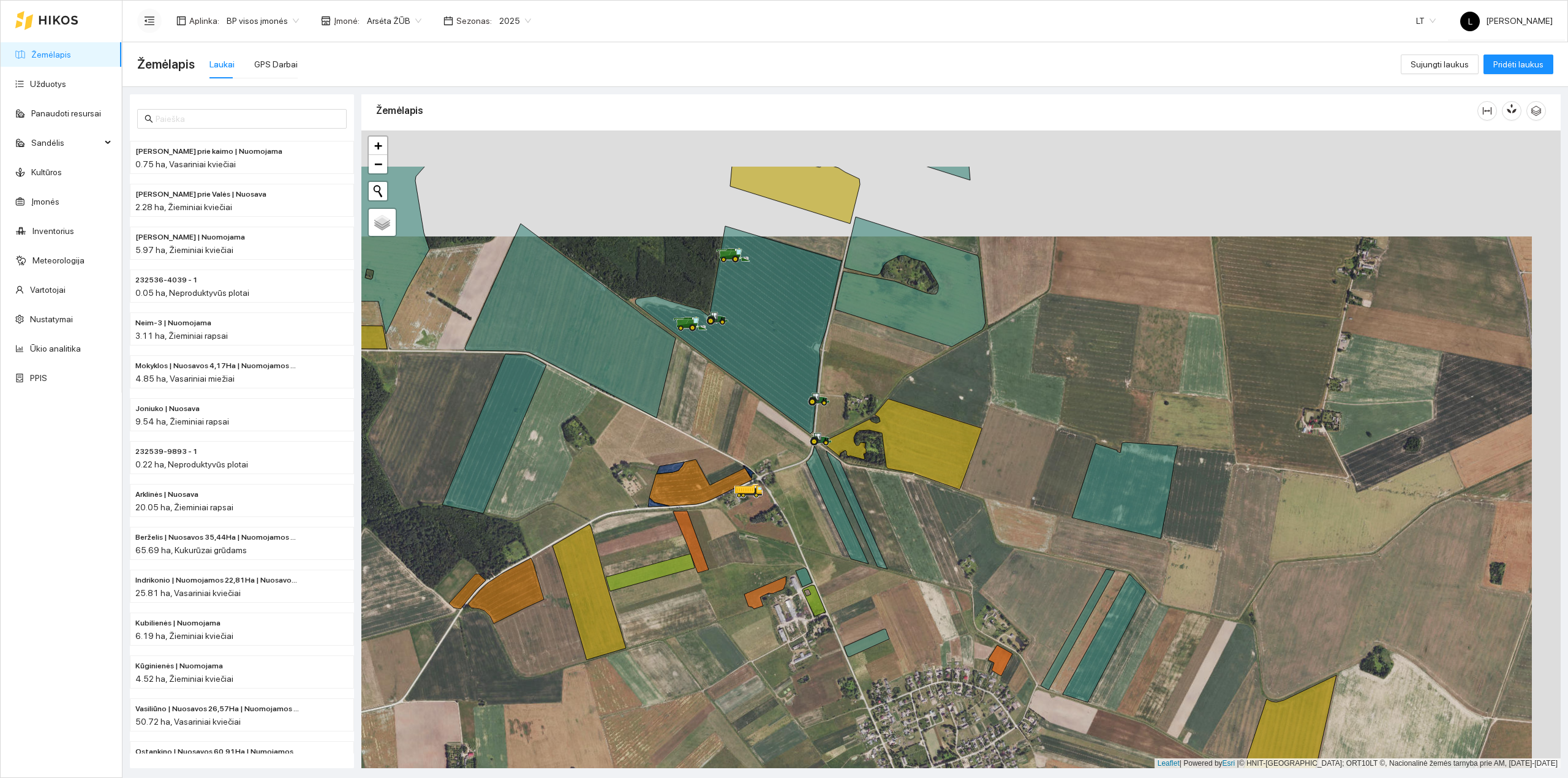
drag, startPoint x: 873, startPoint y: 305, endPoint x: 849, endPoint y: 407, distance: 104.8
click at [849, 407] on div at bounding box center [961, 449] width 1199 height 638
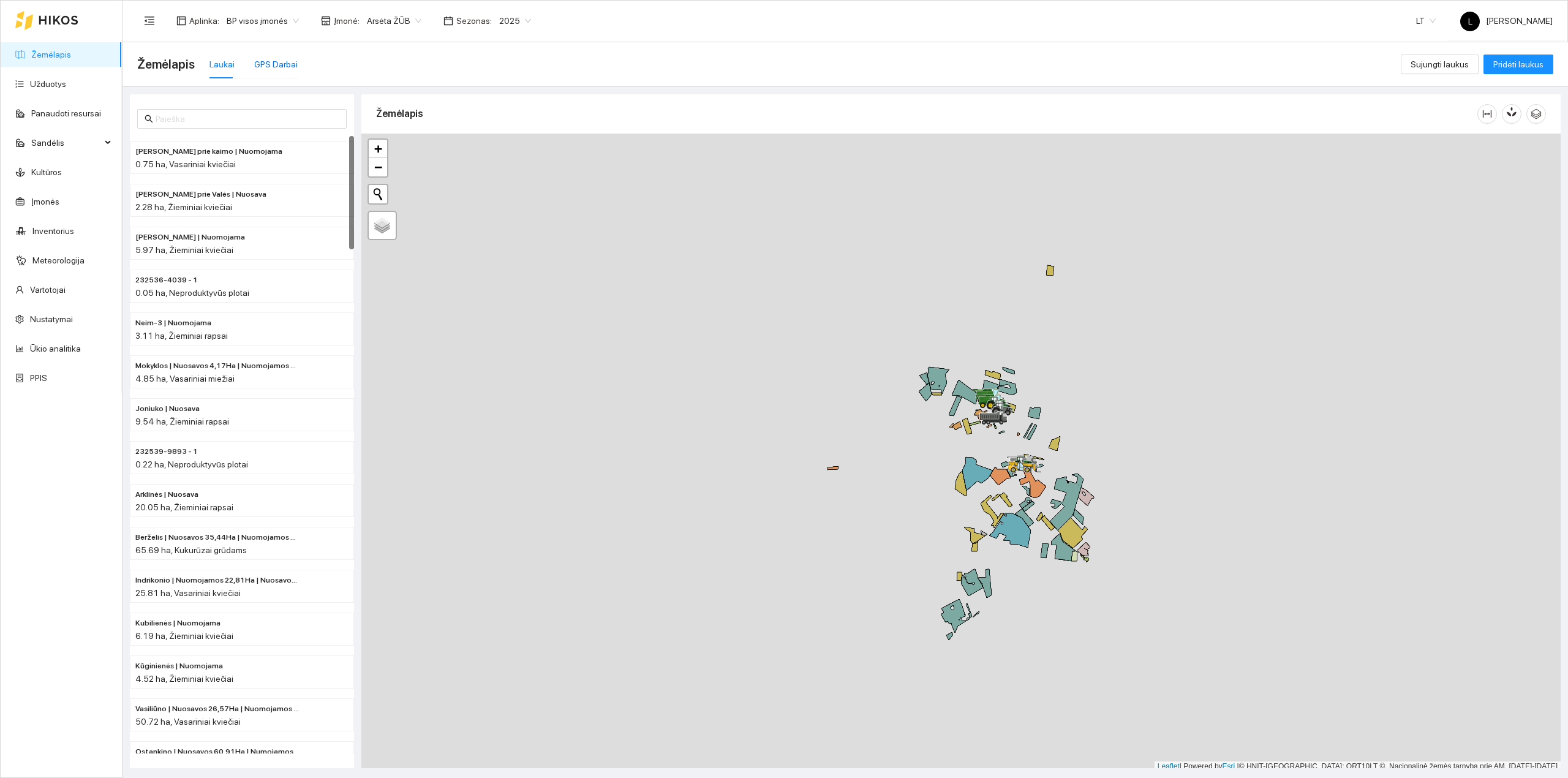
click at [273, 60] on div "GPS Darbai" at bounding box center [276, 64] width 44 height 14
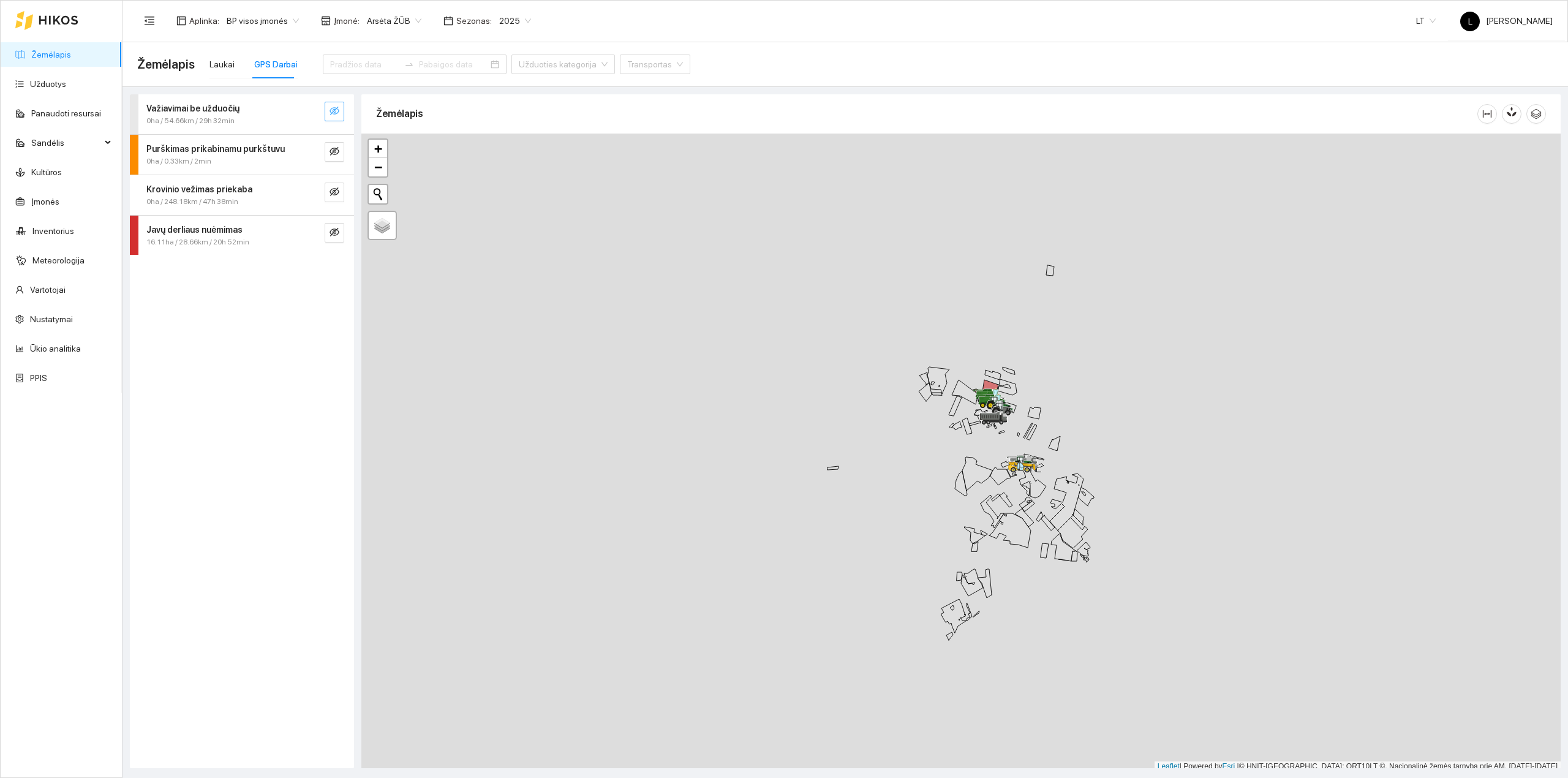
click at [338, 113] on icon "eye-invisible" at bounding box center [334, 111] width 10 height 10
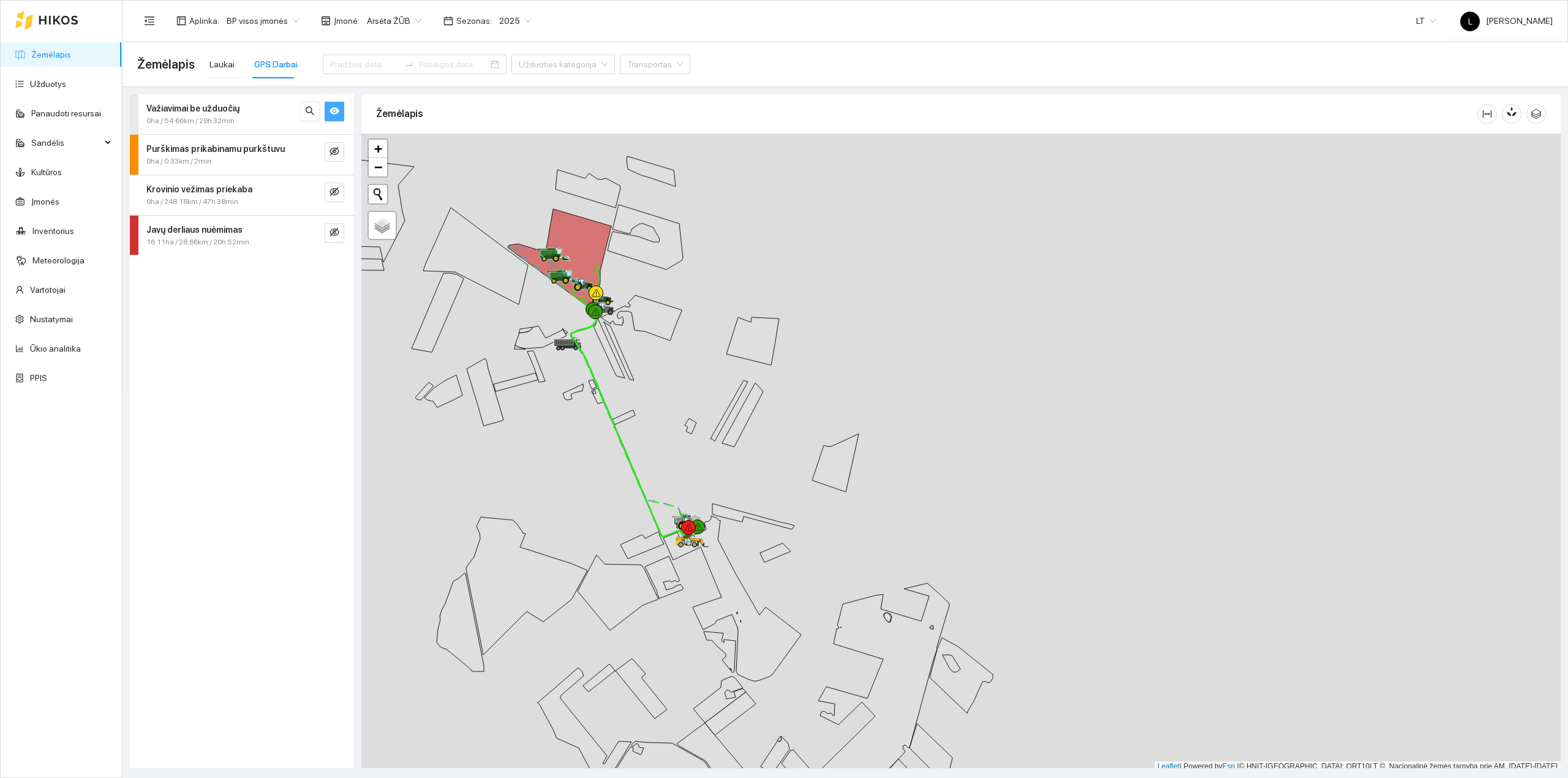
scroll to position [3, 0]
drag, startPoint x: 690, startPoint y: 445, endPoint x: 983, endPoint y: 517, distance: 301.7
click at [983, 517] on div at bounding box center [961, 449] width 1199 height 638
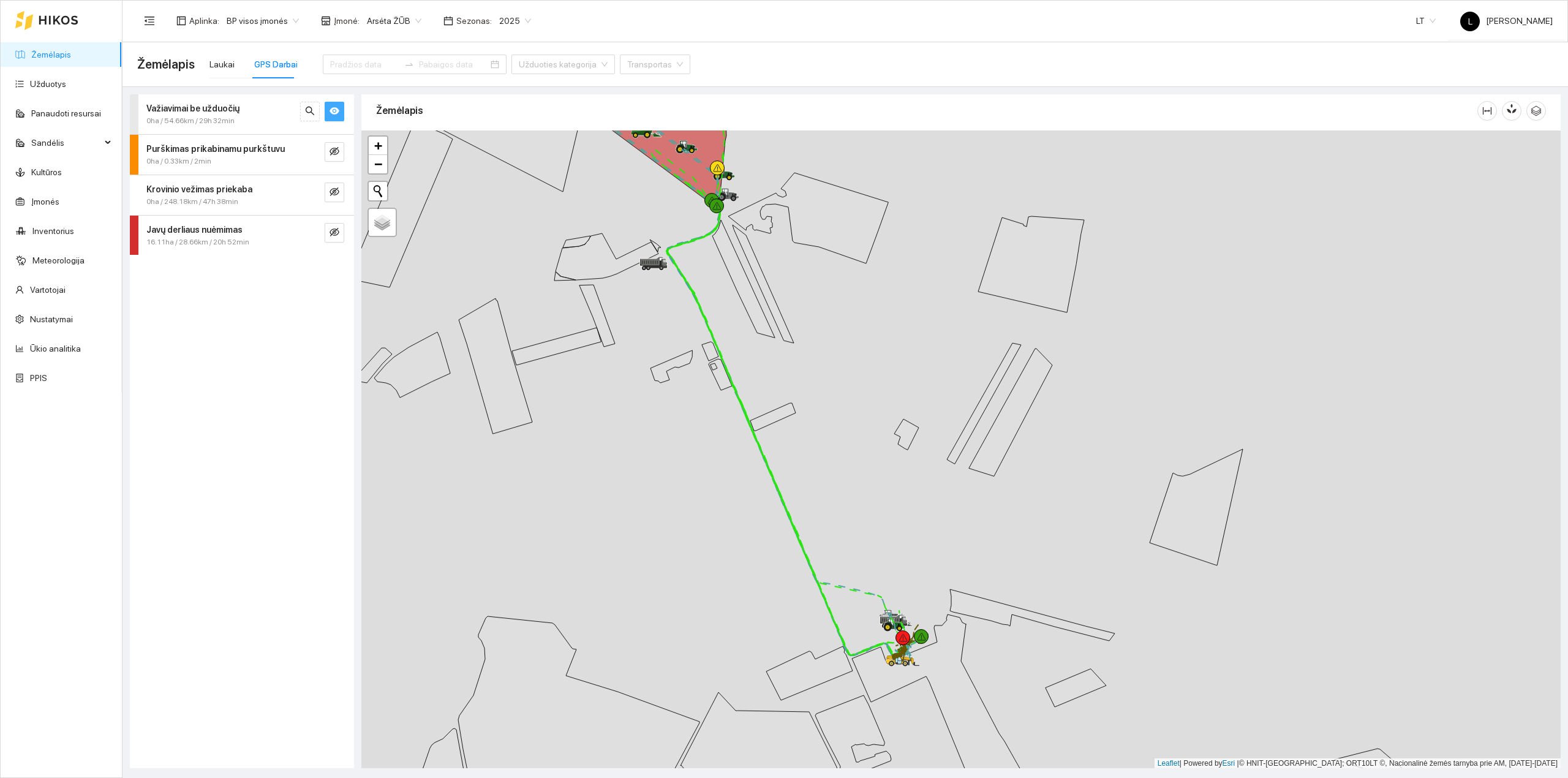
drag, startPoint x: 810, startPoint y: 409, endPoint x: 941, endPoint y: 626, distance: 253.5
click at [942, 630] on div at bounding box center [961, 449] width 1199 height 638
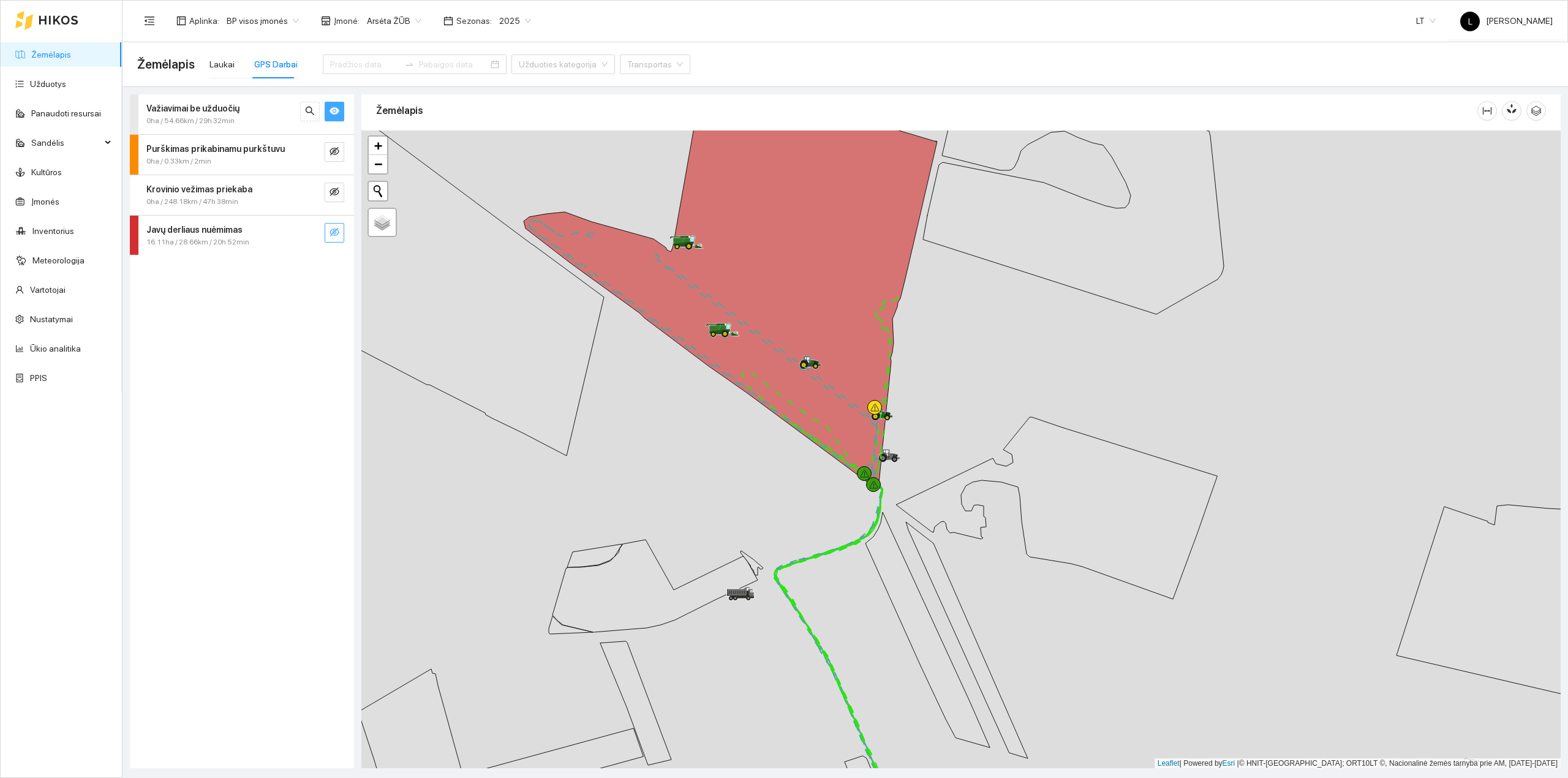
click at [335, 236] on icon "eye-invisible" at bounding box center [334, 232] width 10 height 10
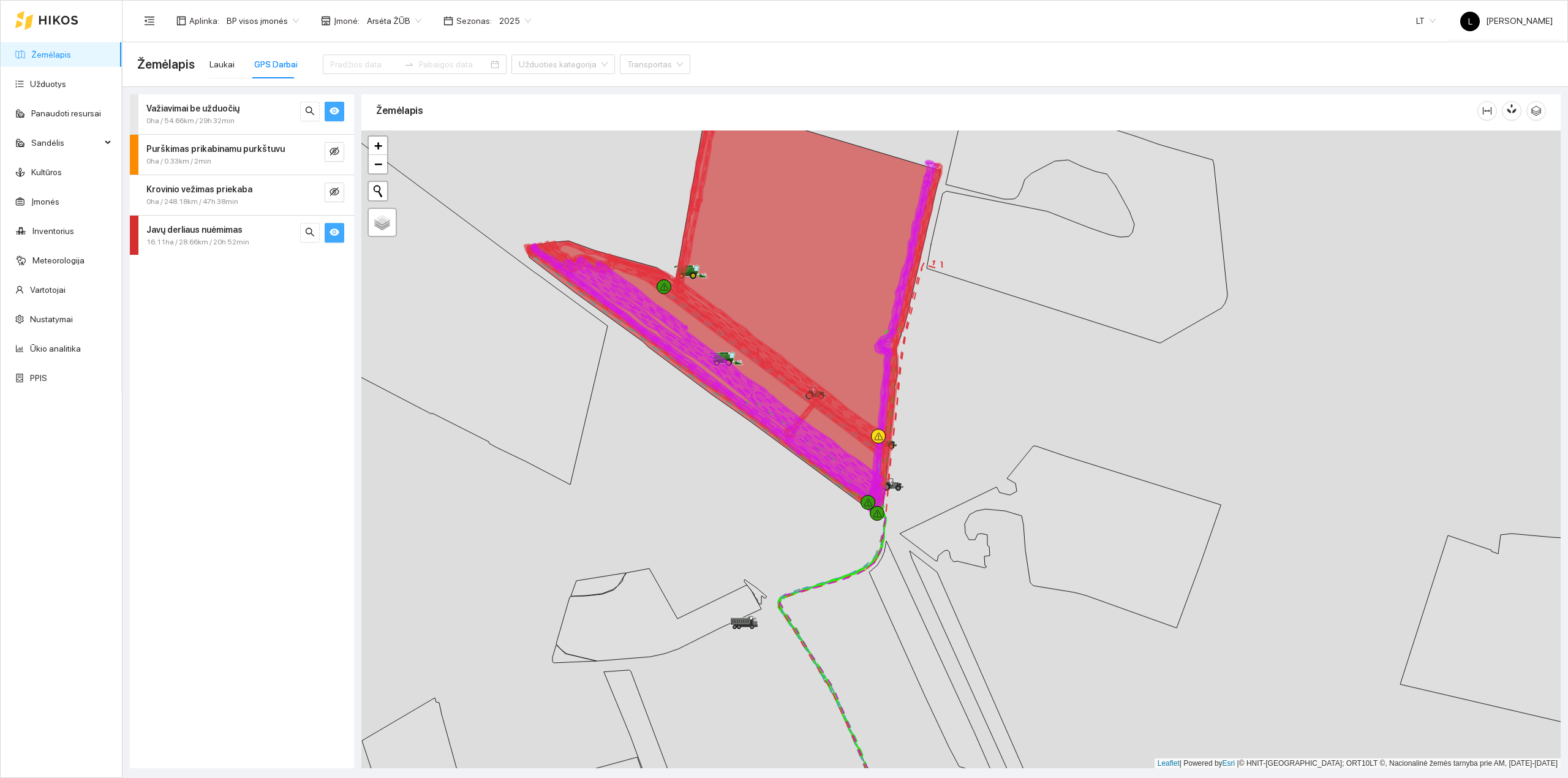
drag, startPoint x: 718, startPoint y: 433, endPoint x: 718, endPoint y: 540, distance: 107.0
click at [718, 540] on div at bounding box center [961, 449] width 1199 height 638
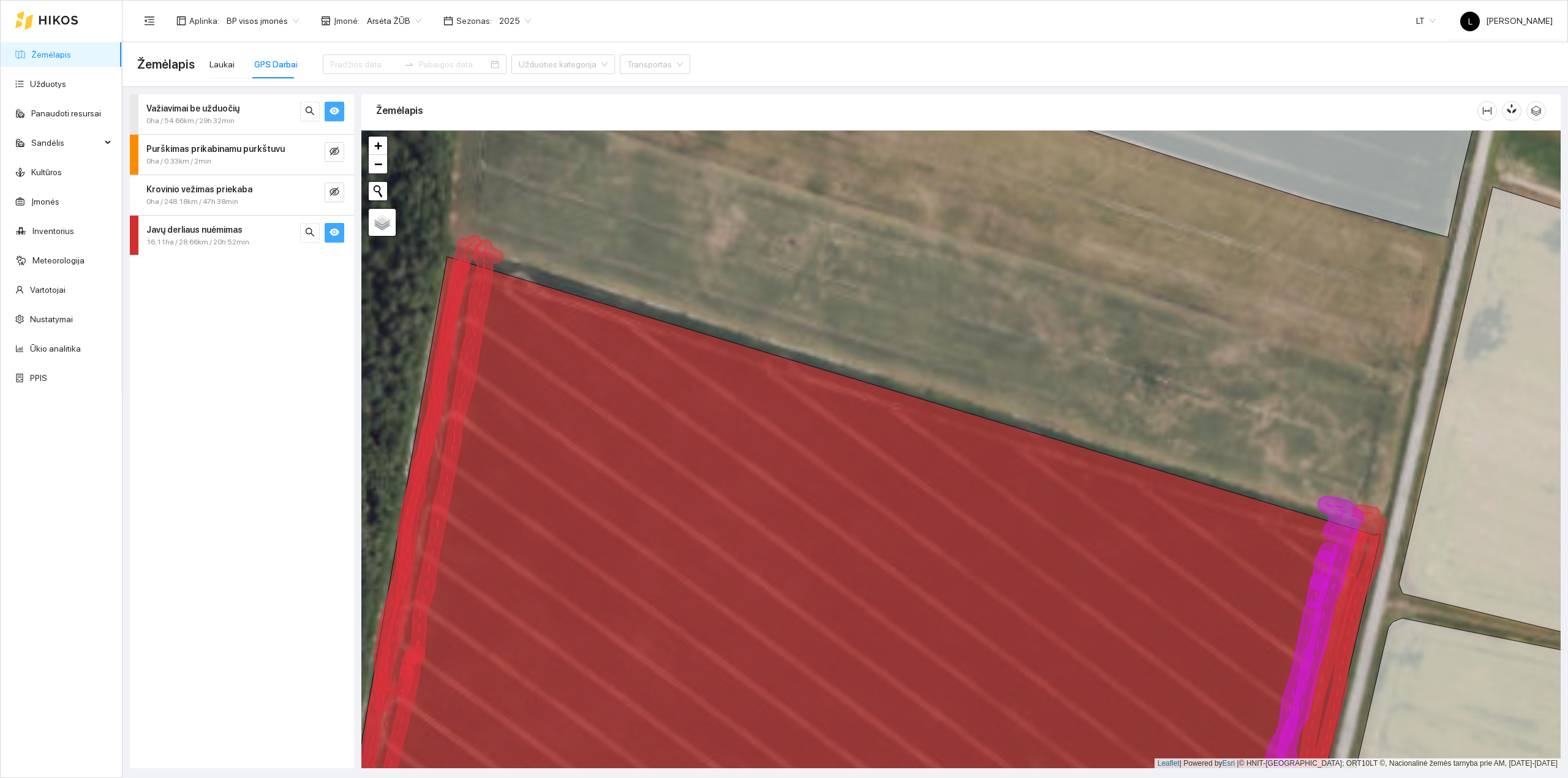
click at [57, 51] on link "Žemėlapis" at bounding box center [51, 54] width 40 height 10
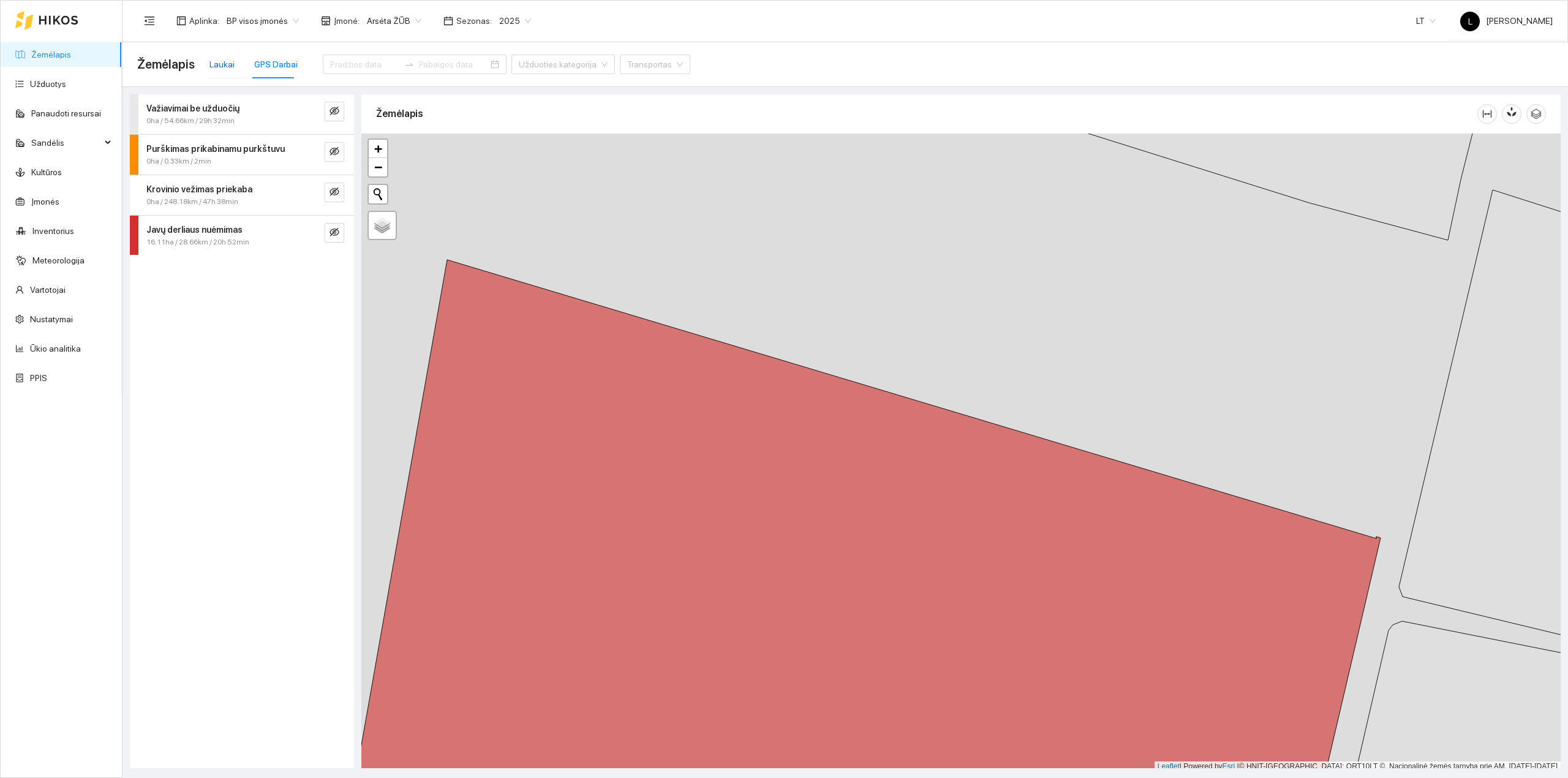
click at [209, 63] on div "Laukai" at bounding box center [222, 64] width 25 height 14
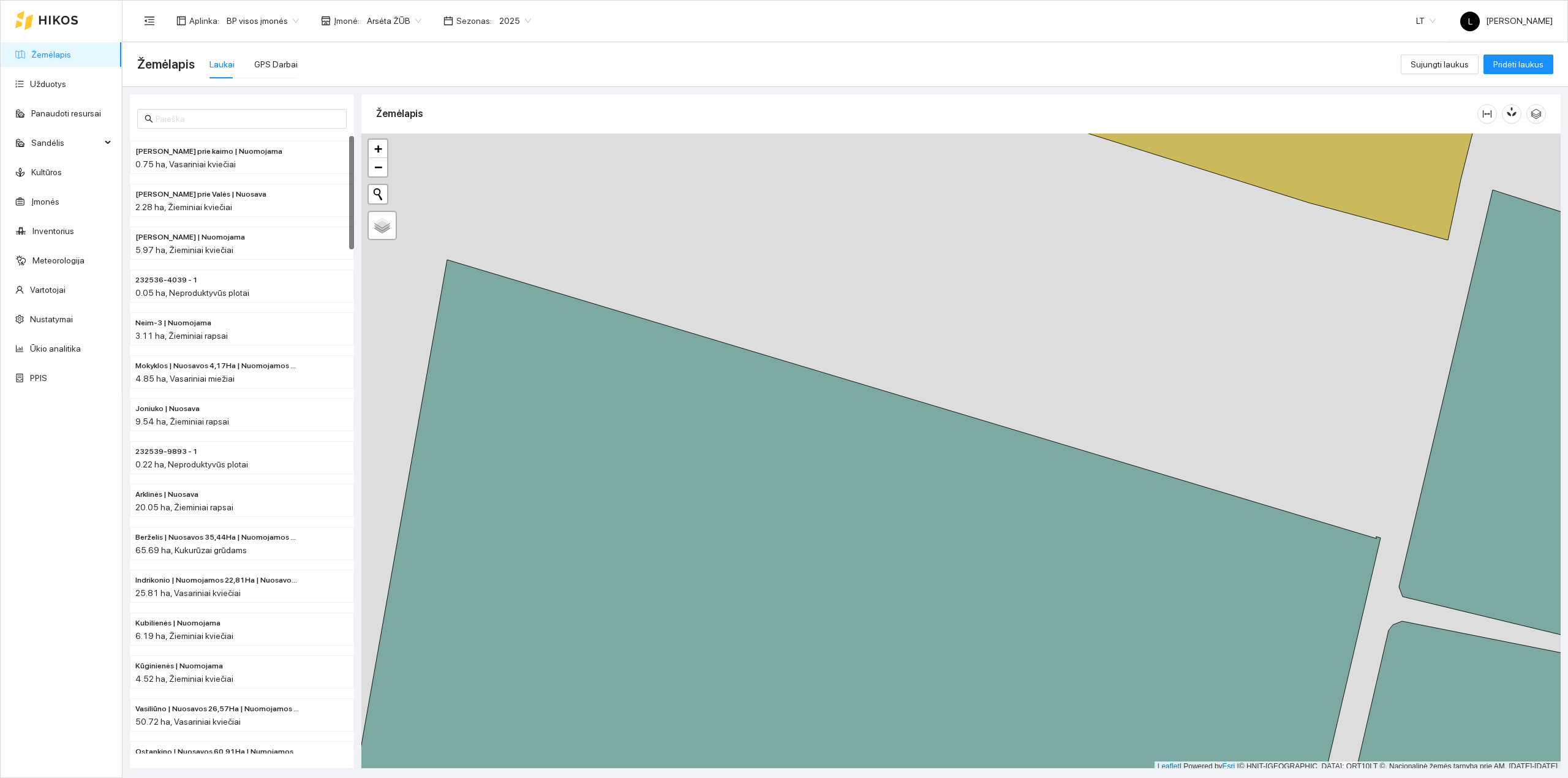
click at [218, 62] on div "Laukai" at bounding box center [222, 64] width 25 height 14
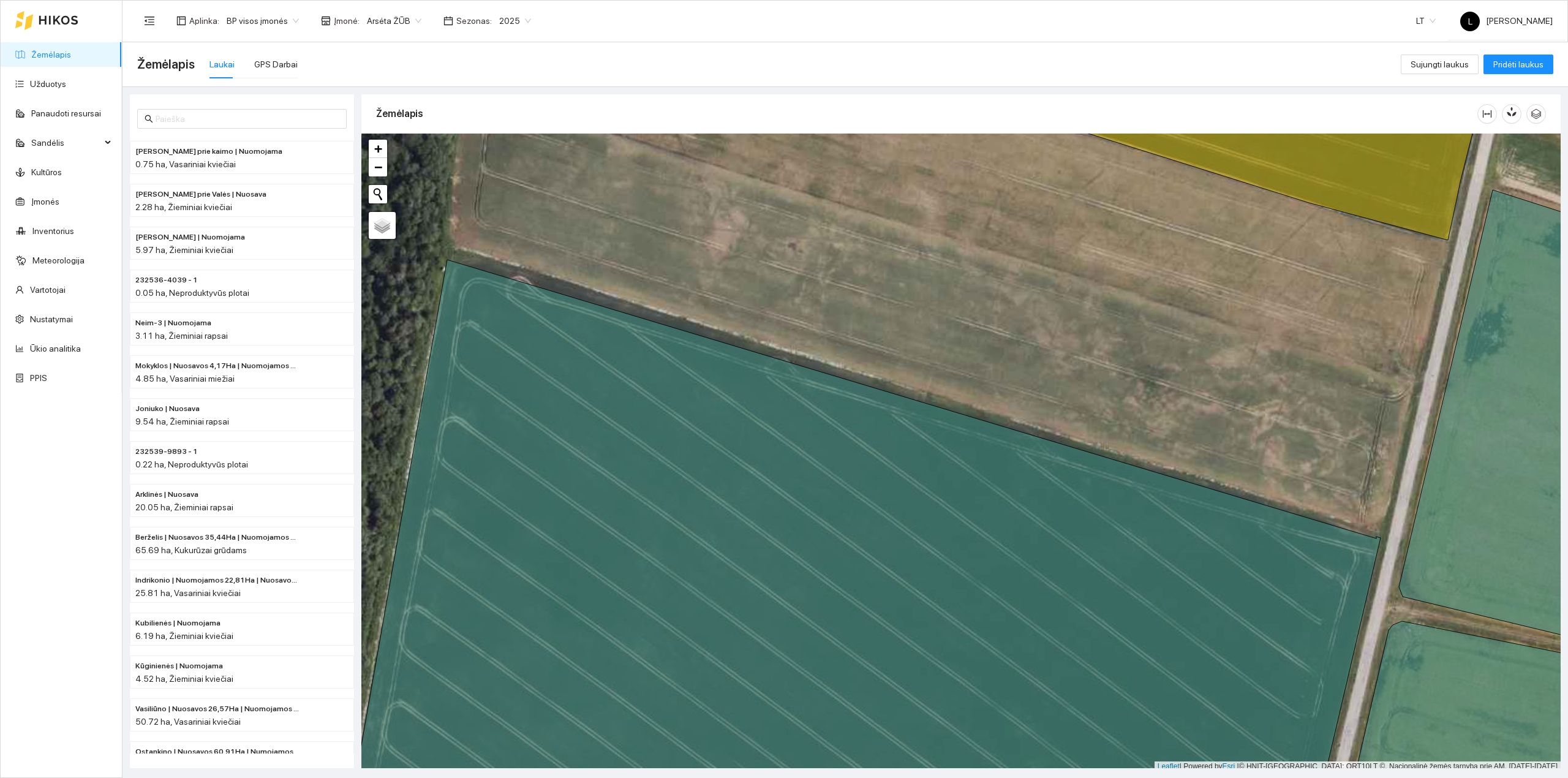
click at [503, 5] on div "Aplinka : BP visos įmonės Įmonė : Arsėta ŽŪB Sezonas : 2025 LT L [PERSON_NAME]" at bounding box center [845, 21] width 1415 height 40
click at [503, 14] on span "2025" at bounding box center [515, 21] width 32 height 18
click at [504, 160] on div "2026" at bounding box center [505, 163] width 32 height 14
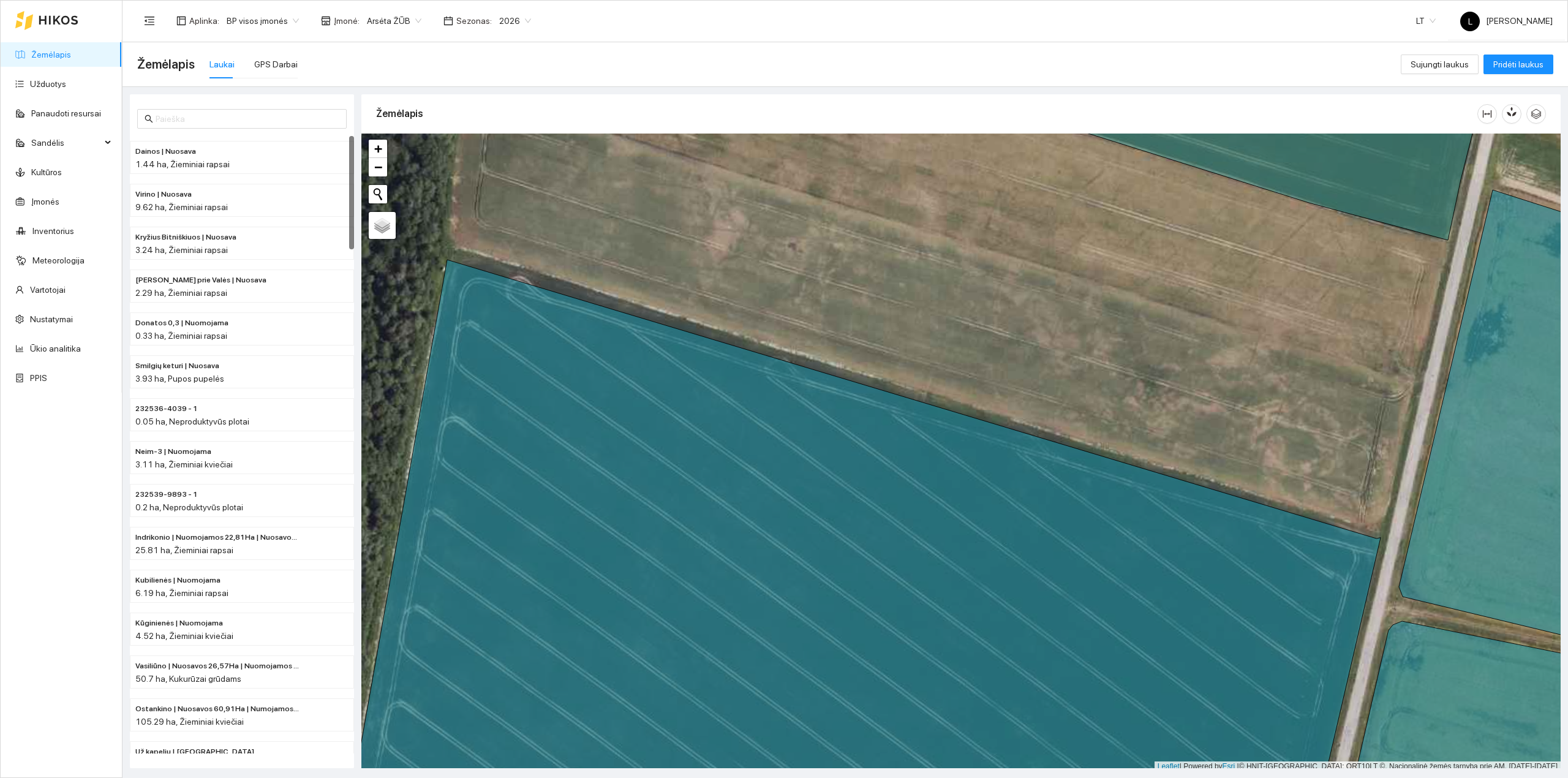
click at [596, 433] on icon at bounding box center [862, 549] width 1036 height 579
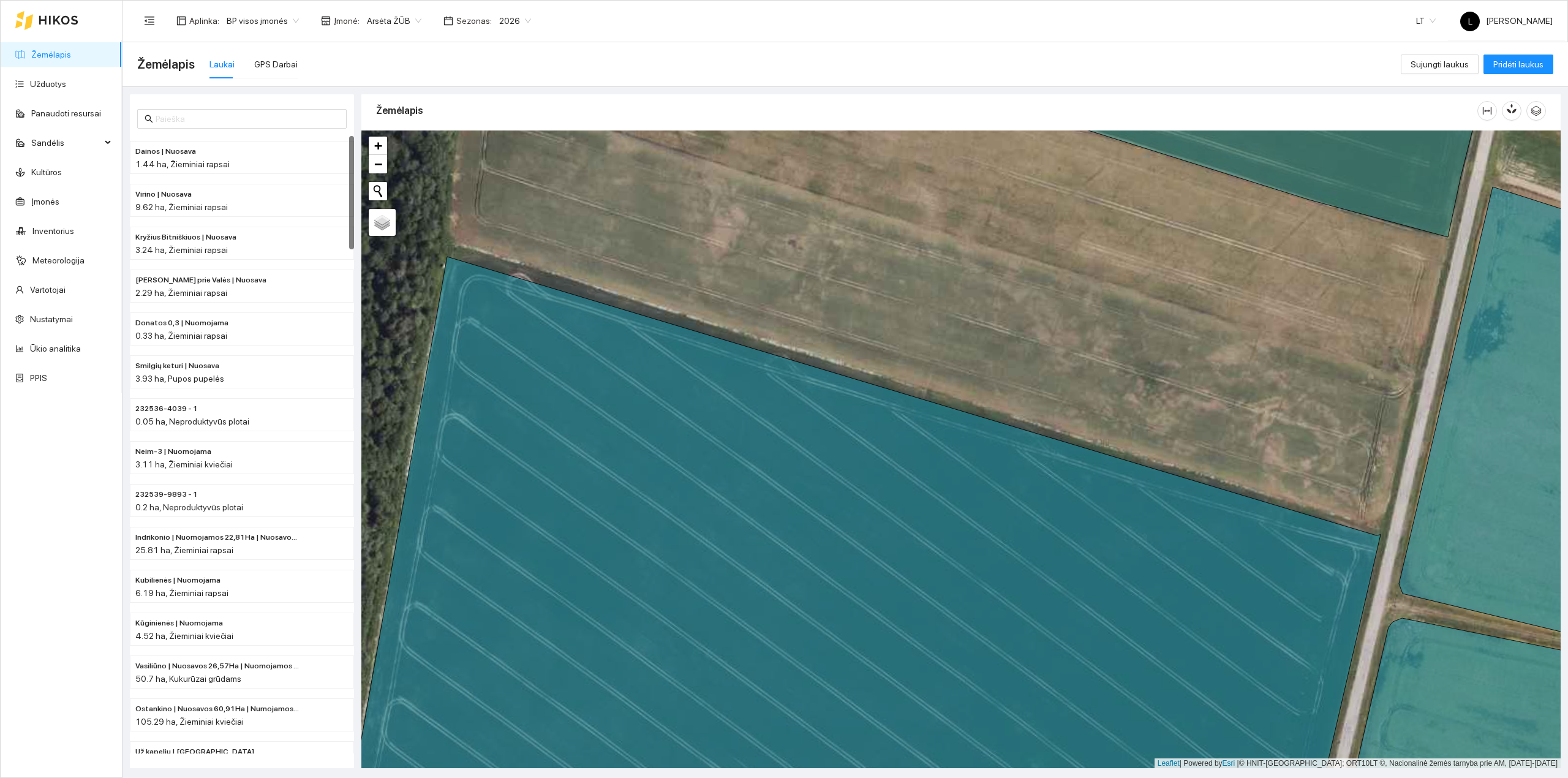
scroll to position [2740, 0]
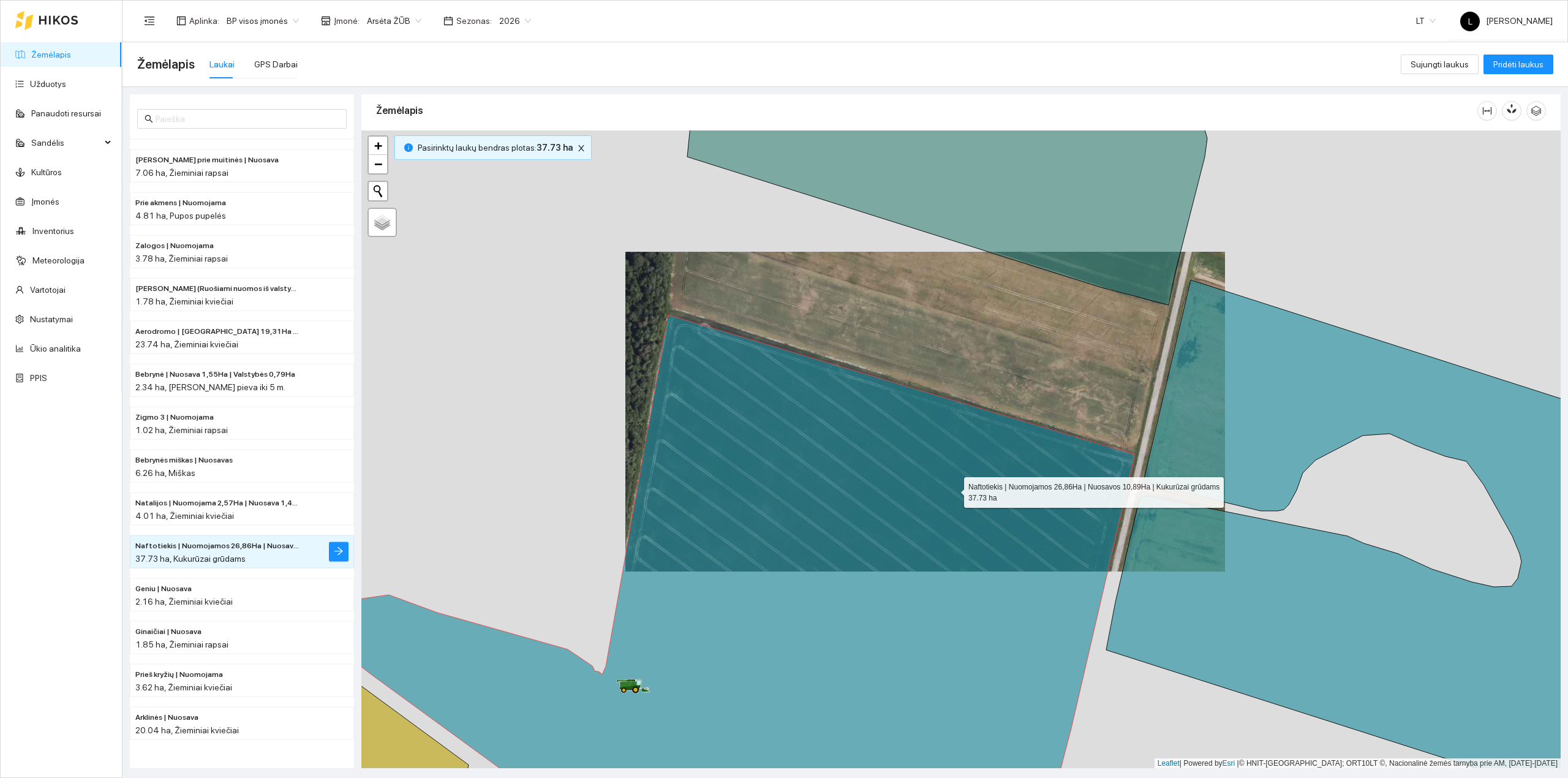
drag, startPoint x: 971, startPoint y: 498, endPoint x: 851, endPoint y: 478, distance: 121.7
click at [951, 489] on icon at bounding box center [721, 550] width 827 height 471
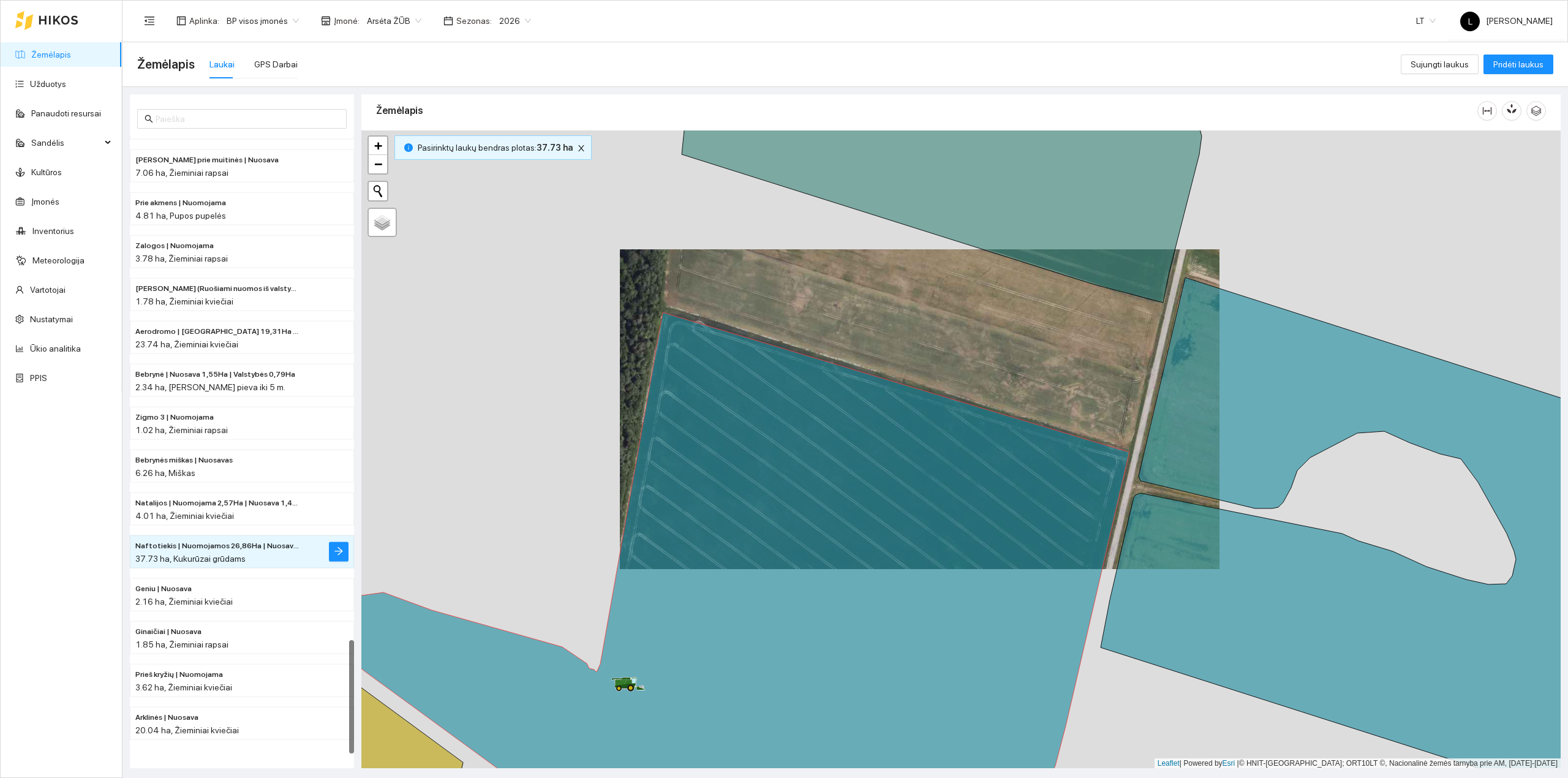
click at [71, 50] on link "Žemėlapis" at bounding box center [51, 54] width 40 height 10
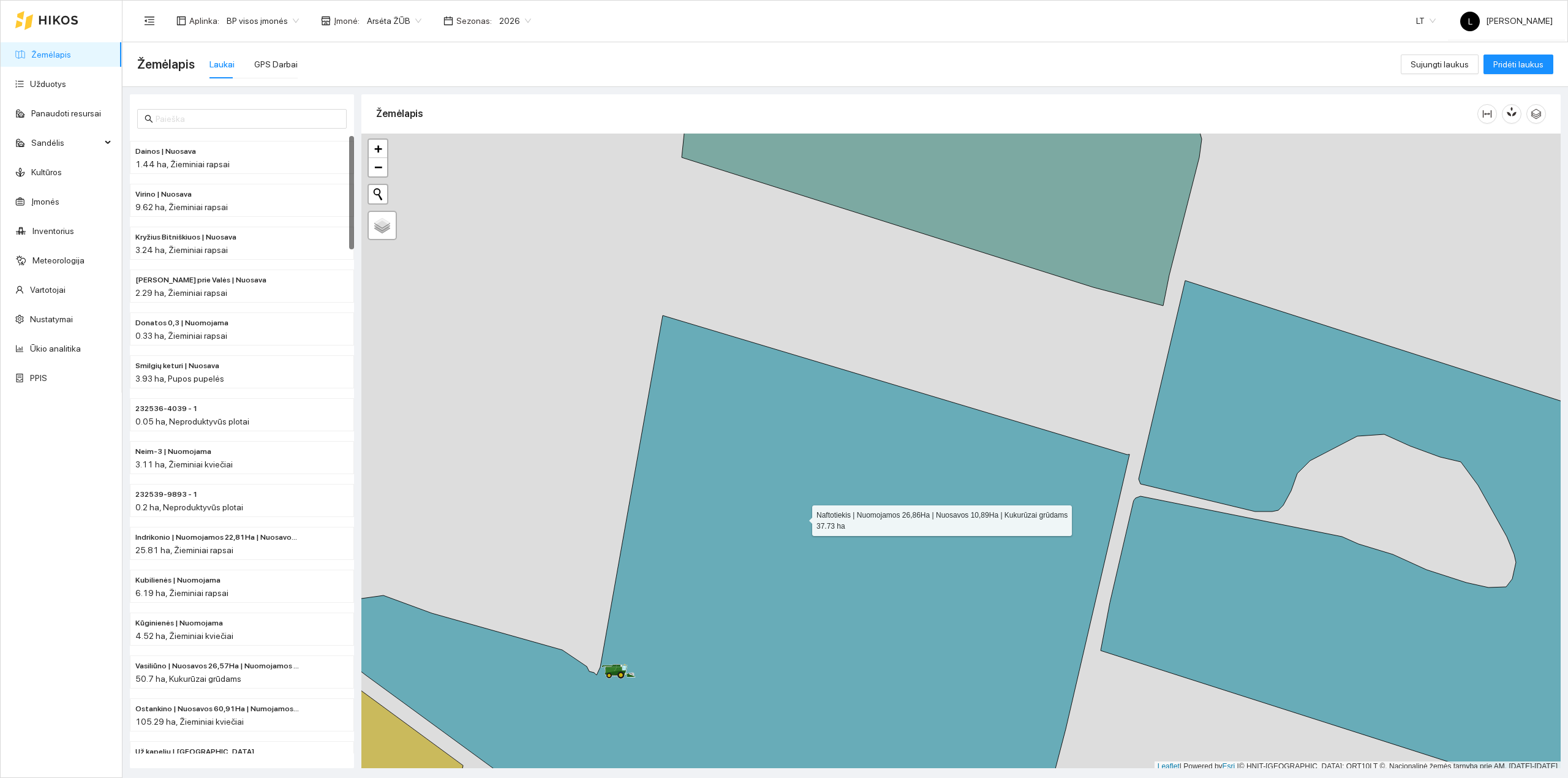
click at [801, 518] on icon at bounding box center [716, 577] width 827 height 523
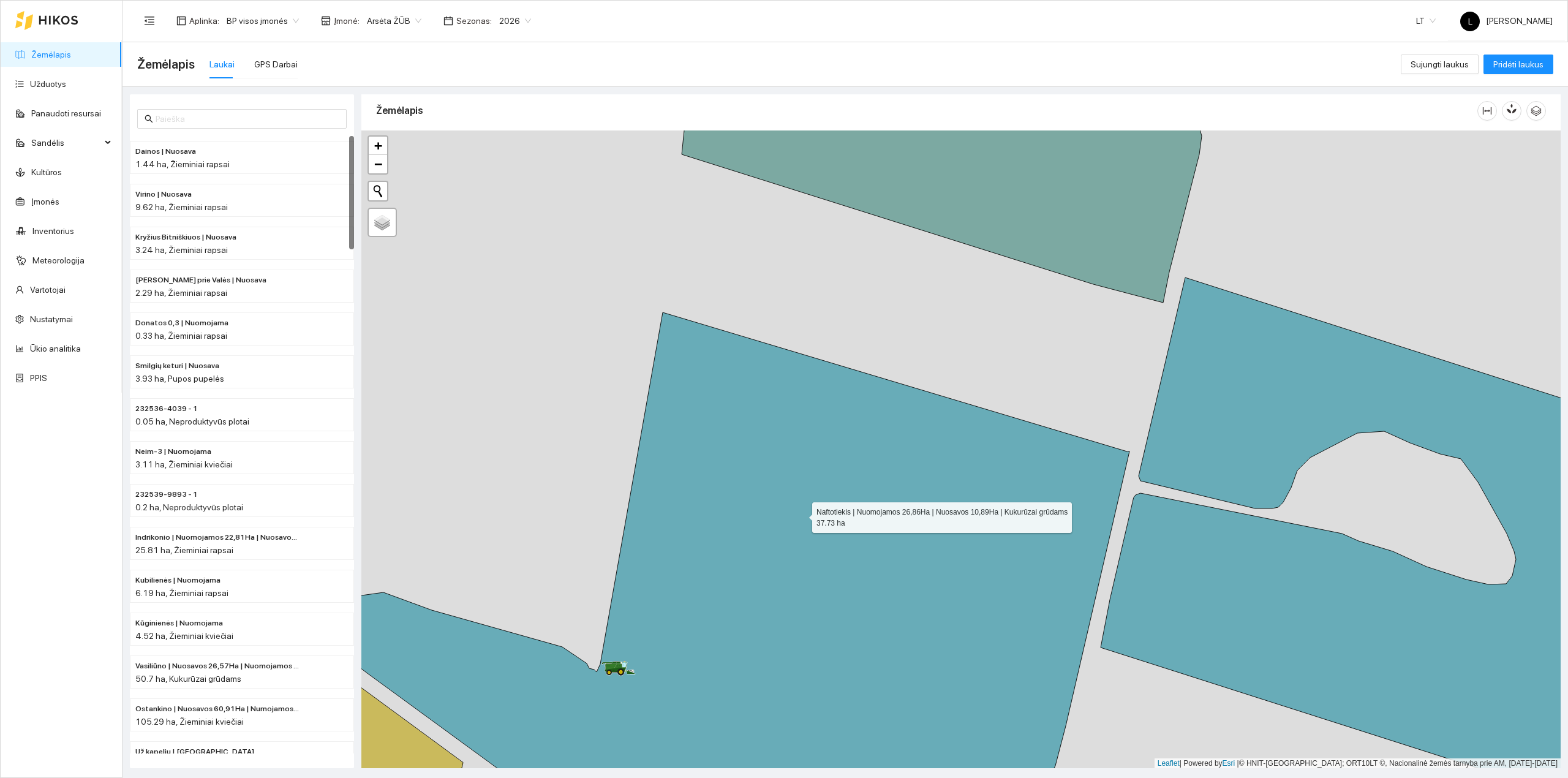
scroll to position [2740, 0]
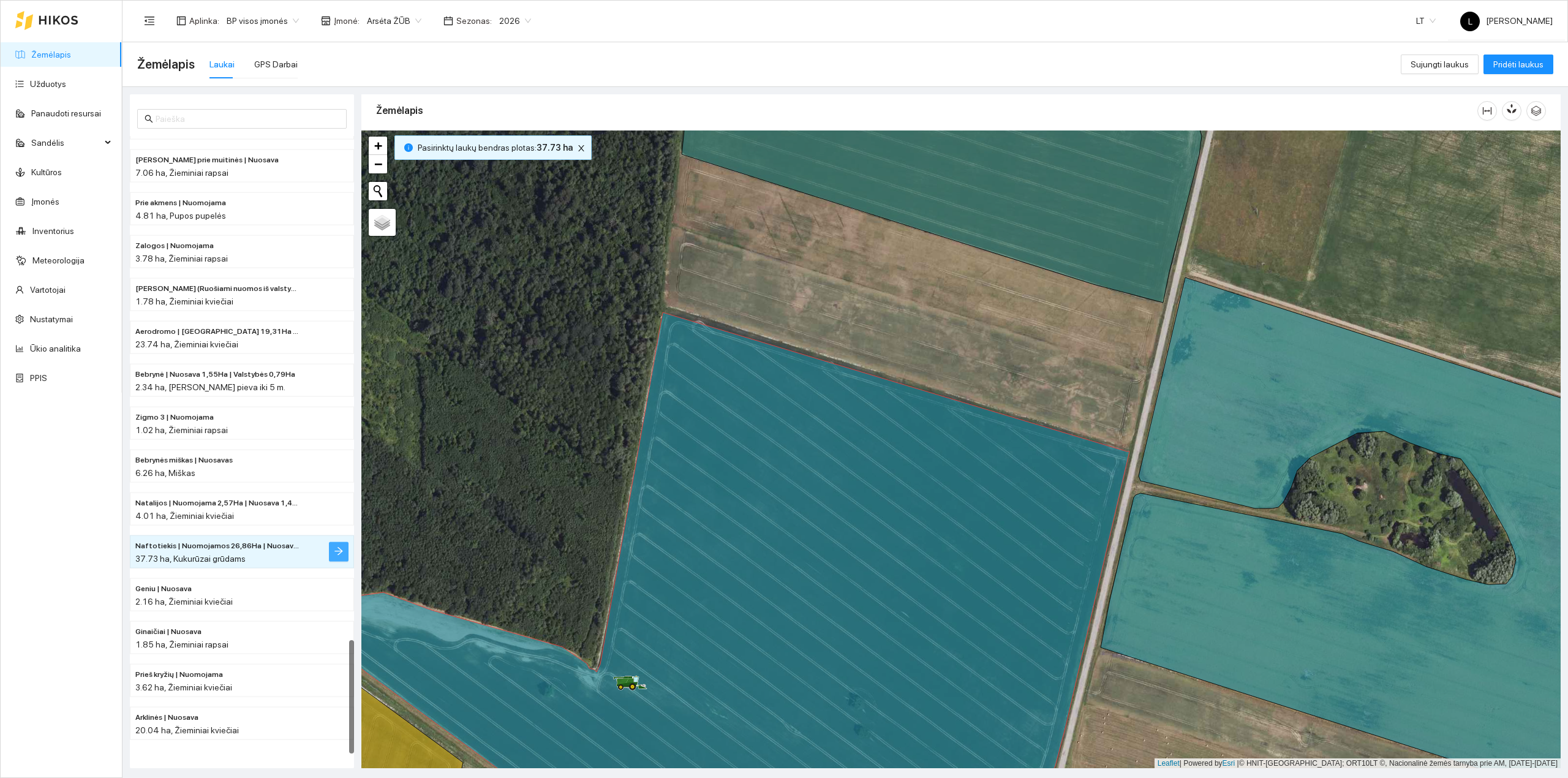
click at [338, 556] on icon "arrow-right" at bounding box center [339, 551] width 10 height 10
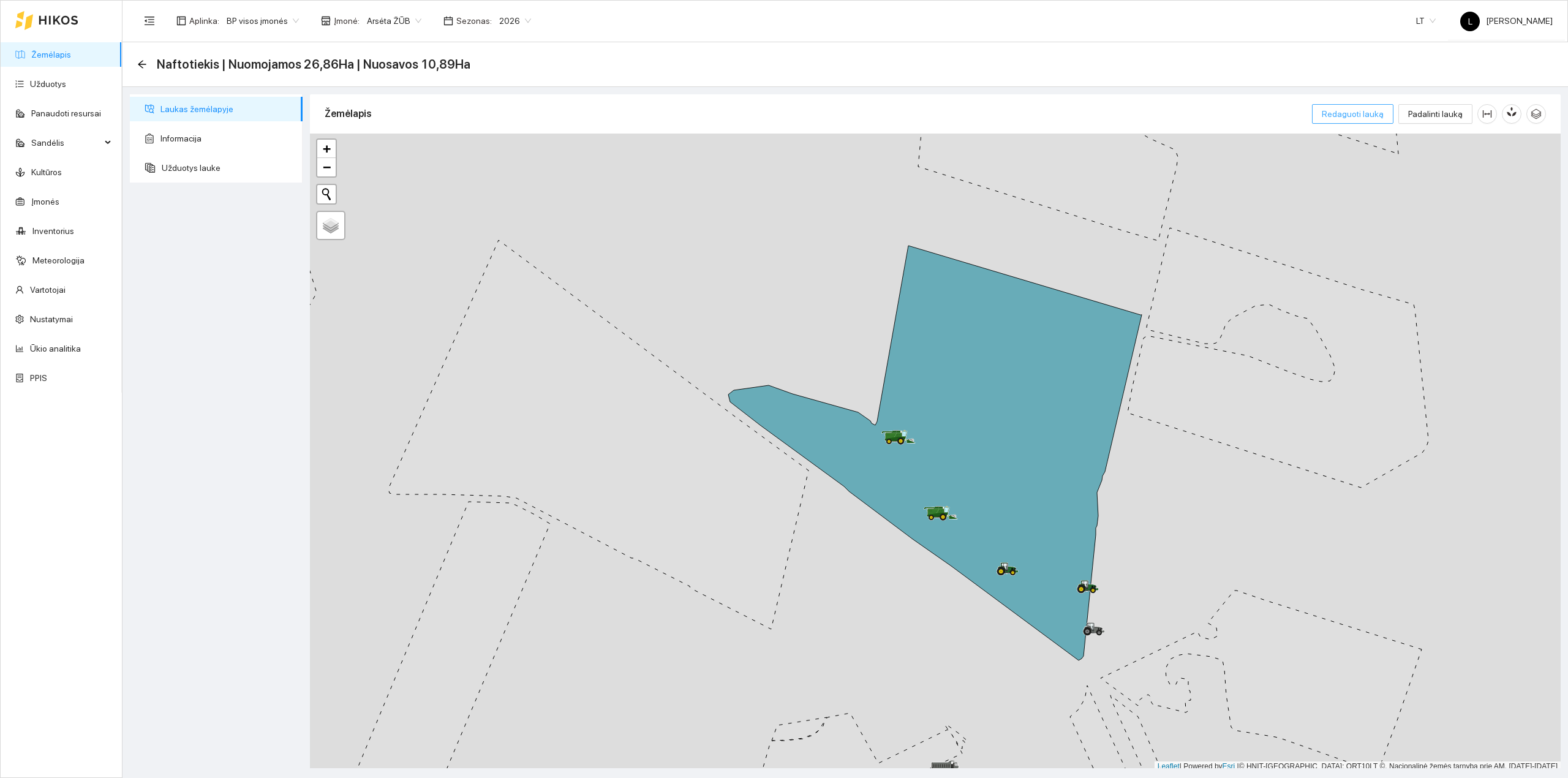
click at [1355, 115] on span "Redaguoti lauką" at bounding box center [1353, 114] width 62 height 14
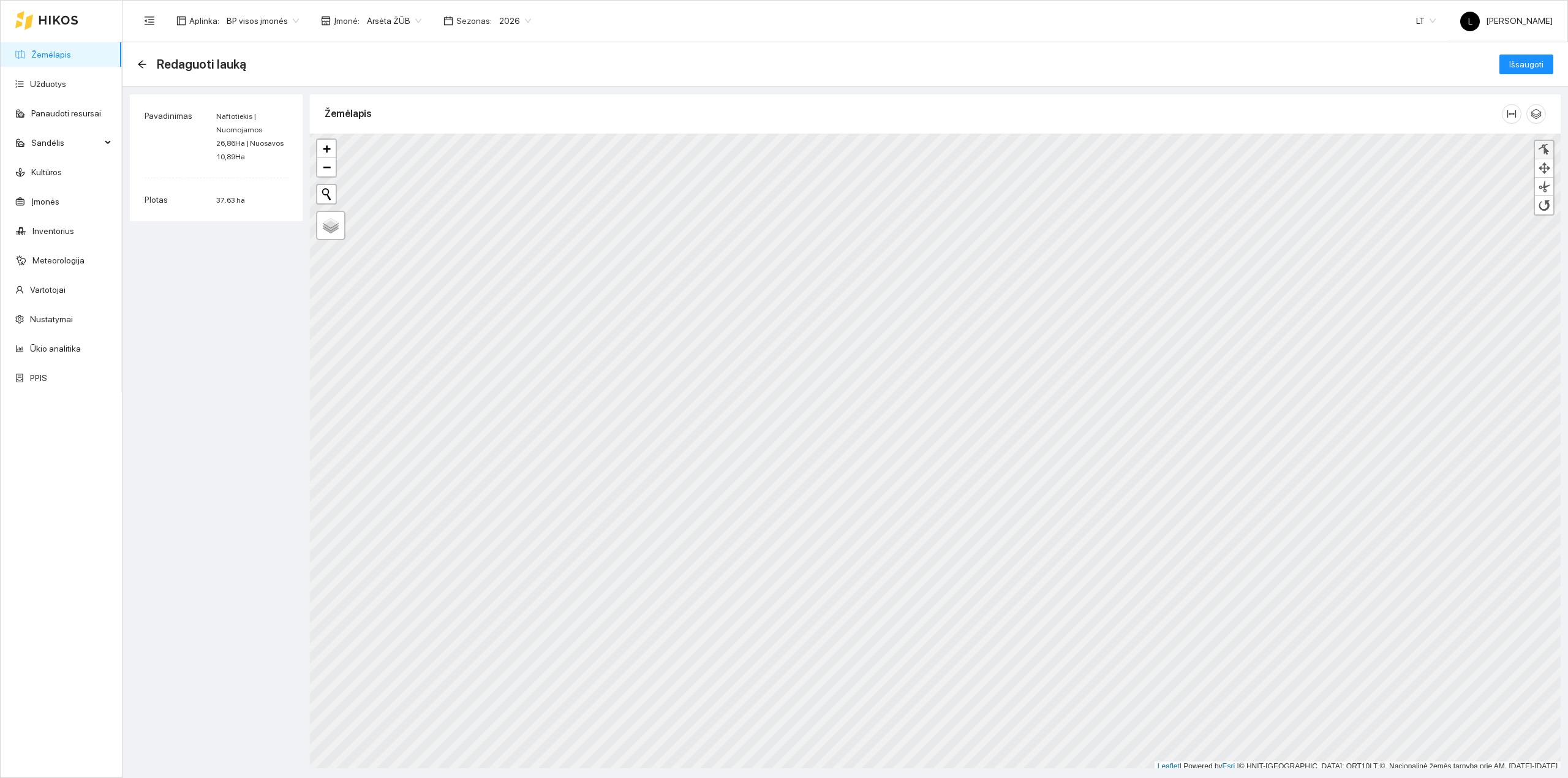
click at [1538, 150] on div at bounding box center [1544, 149] width 12 height 11
click at [1166, 477] on div at bounding box center [1166, 475] width 6 height 6
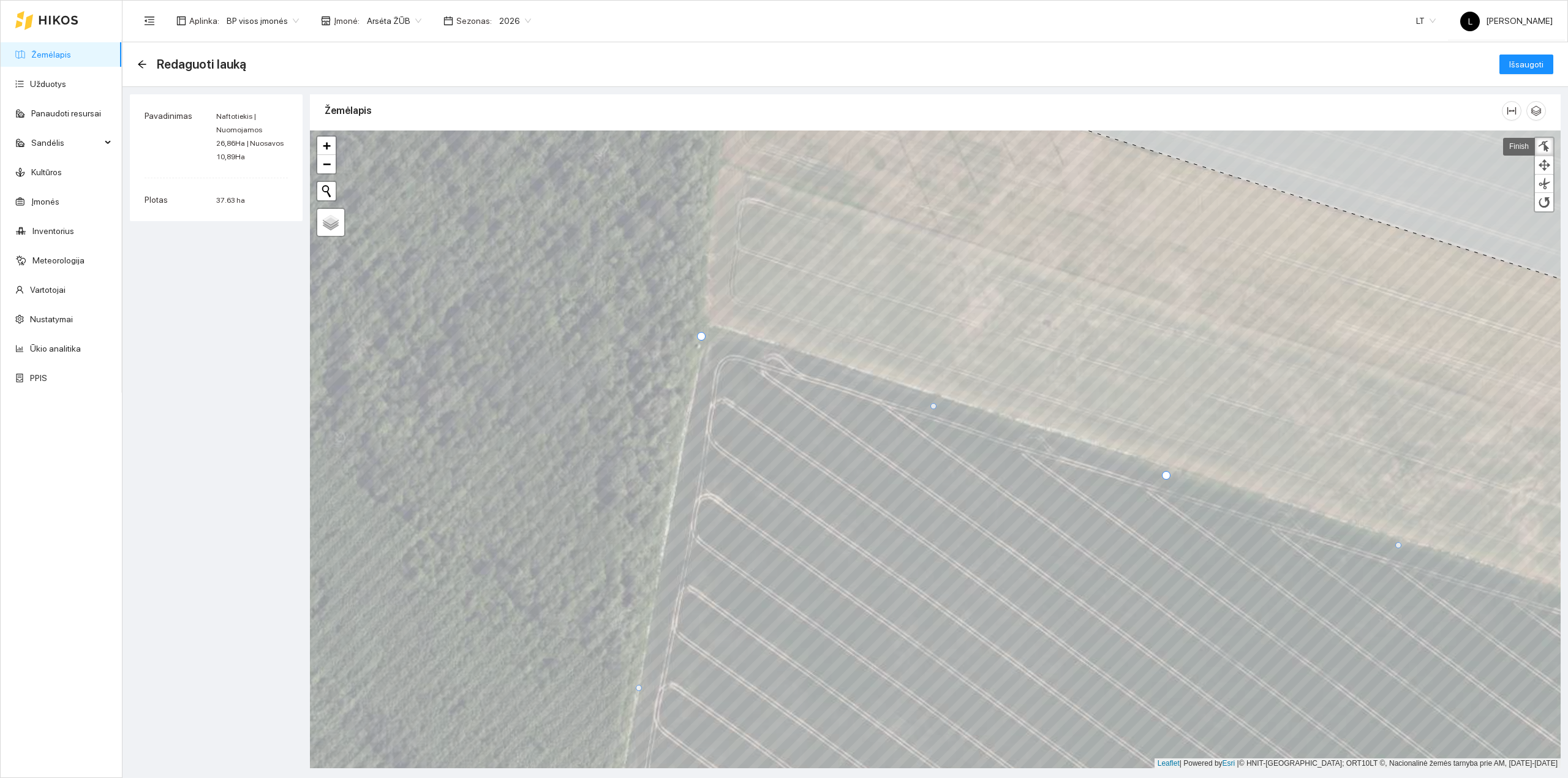
click at [932, 407] on div at bounding box center [934, 406] width 6 height 6
click at [816, 370] on div at bounding box center [818, 371] width 6 height 6
click at [757, 352] on div at bounding box center [760, 354] width 6 height 6
drag, startPoint x: 730, startPoint y: 344, endPoint x: 711, endPoint y: 329, distance: 24.2
click at [711, 329] on div at bounding box center [712, 329] width 6 height 6
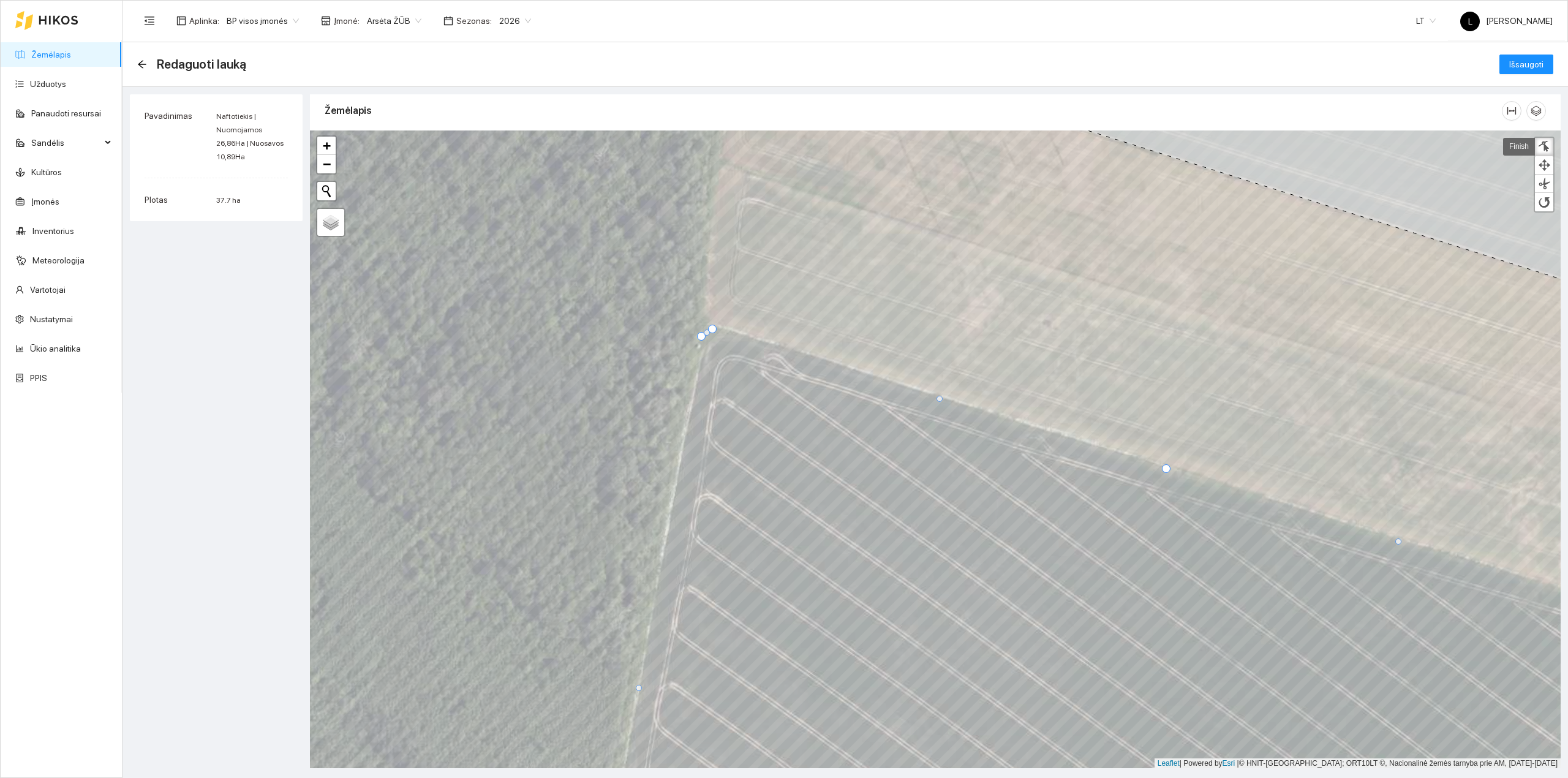
drag, startPoint x: 1165, startPoint y: 473, endPoint x: 1165, endPoint y: 466, distance: 7.0
click at [1165, 466] on div at bounding box center [1165, 468] width 8 height 8
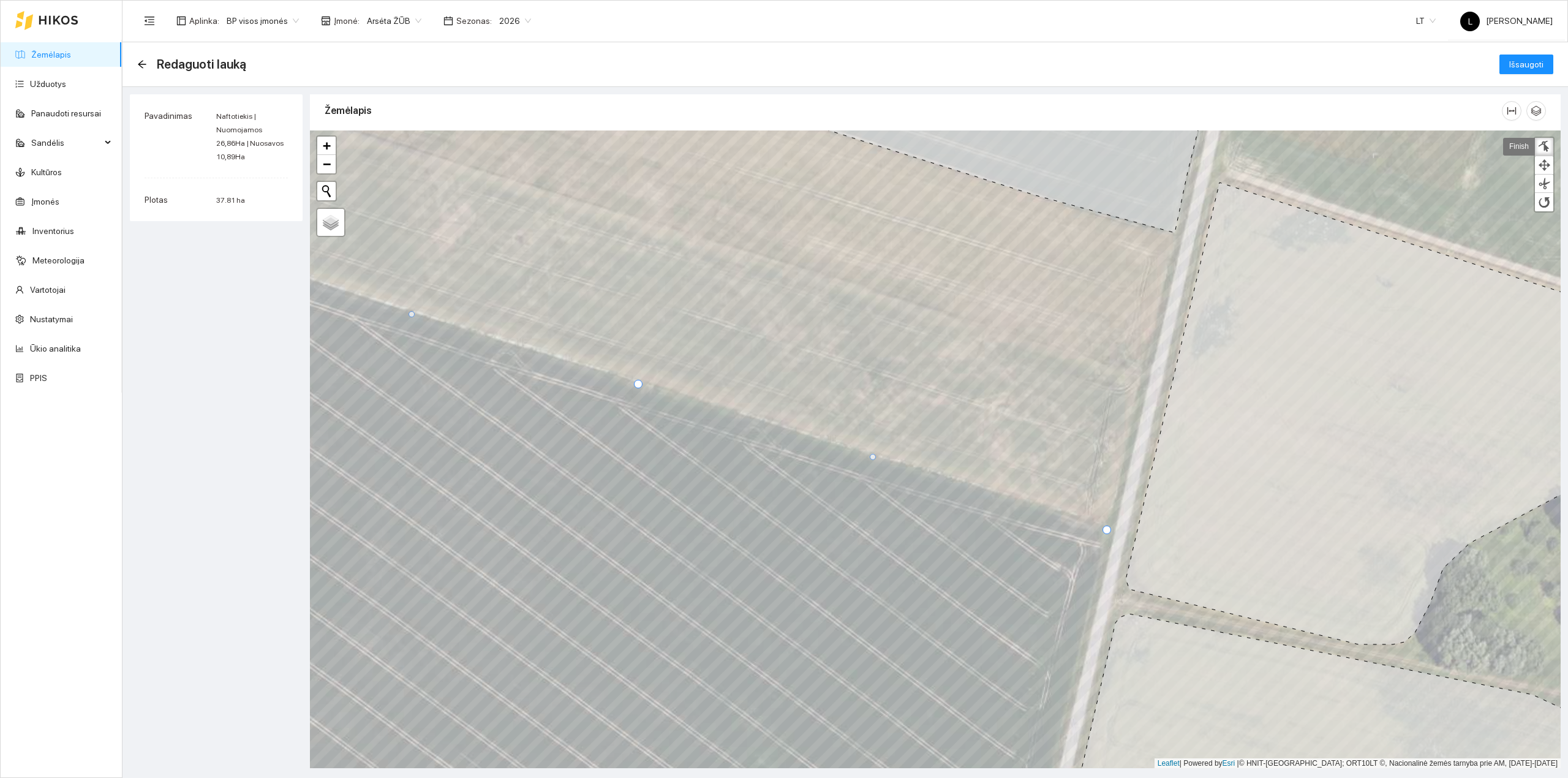
click at [1519, 148] on link "Finish" at bounding box center [1519, 146] width 32 height 18
click at [1524, 61] on span "Išsaugoti" at bounding box center [1526, 64] width 34 height 14
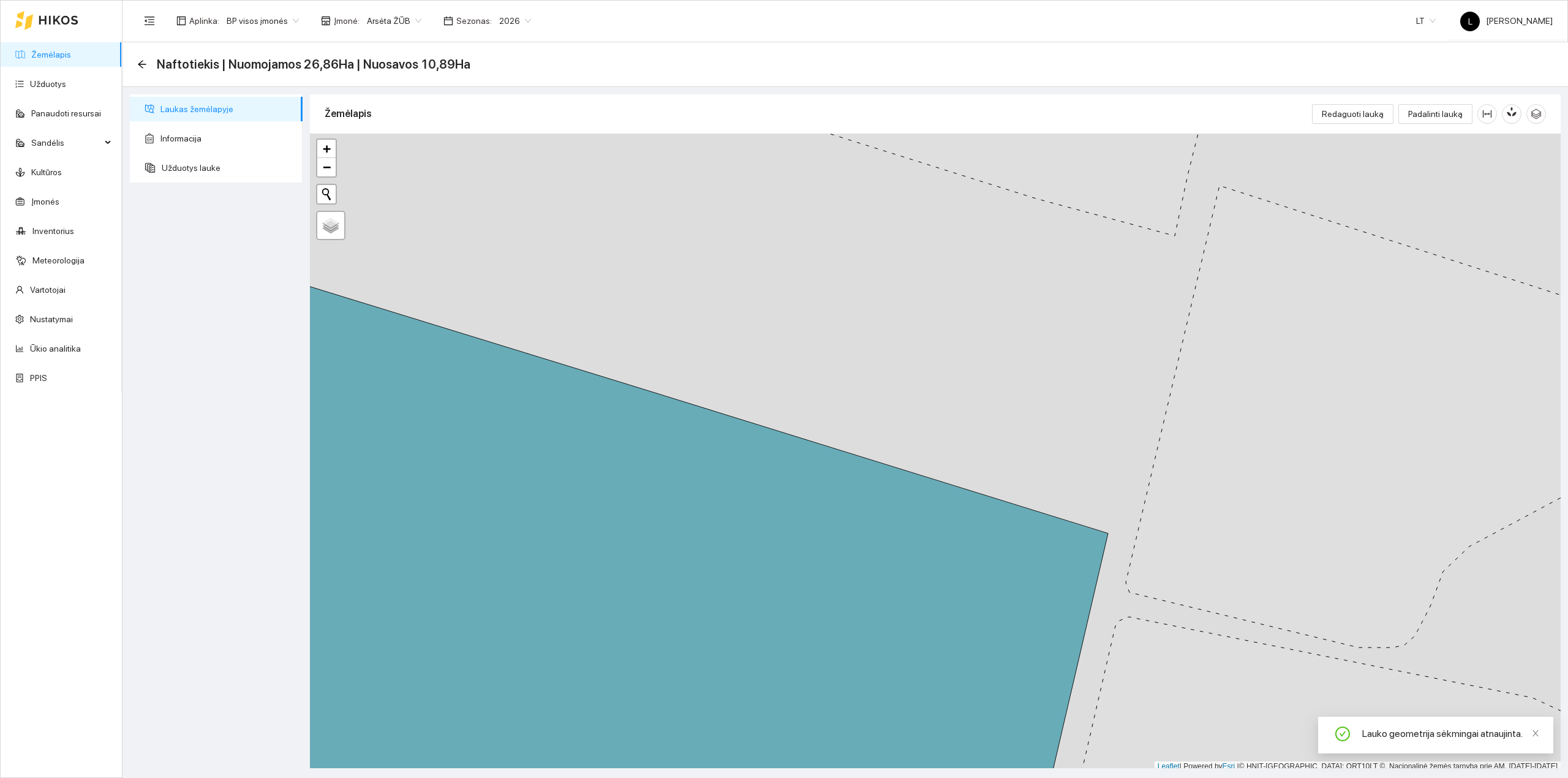
scroll to position [3, 0]
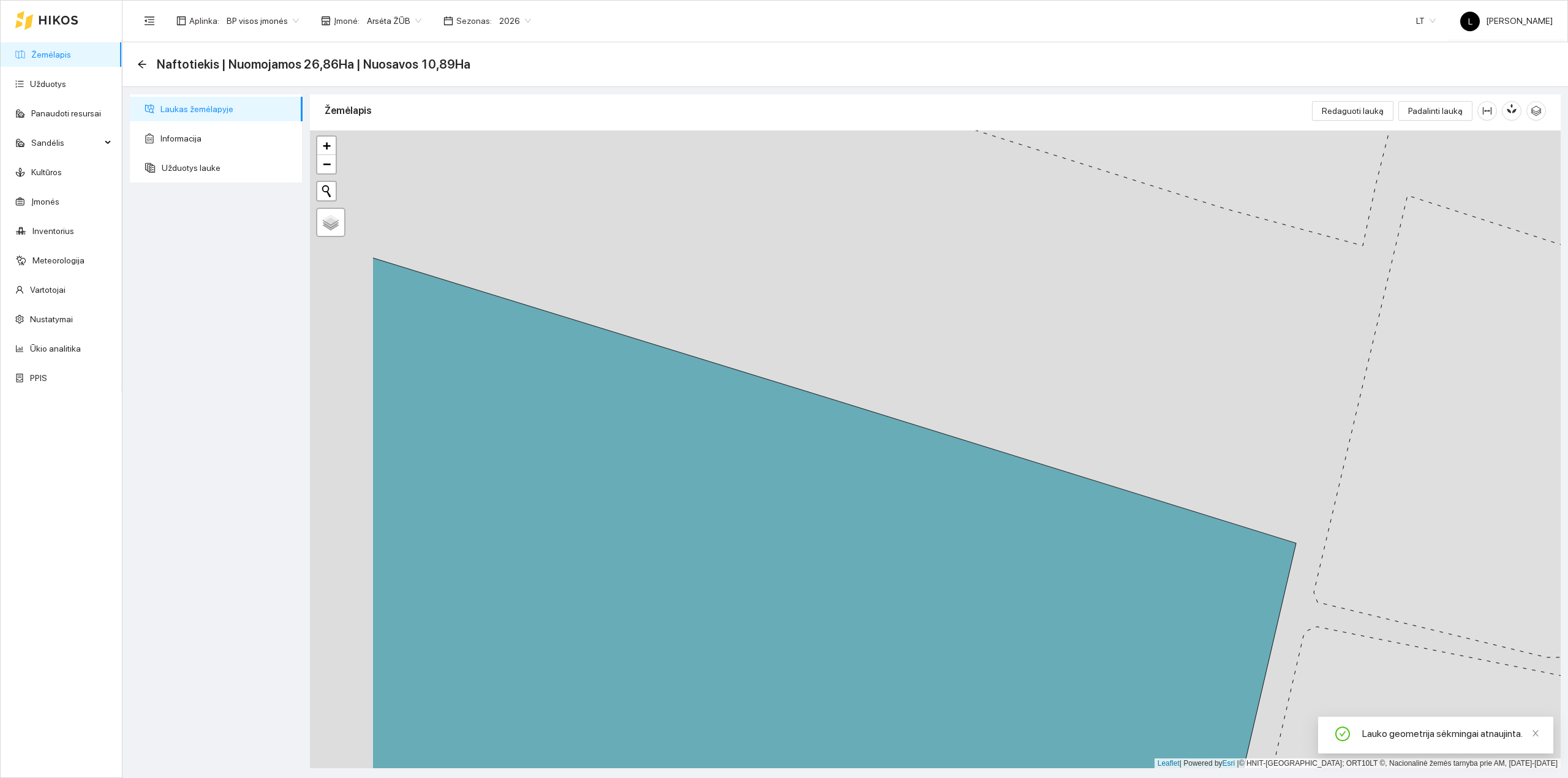
drag, startPoint x: 679, startPoint y: 326, endPoint x: 776, endPoint y: 355, distance: 101.2
click at [836, 327] on div at bounding box center [935, 449] width 1251 height 638
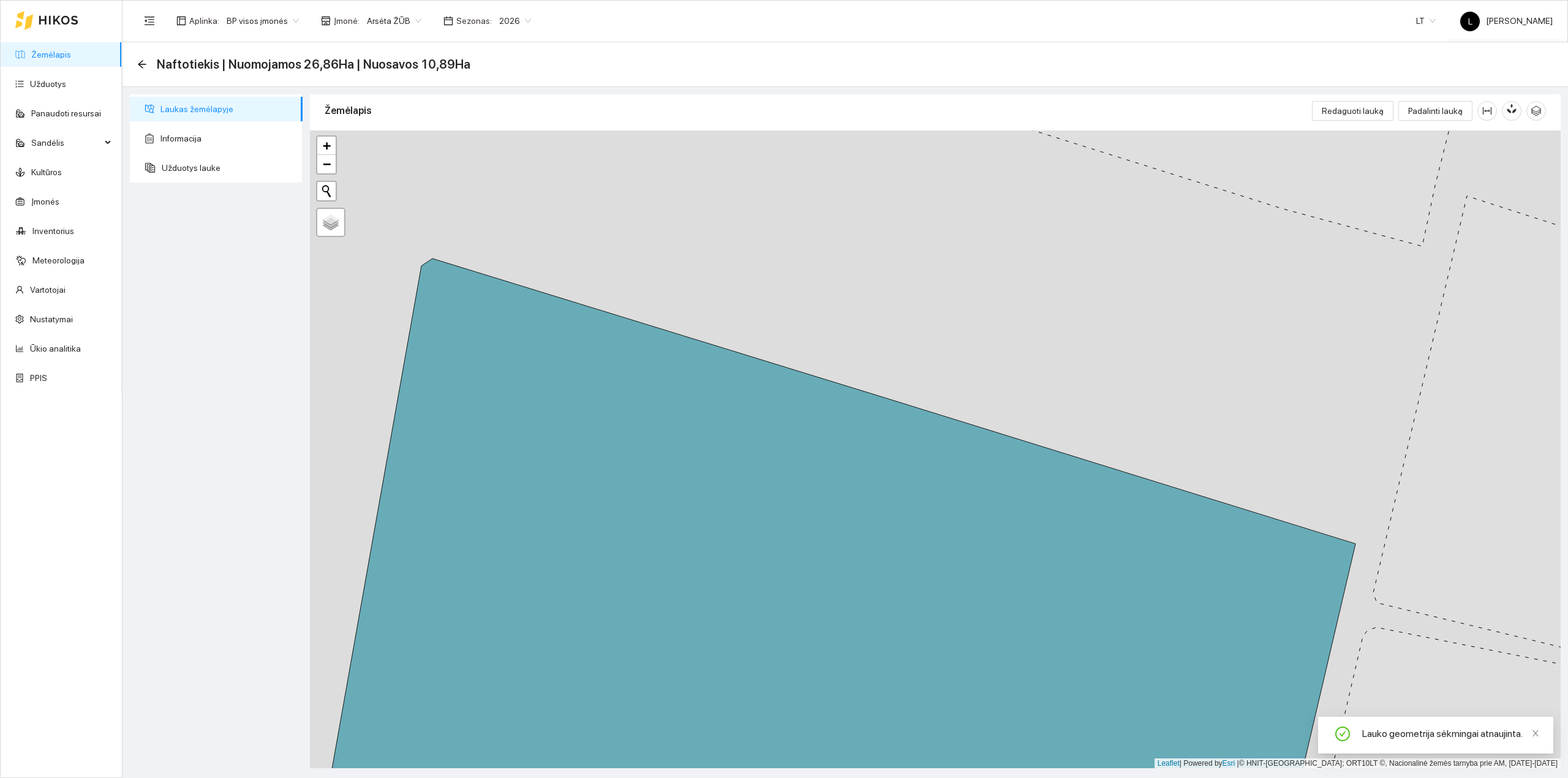
click at [662, 387] on icon at bounding box center [837, 546] width 1035 height 575
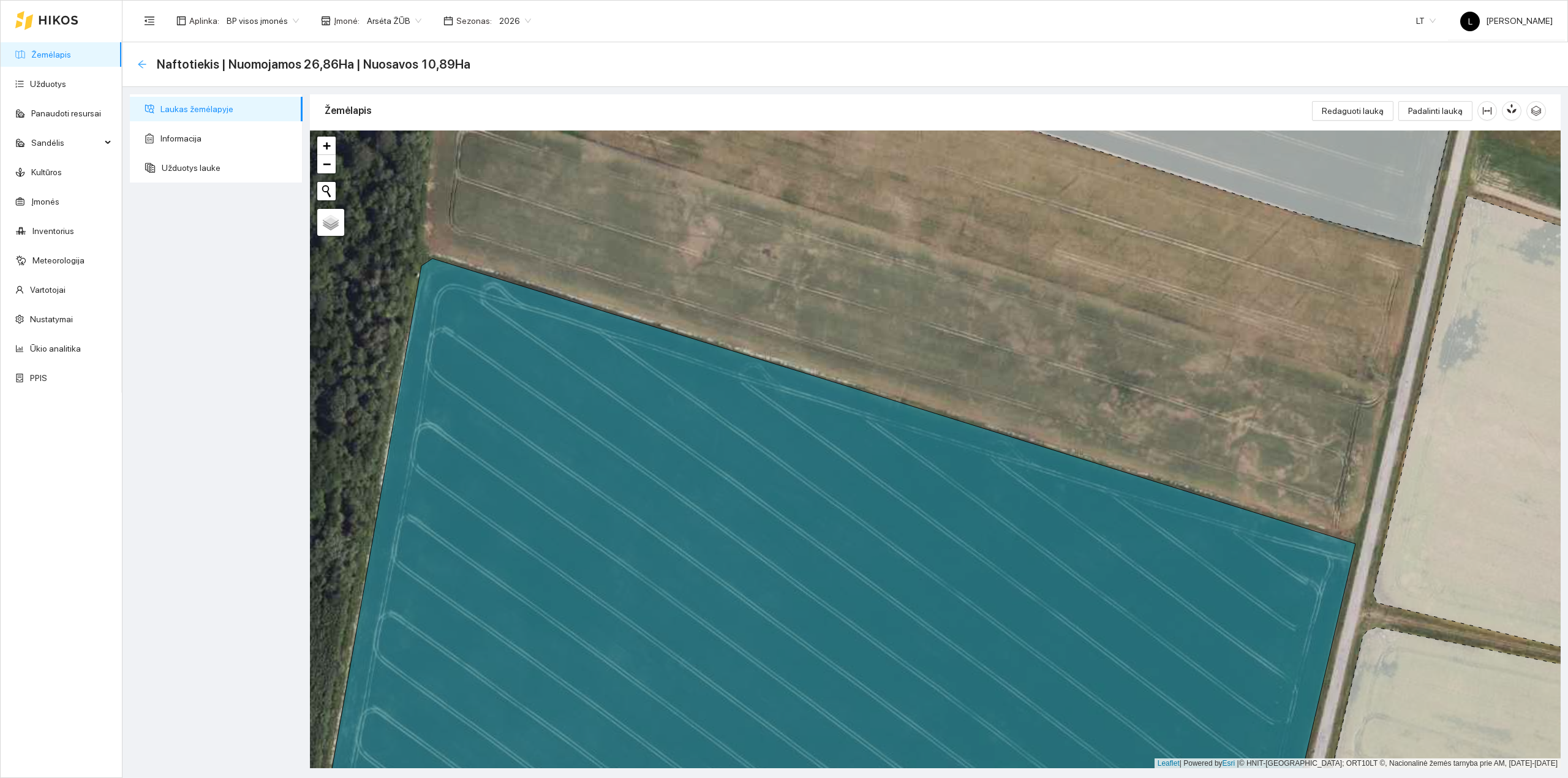
click at [141, 66] on icon "arrow-left" at bounding box center [142, 64] width 10 height 10
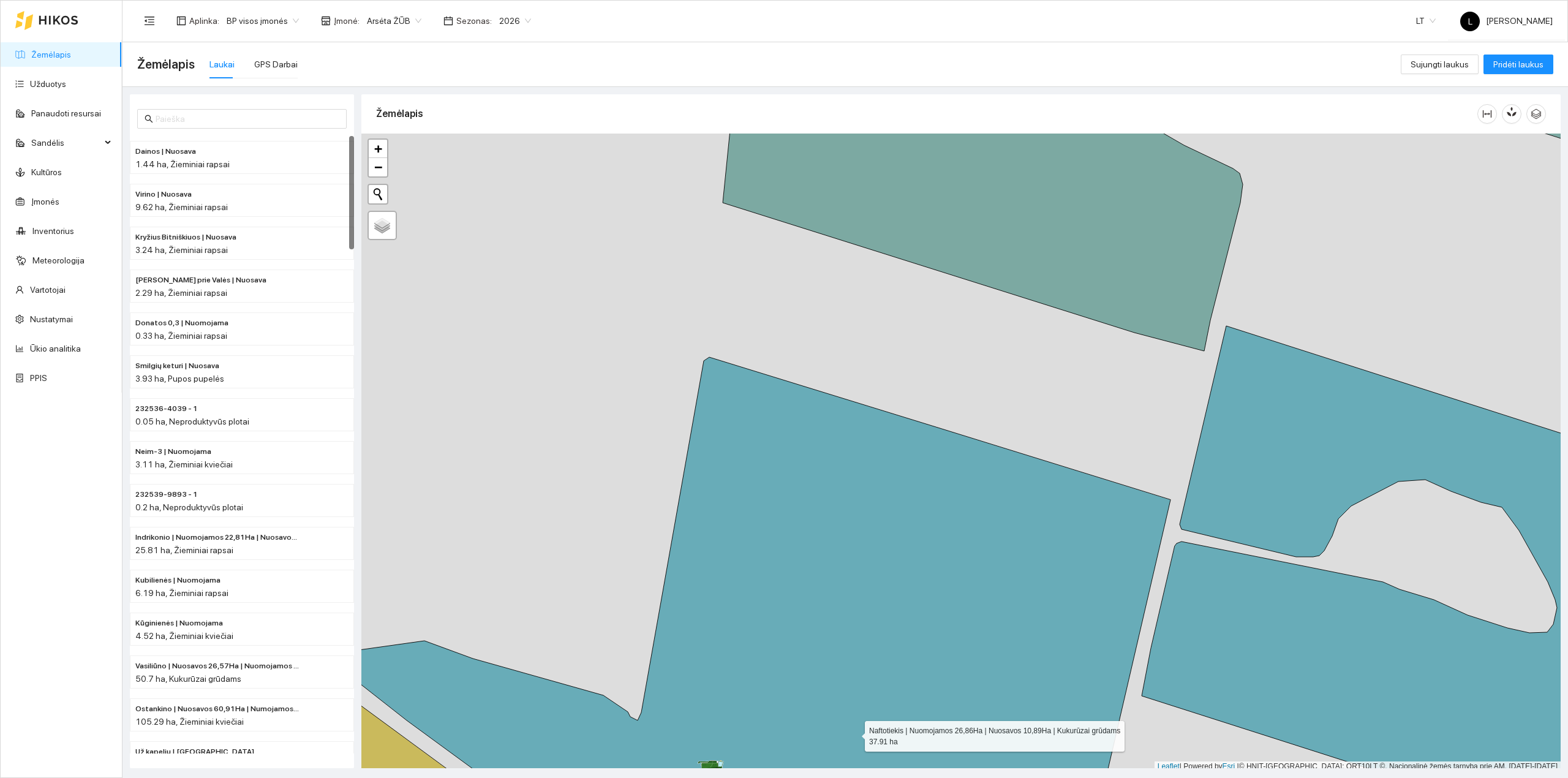
scroll to position [3, 0]
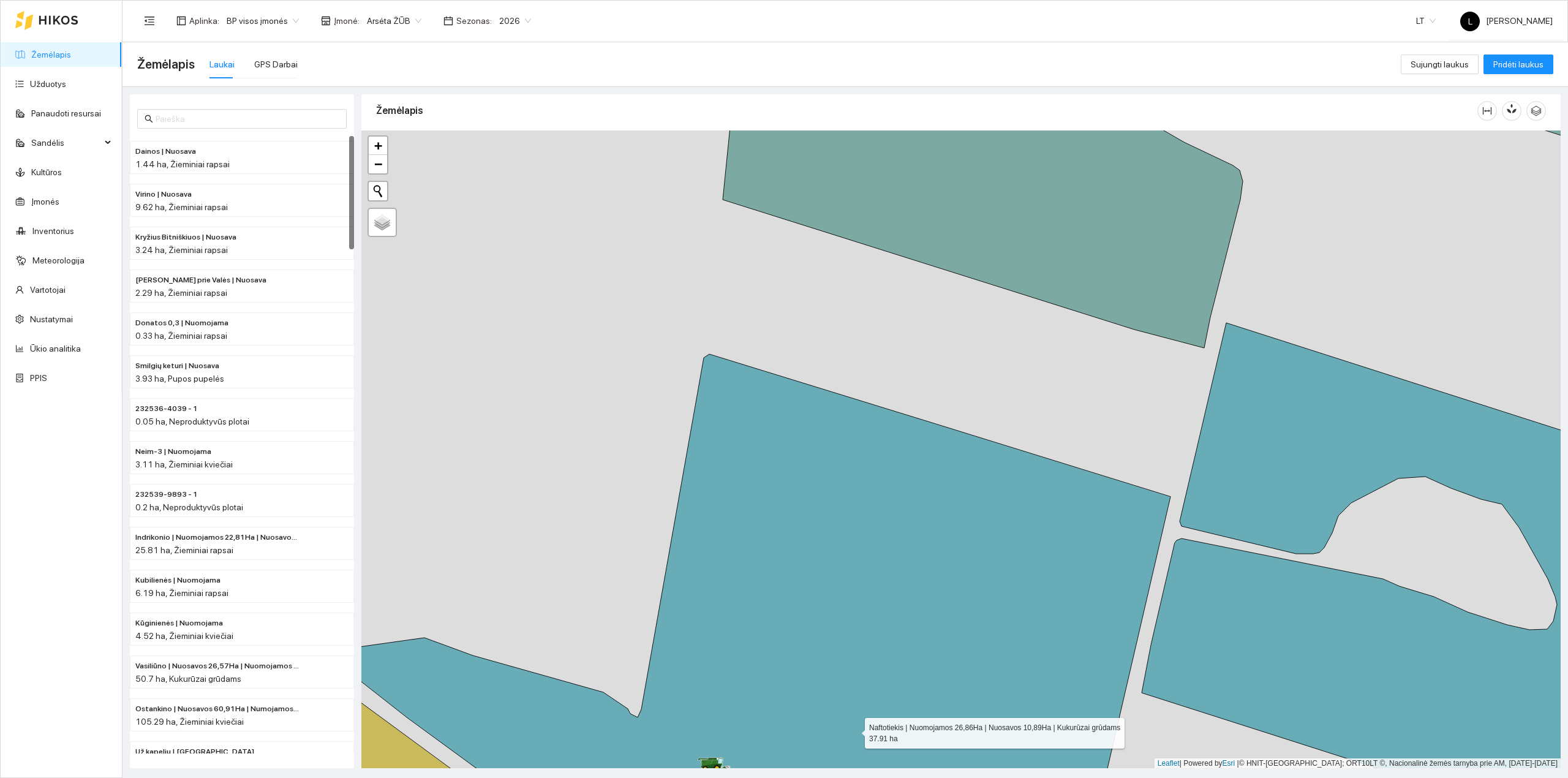
click at [785, 410] on icon at bounding box center [757, 594] width 827 height 480
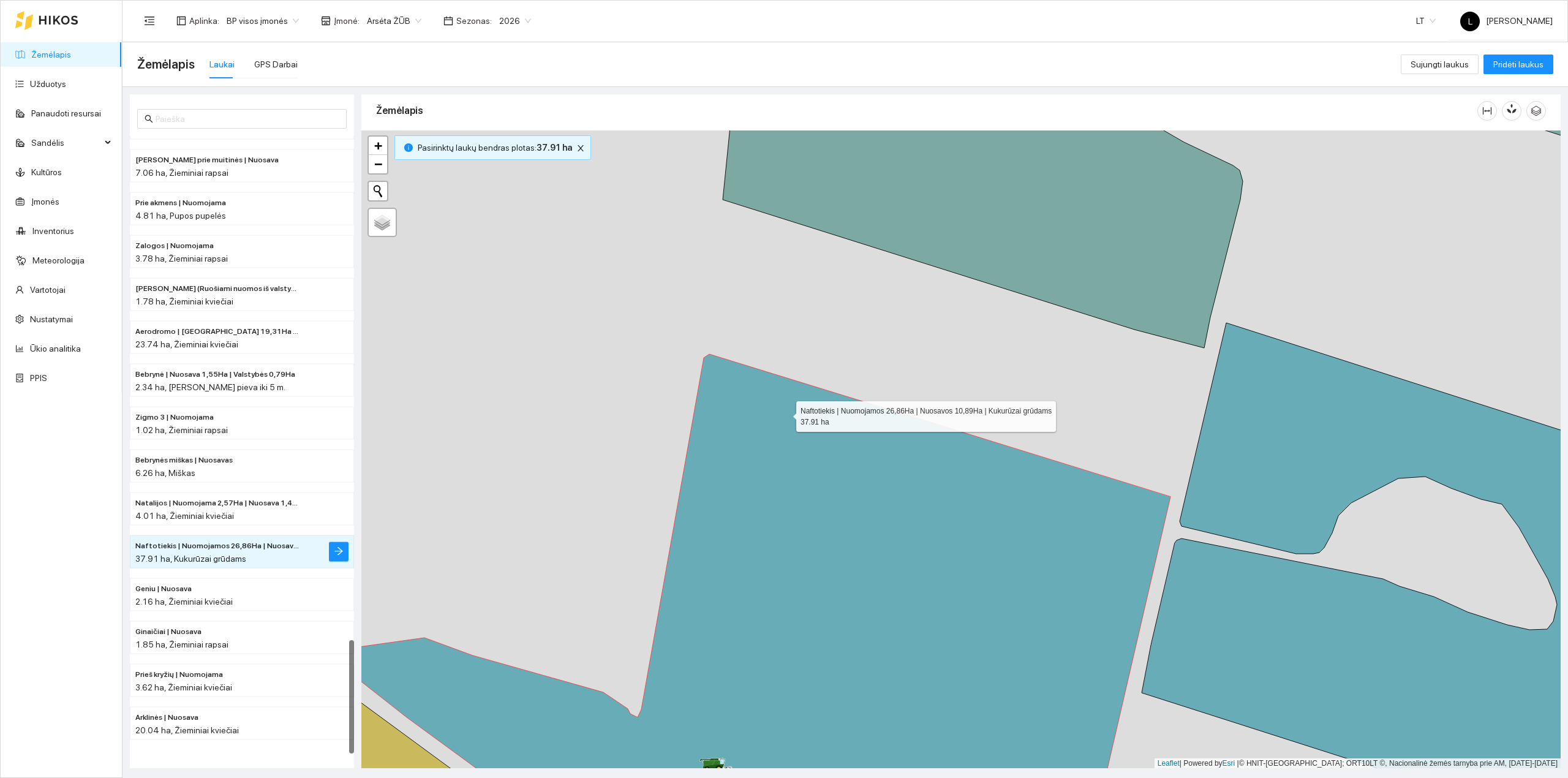
click at [786, 414] on icon at bounding box center [757, 594] width 827 height 480
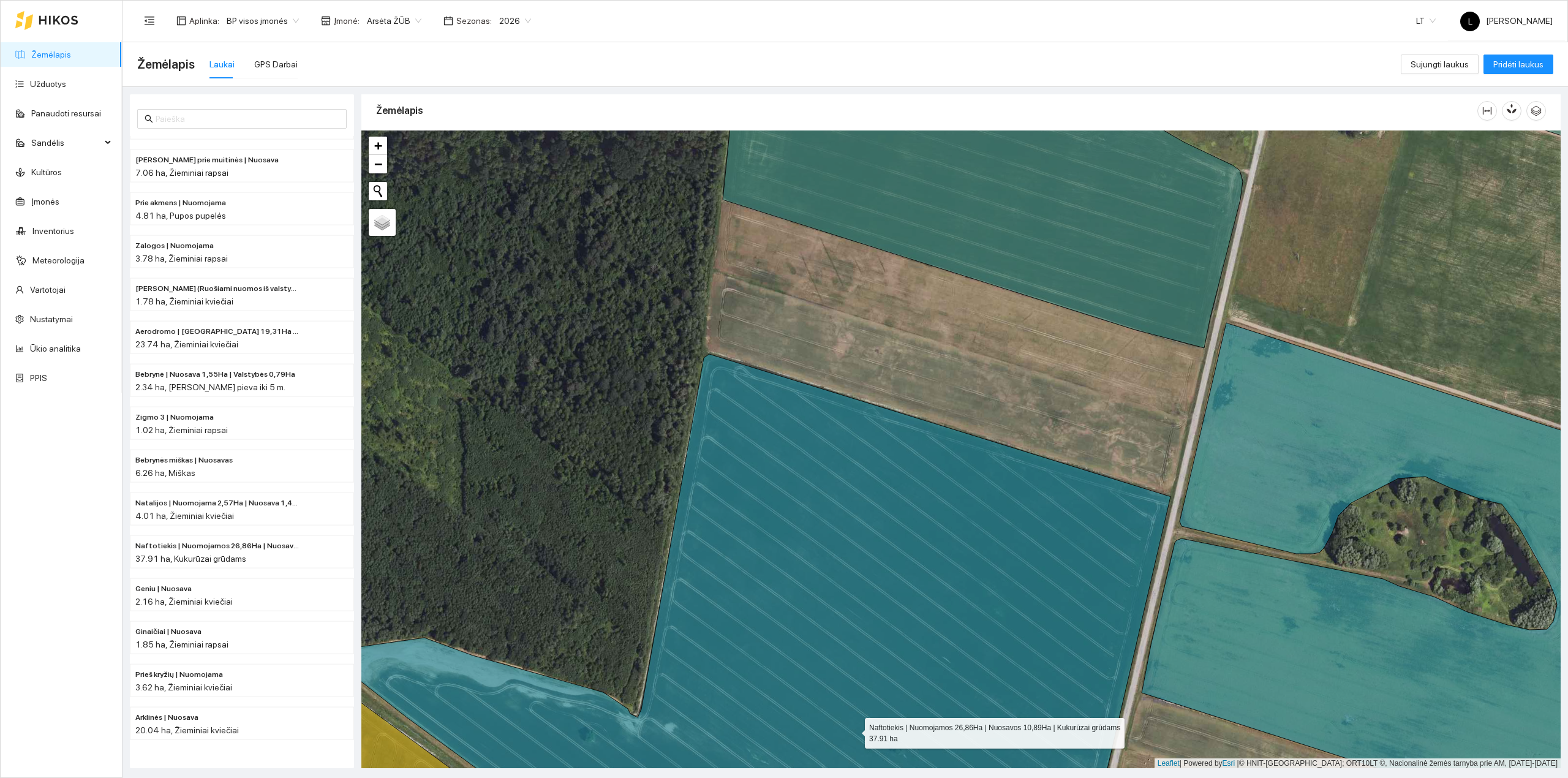
click at [904, 465] on icon at bounding box center [757, 594] width 827 height 480
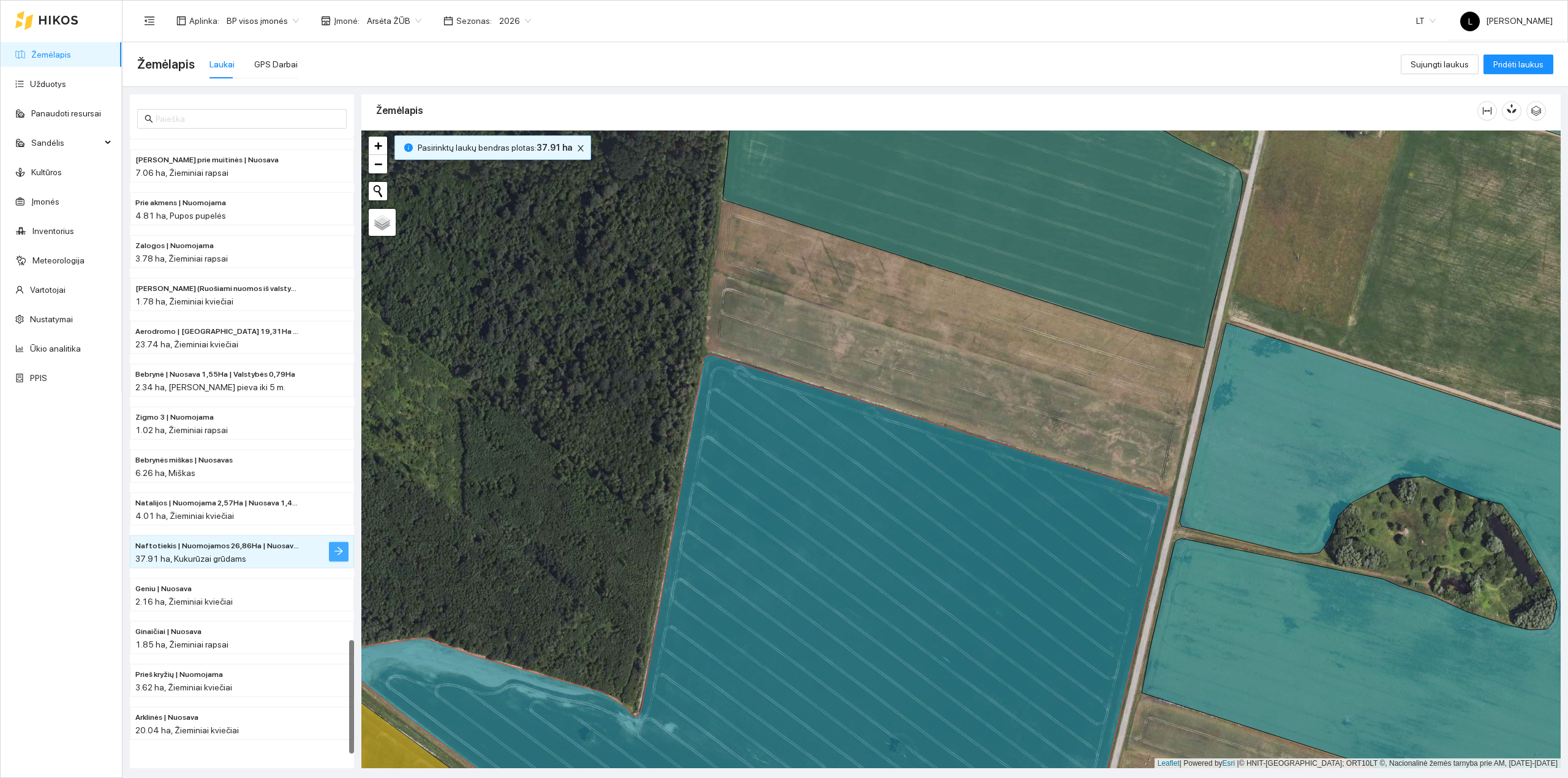
click at [334, 558] on span "arrow-right" at bounding box center [339, 552] width 10 height 11
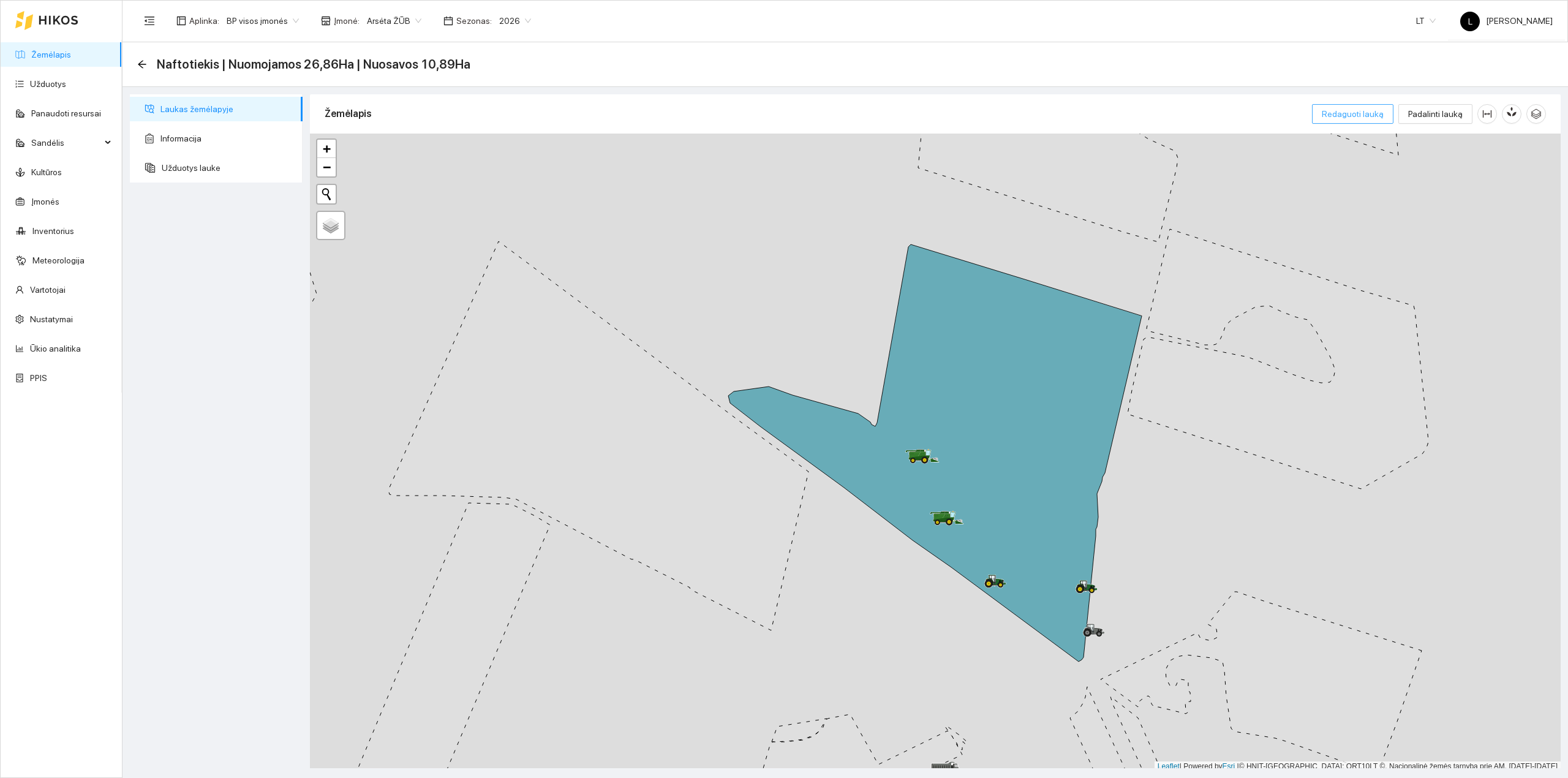
click at [1382, 118] on span "Redaguoti lauką" at bounding box center [1353, 114] width 62 height 14
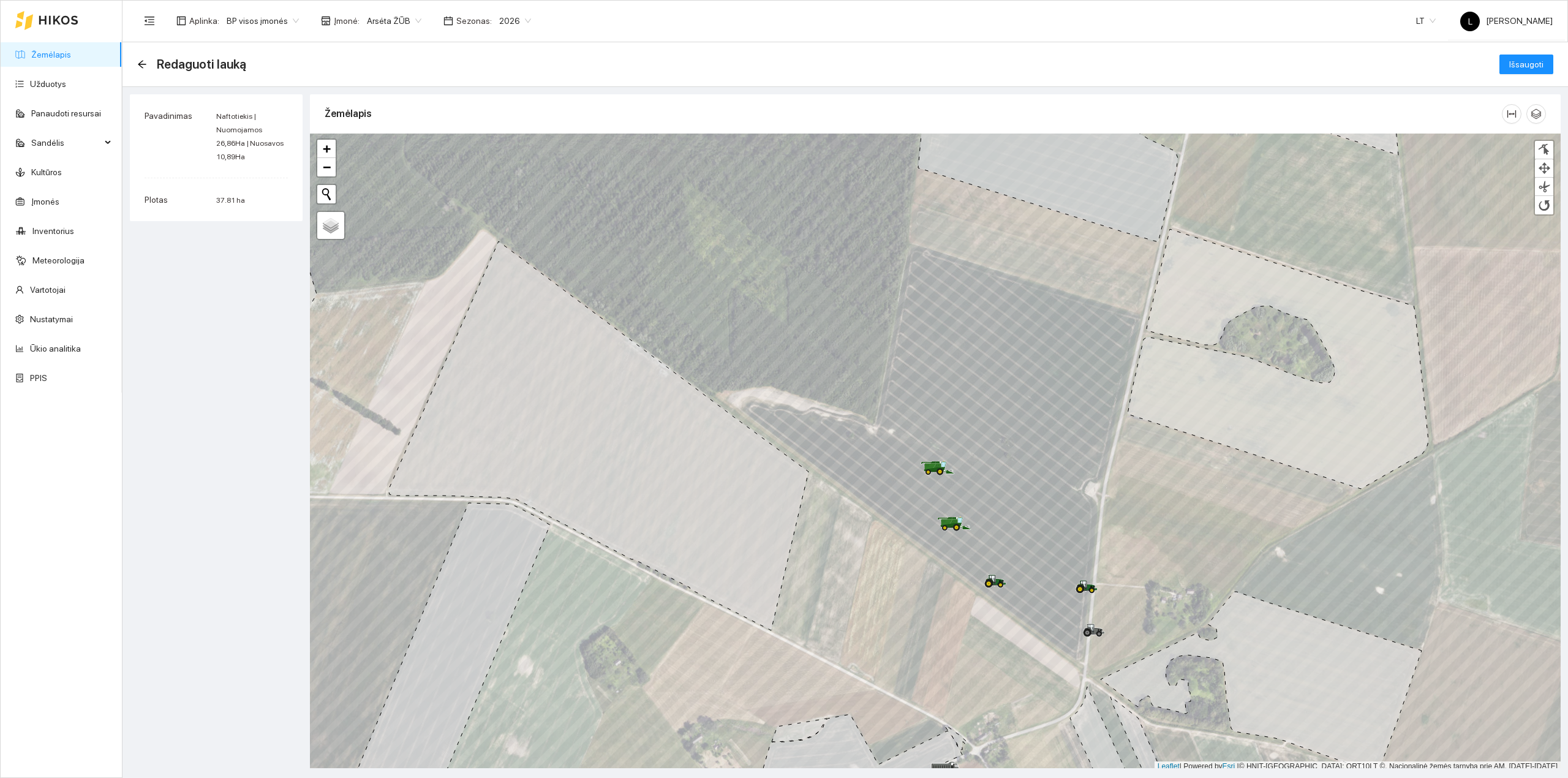
click at [153, 60] on div "Redaguoti lauką" at bounding box center [196, 64] width 116 height 20
click at [145, 62] on icon "arrow-left" at bounding box center [142, 64] width 10 height 10
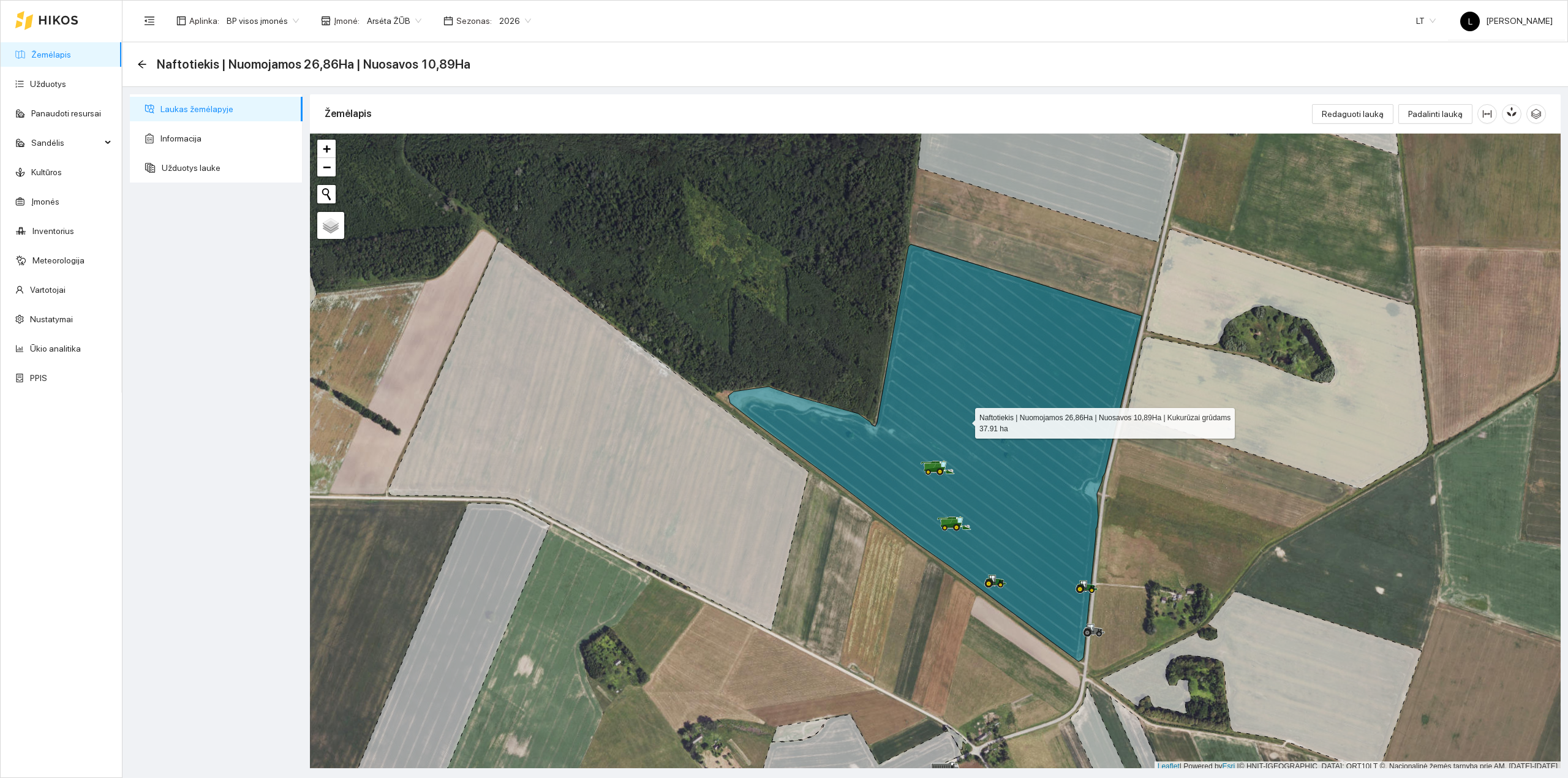
click at [964, 421] on icon at bounding box center [935, 453] width 413 height 417
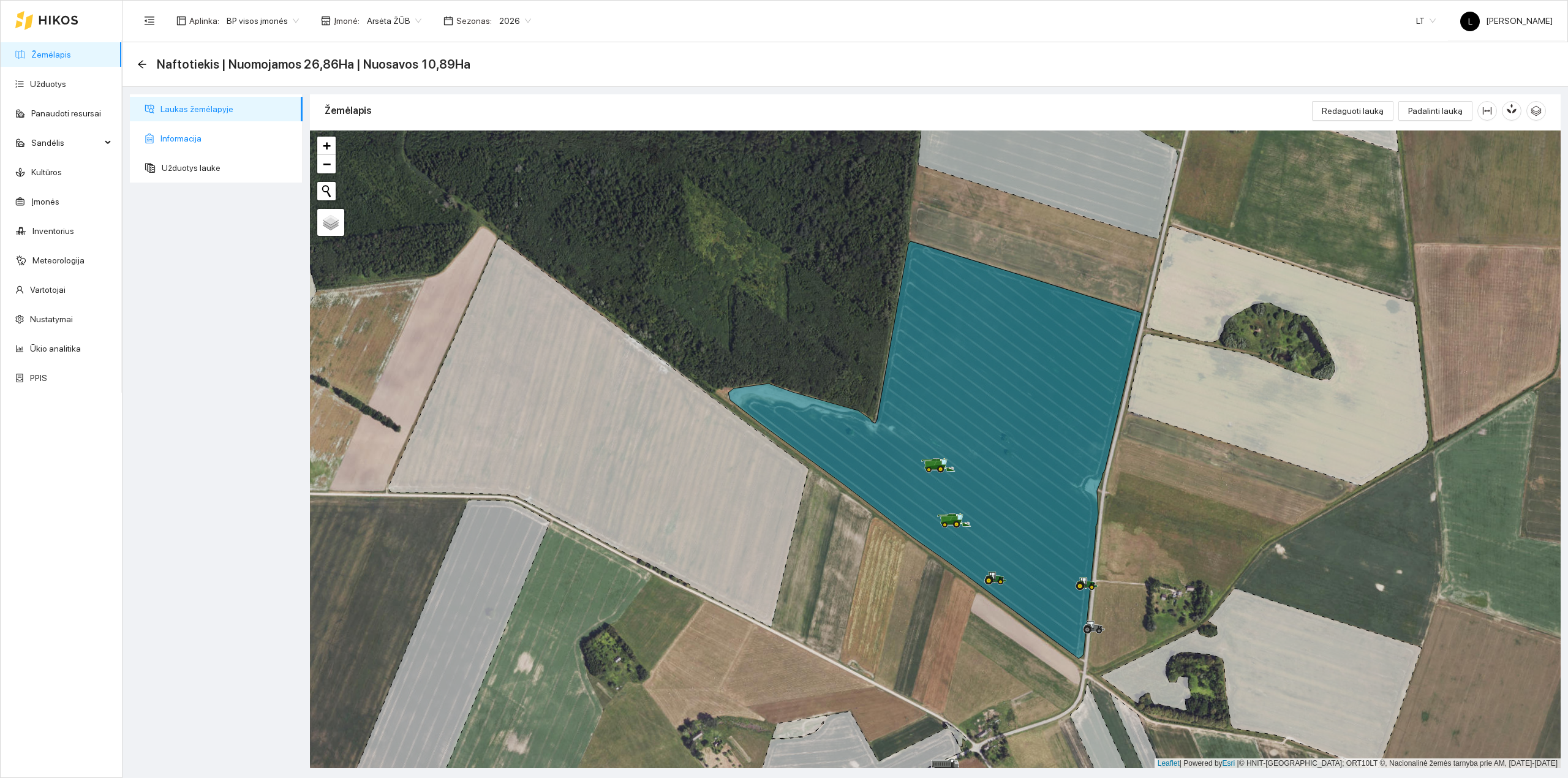
click at [167, 150] on span "Informacija" at bounding box center [226, 138] width 132 height 24
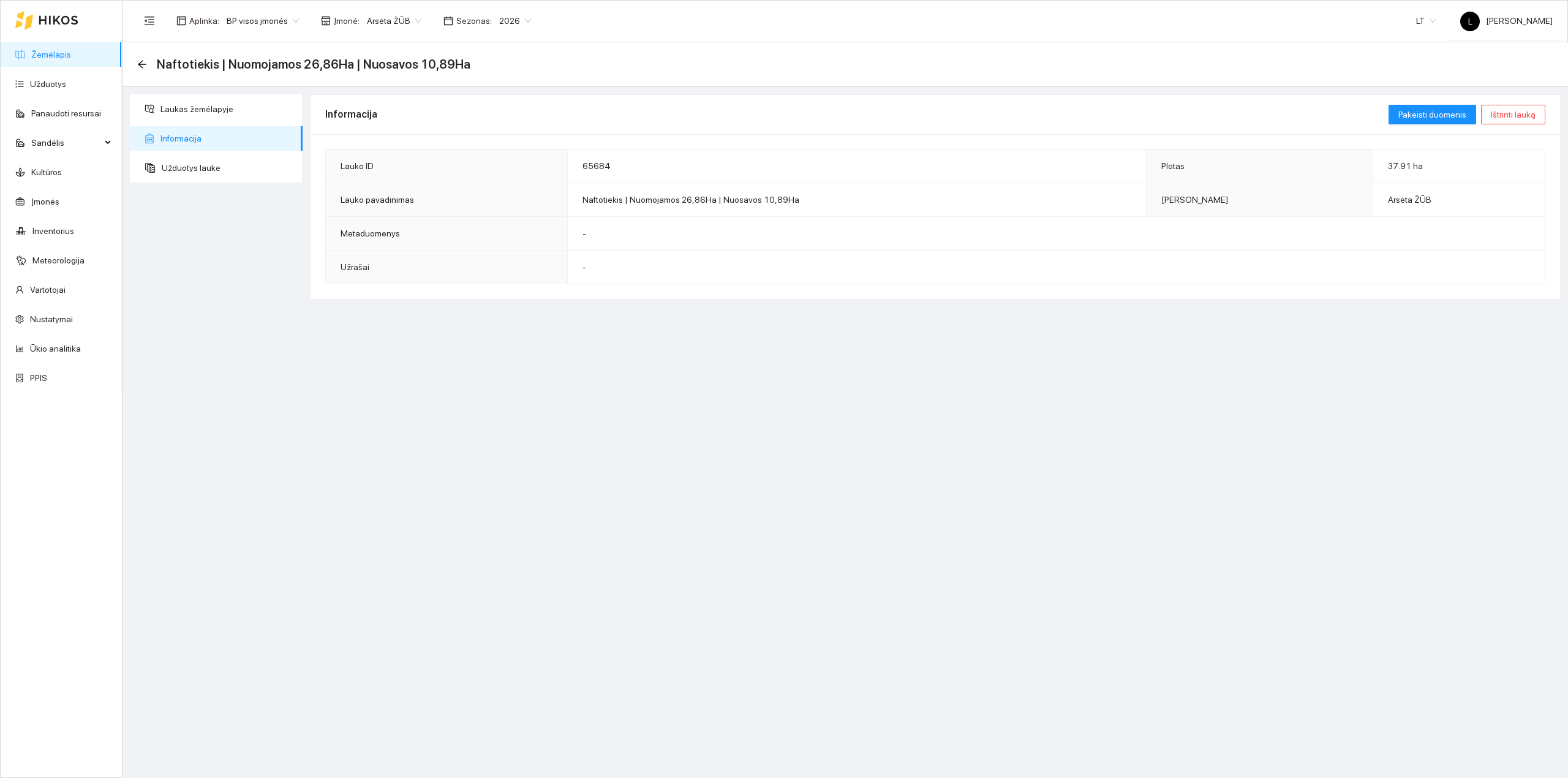
type textarea "Laukas sukurtas iš PPIS duomenų: 238536-7599 - 1"
click at [1416, 114] on span "Pakeisti duomenis" at bounding box center [1432, 115] width 68 height 14
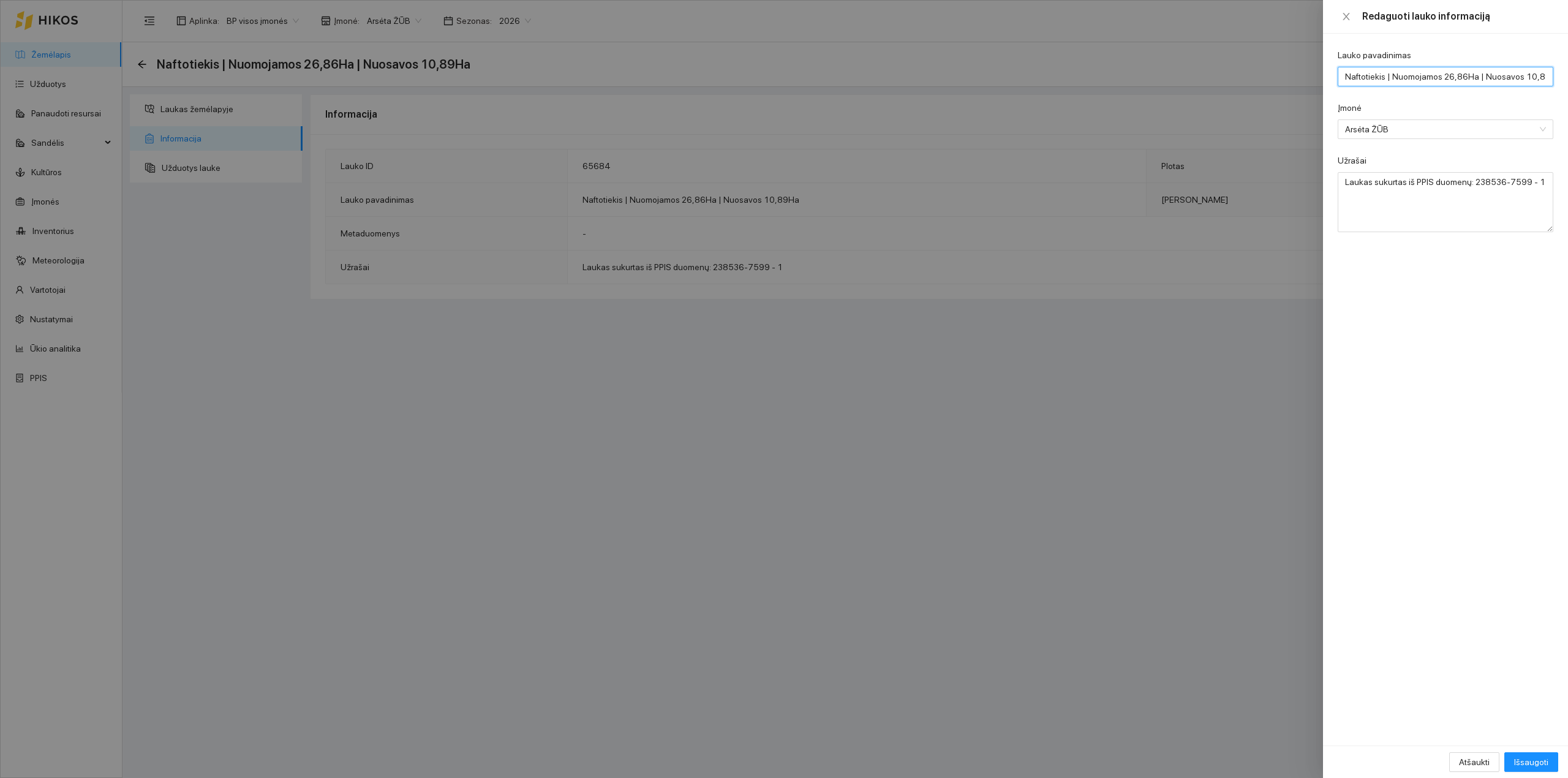
click at [1449, 77] on input "Naftotiekis | Nuomojamos 26,86Ha | Nuosavos 10,89Ha" at bounding box center [1446, 76] width 215 height 20
click at [1459, 74] on input "Naftotiekis | Nuomojamos 27,86Ha | Nuosavos 10,89Ha" at bounding box center [1446, 76] width 215 height 20
type input "Naftotiekis | Nuomojamos 27,02Ha | Nuosavos 10,89Ha"
click at [1529, 757] on span "Išsaugoti" at bounding box center [1531, 762] width 34 height 14
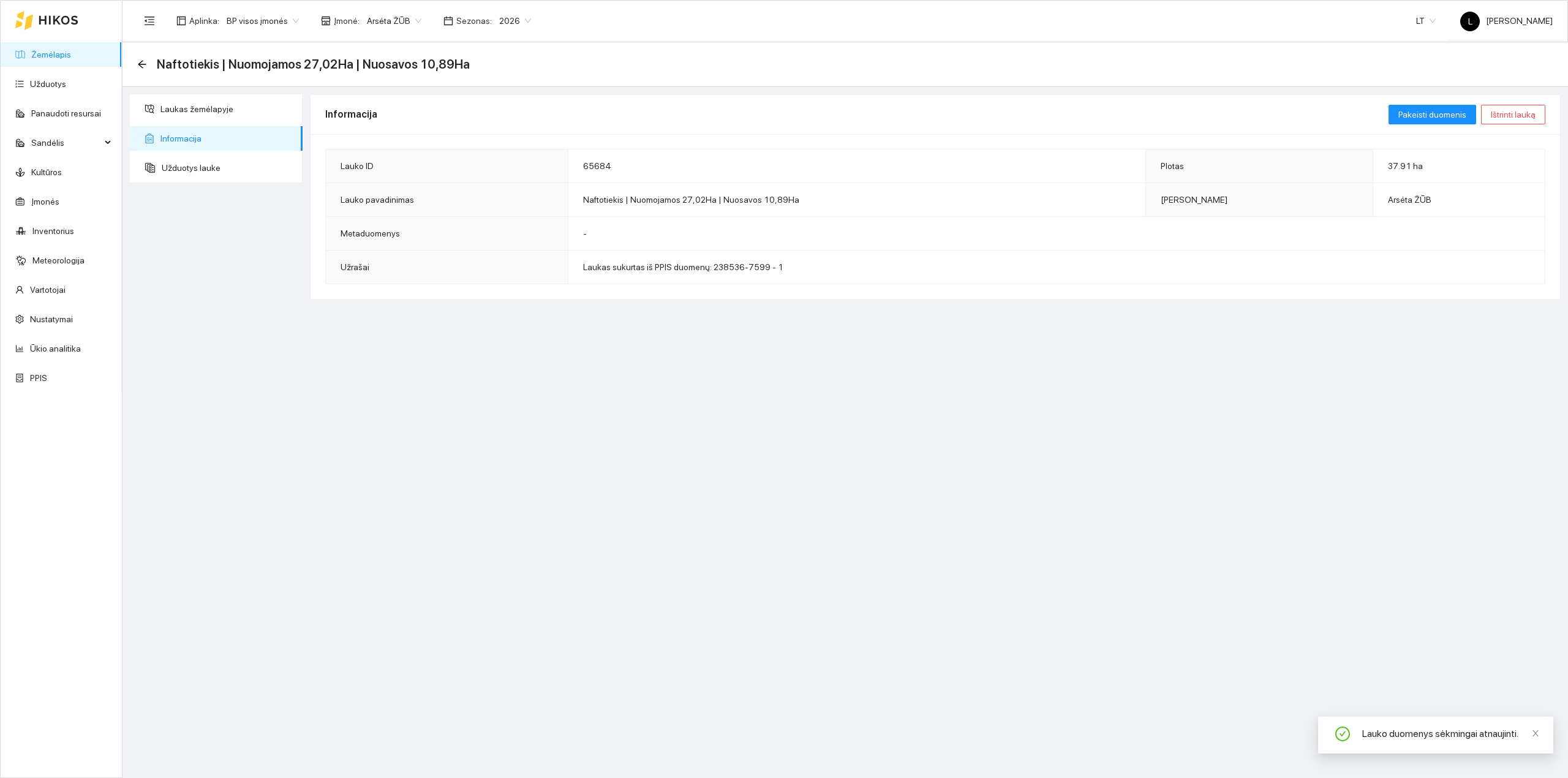
click at [32, 60] on link "Žemėlapis" at bounding box center [51, 54] width 40 height 10
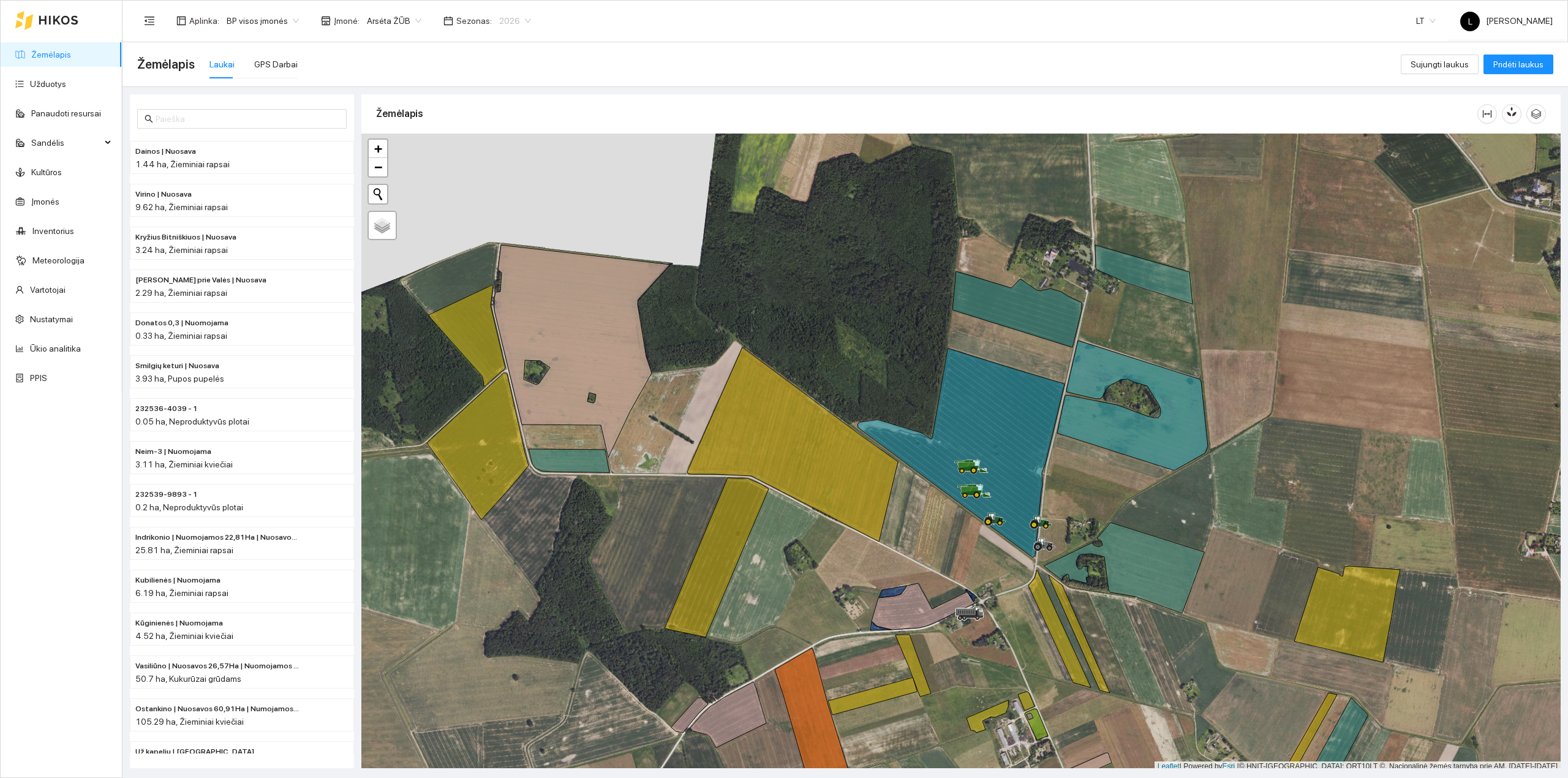
click at [501, 20] on span "2026" at bounding box center [515, 21] width 32 height 18
click at [504, 141] on div "2025" at bounding box center [505, 144] width 32 height 14
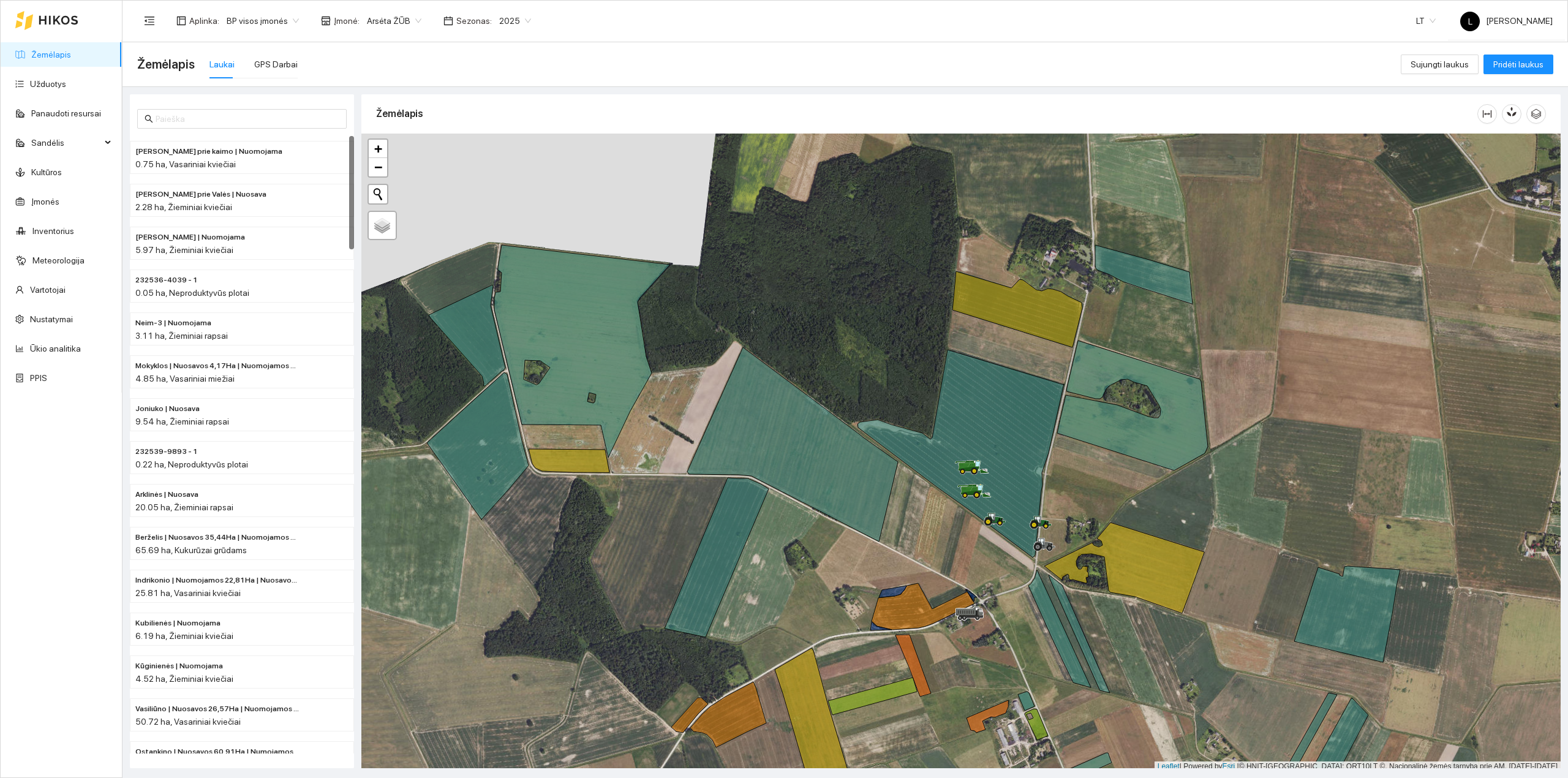
scroll to position [3, 0]
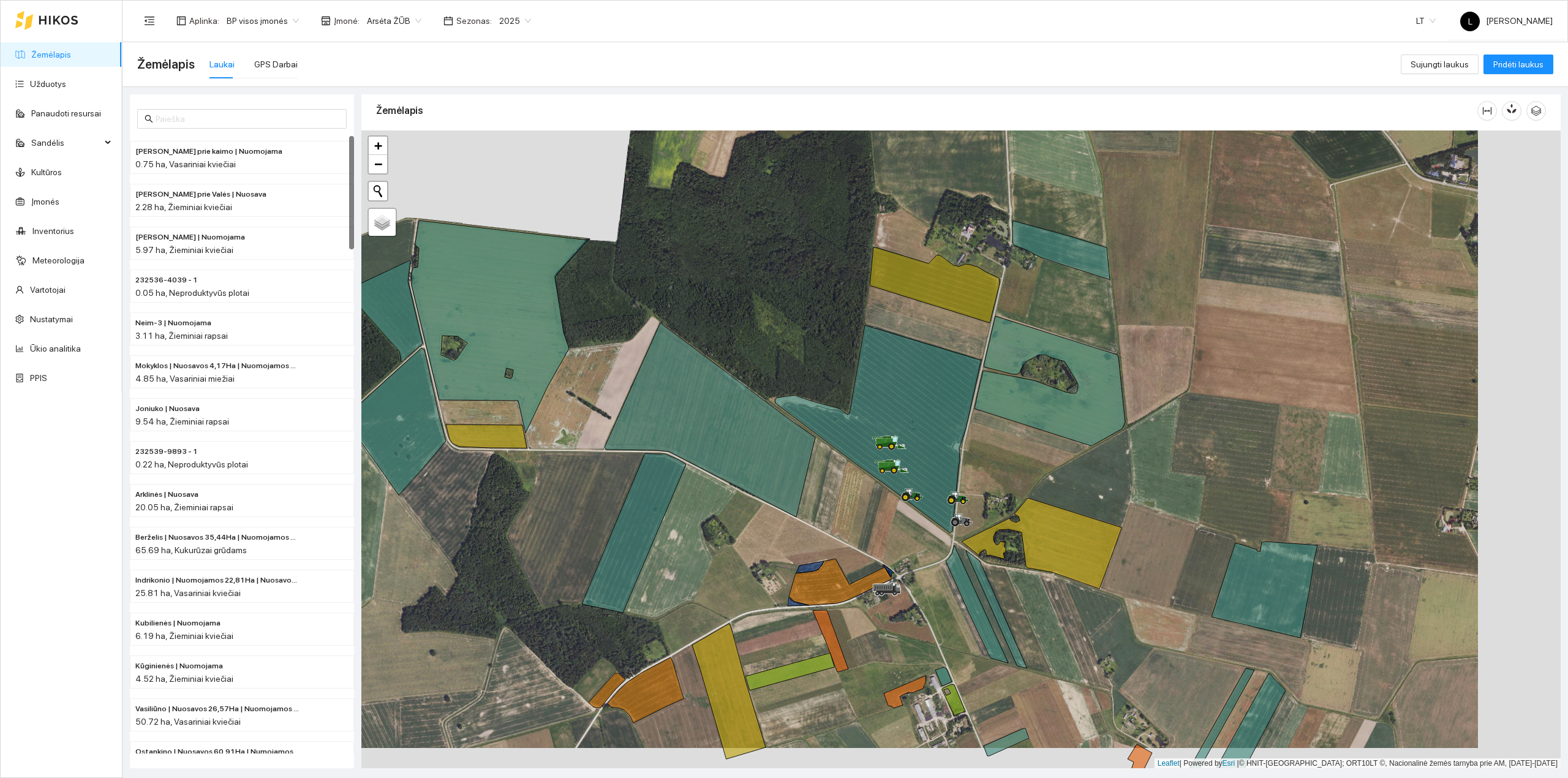
drag, startPoint x: 776, startPoint y: 400, endPoint x: 740, endPoint y: 326, distance: 82.3
click at [750, 380] on div at bounding box center [961, 449] width 1199 height 638
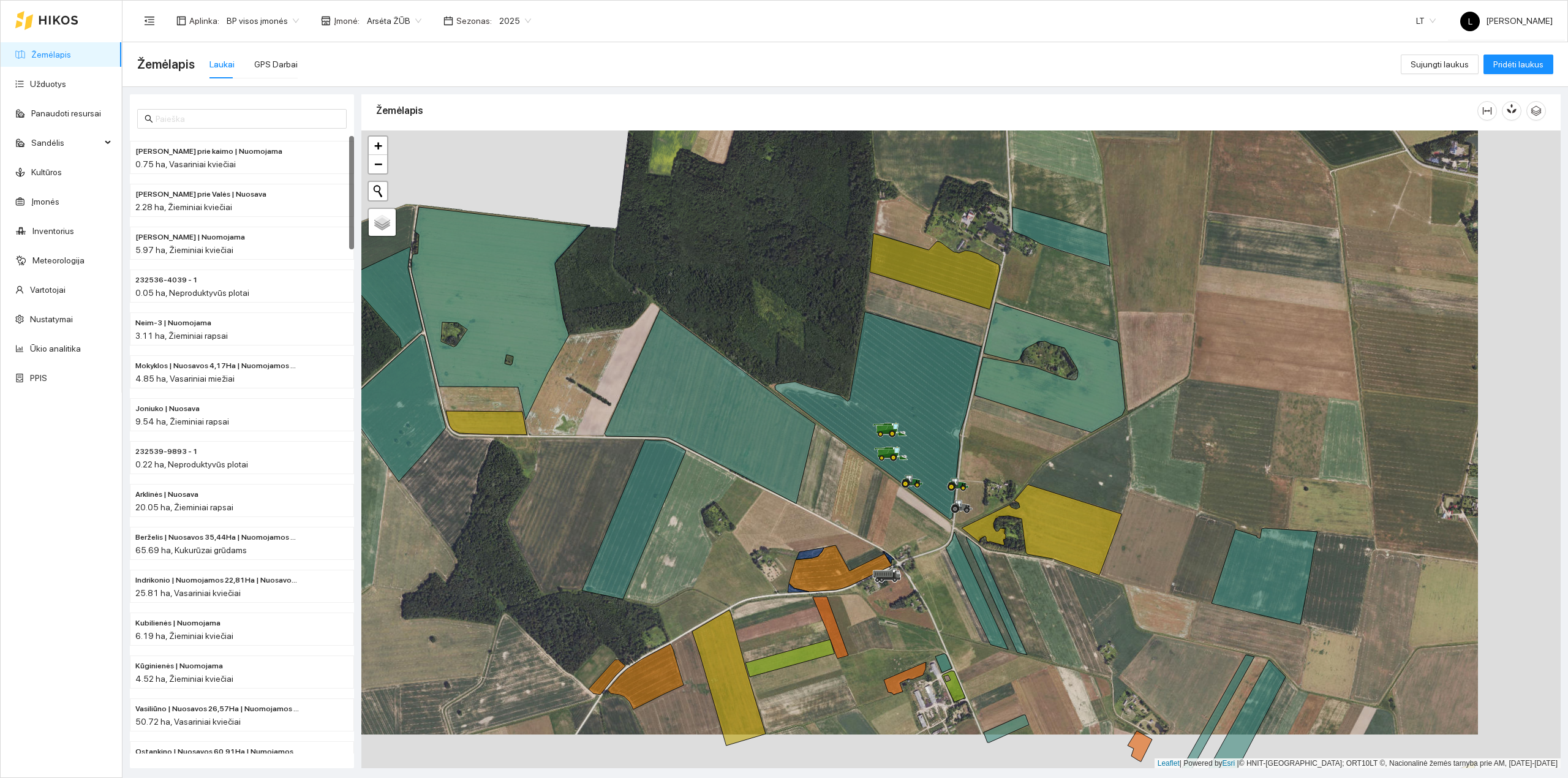
click at [69, 54] on link "Žemėlapis" at bounding box center [51, 54] width 40 height 10
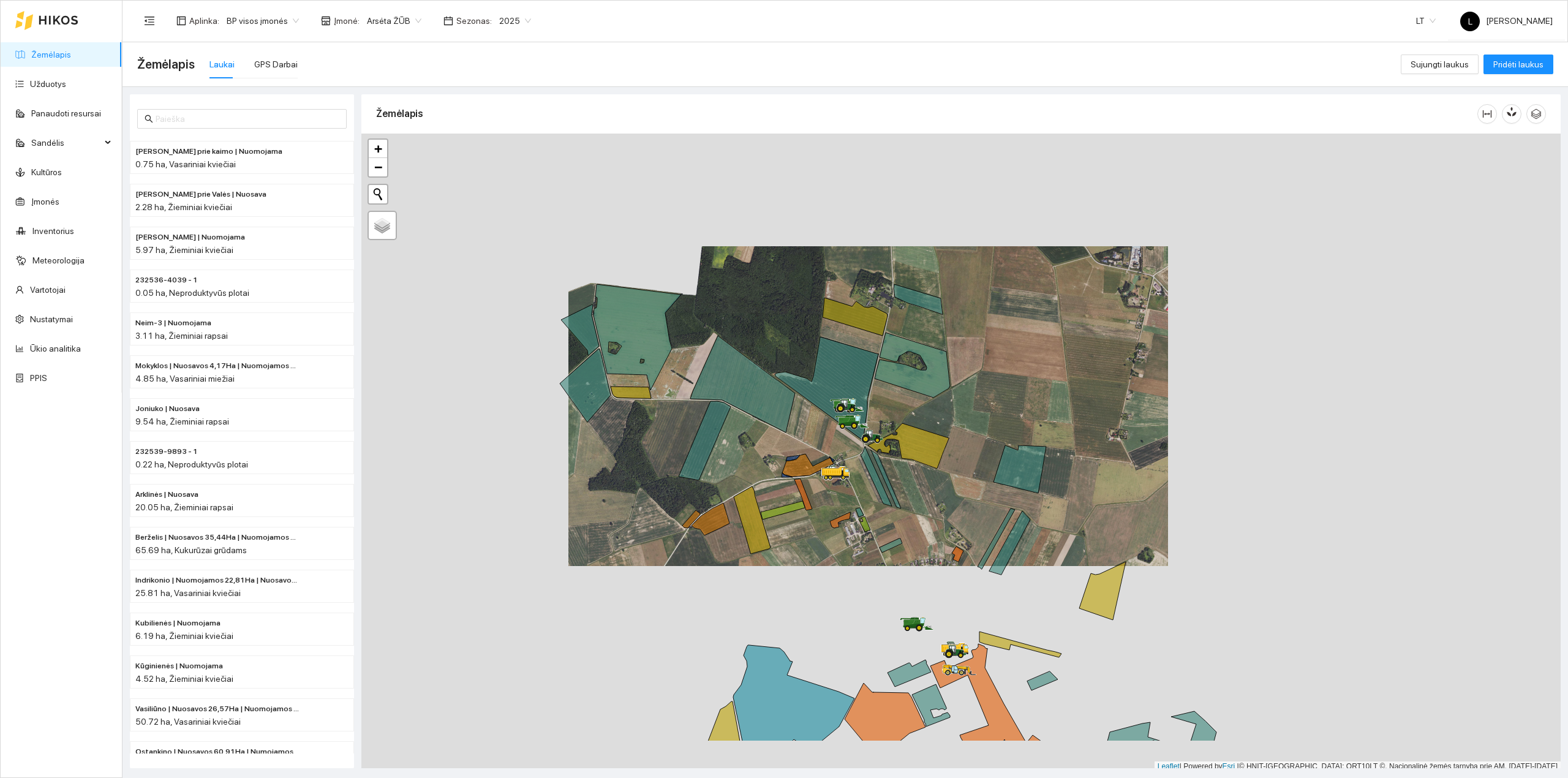
scroll to position [3, 0]
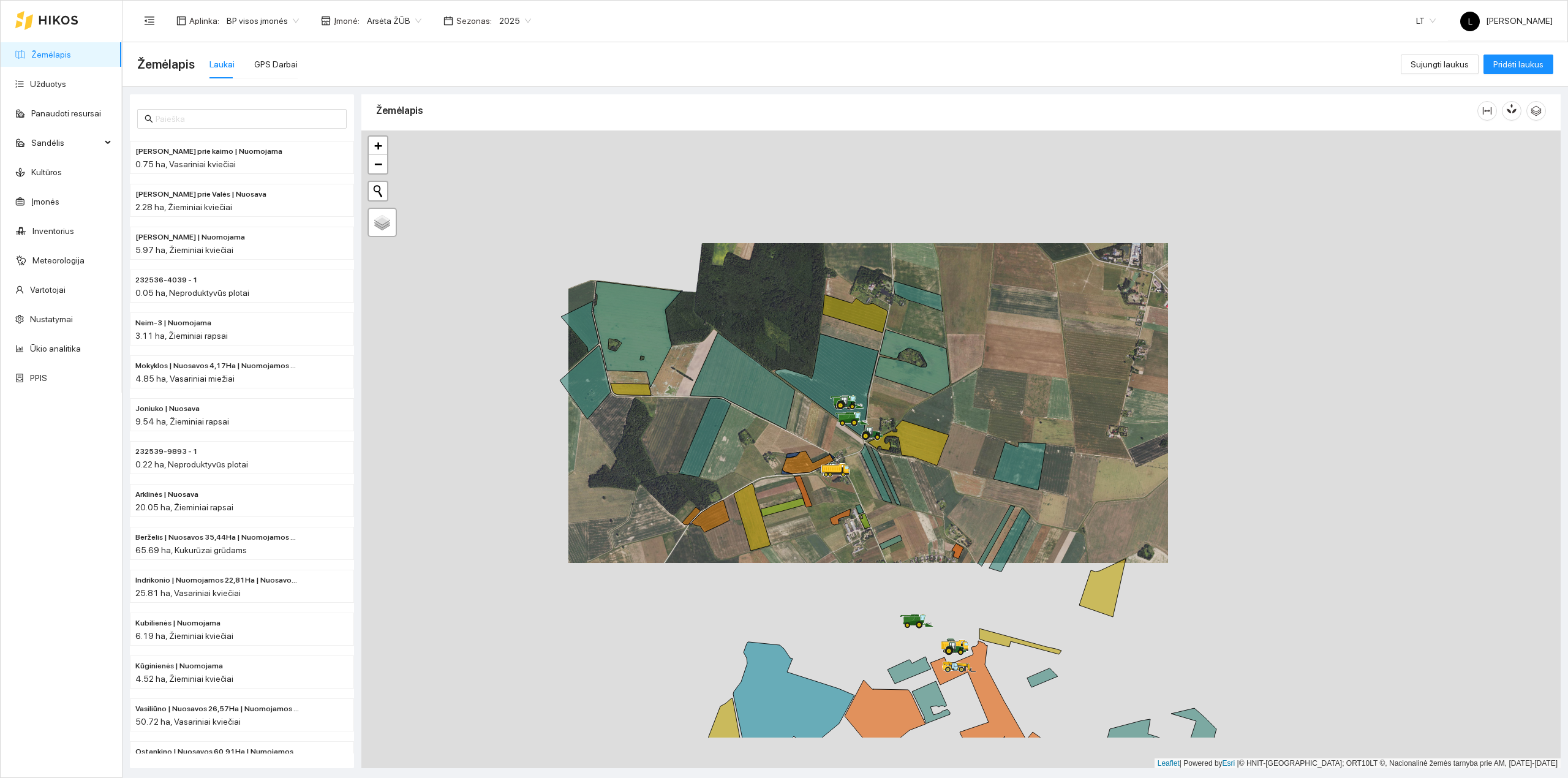
drag, startPoint x: 912, startPoint y: 511, endPoint x: 782, endPoint y: 358, distance: 200.8
click at [792, 336] on div at bounding box center [961, 449] width 1199 height 638
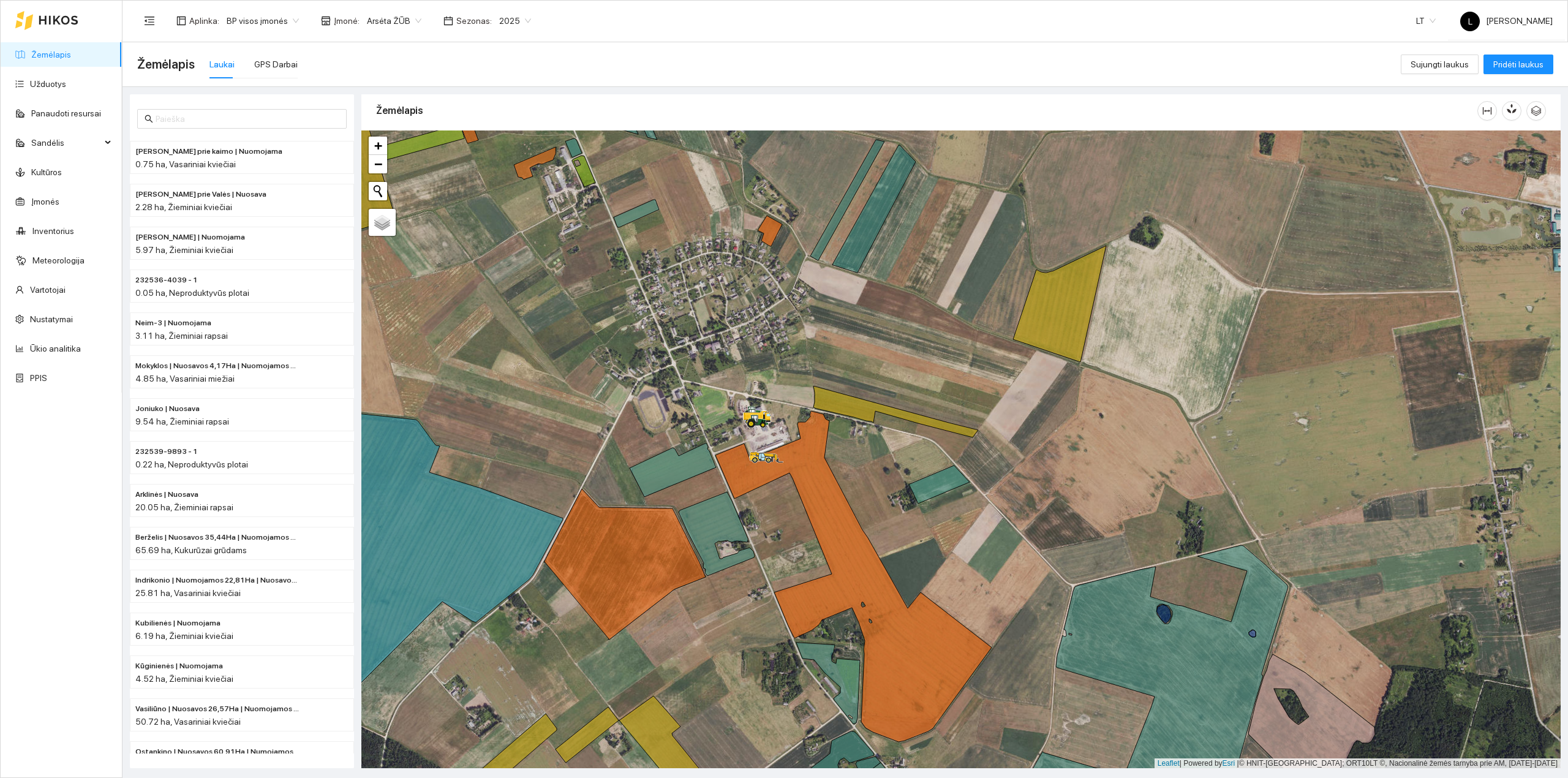
drag, startPoint x: 676, startPoint y: 360, endPoint x: 716, endPoint y: 532, distance: 176.6
click at [716, 532] on div at bounding box center [961, 449] width 1199 height 638
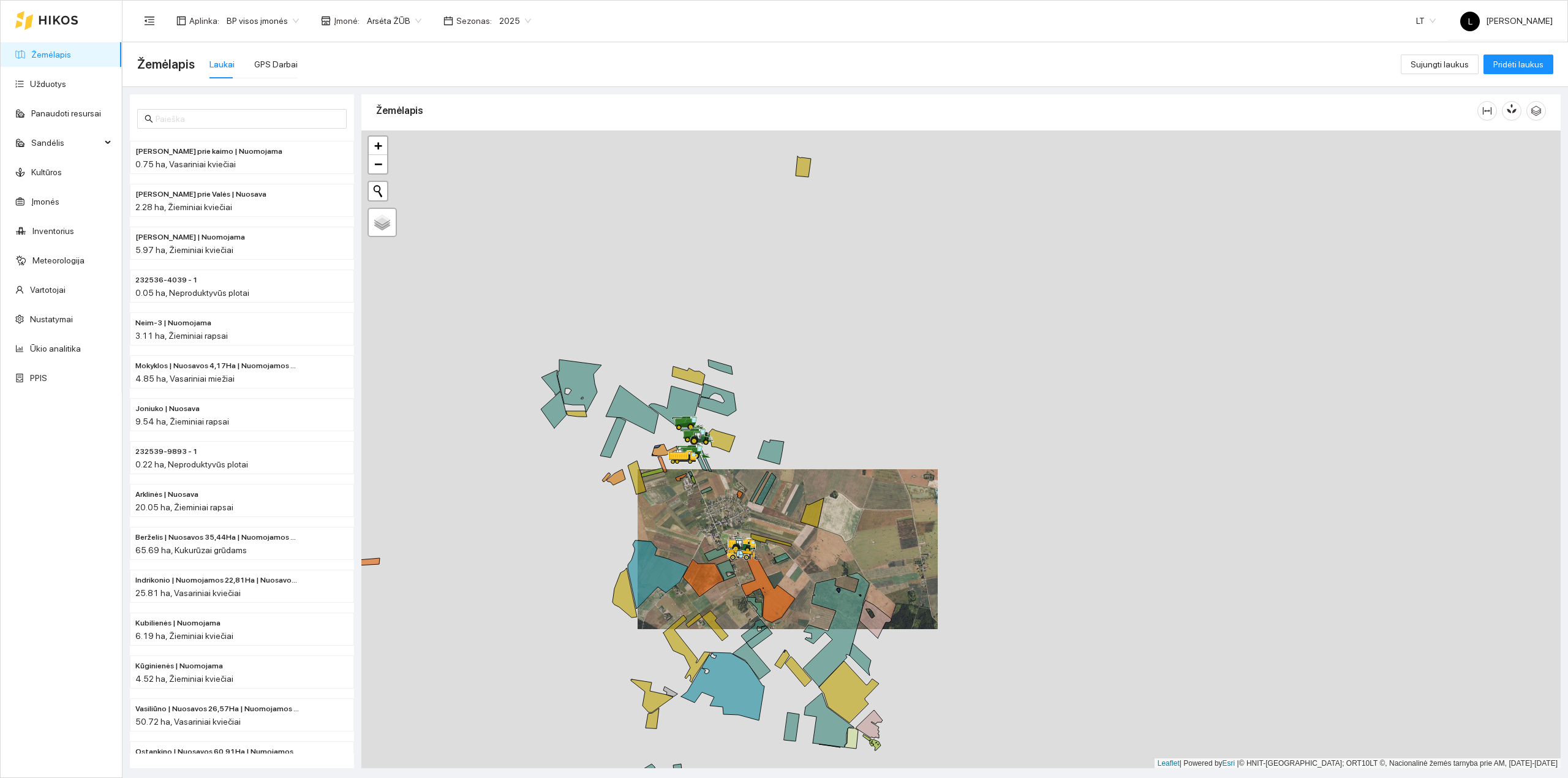
drag, startPoint x: 671, startPoint y: 339, endPoint x: 672, endPoint y: 279, distance: 60.0
click at [672, 279] on div at bounding box center [961, 449] width 1199 height 638
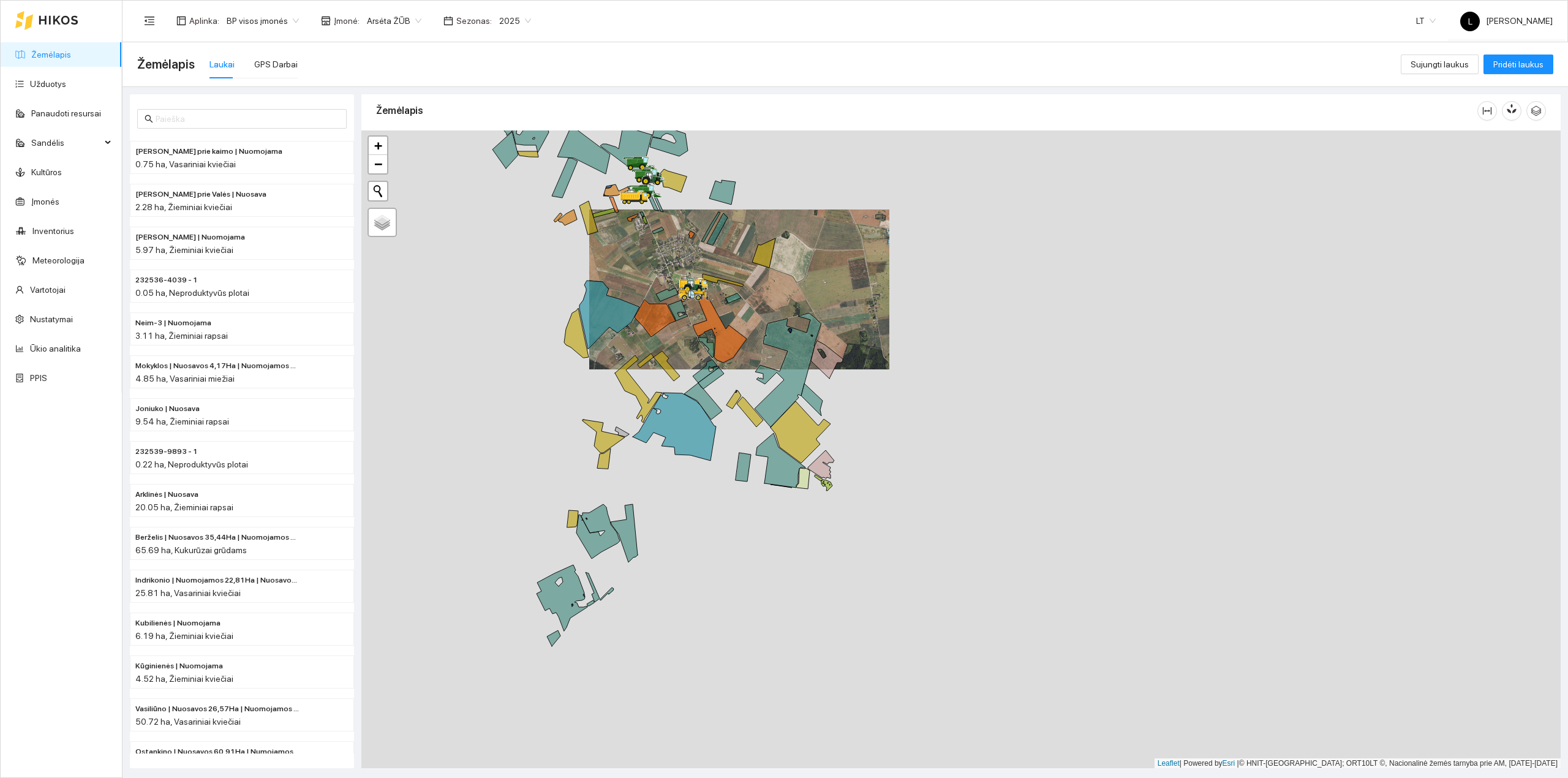
drag, startPoint x: 717, startPoint y: 498, endPoint x: 736, endPoint y: 415, distance: 85.1
click at [736, 415] on div at bounding box center [961, 449] width 1199 height 638
